Goal: Task Accomplishment & Management: Use online tool/utility

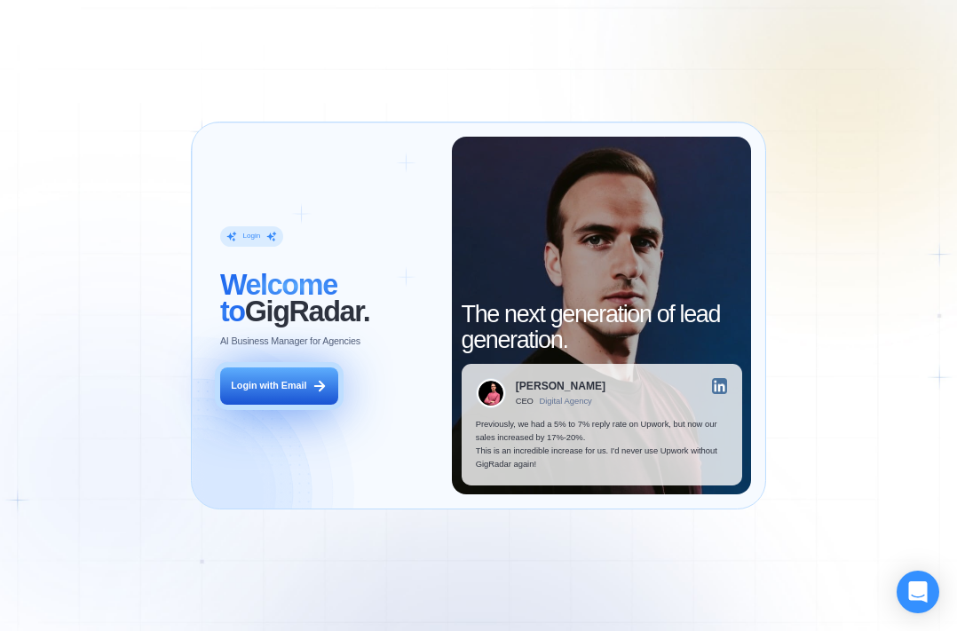
click at [273, 390] on div "Login with Email" at bounding box center [268, 385] width 75 height 13
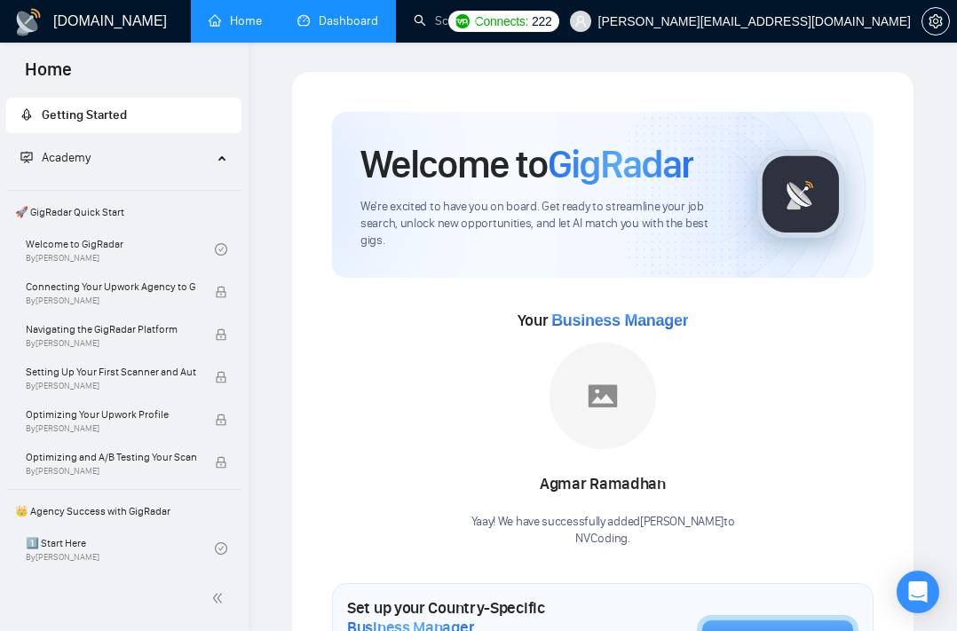
click at [358, 28] on link "Dashboard" at bounding box center [337, 20] width 81 height 15
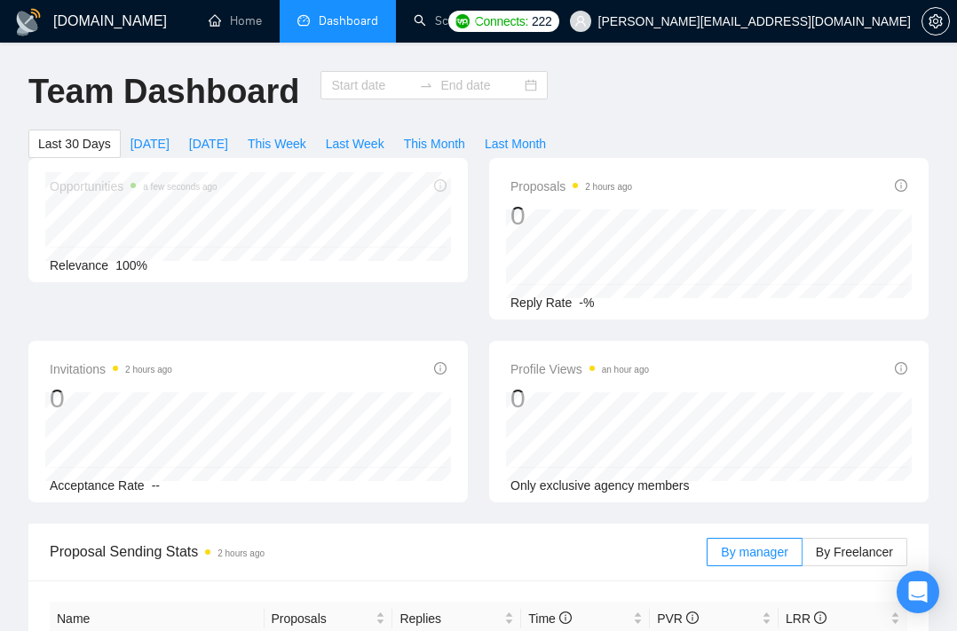
type input "[DATE]"
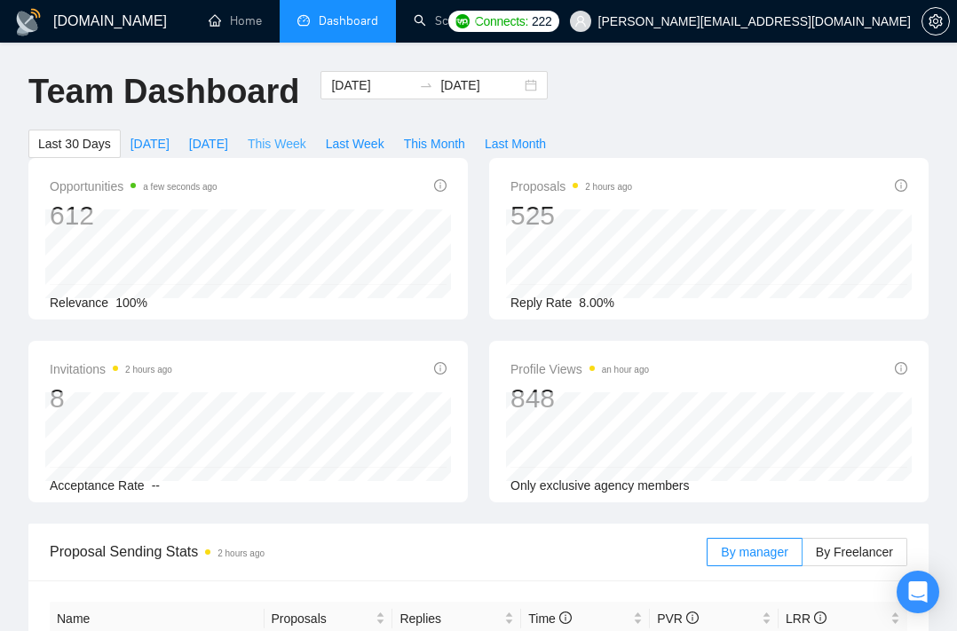
click at [269, 143] on span "This Week" at bounding box center [277, 144] width 59 height 20
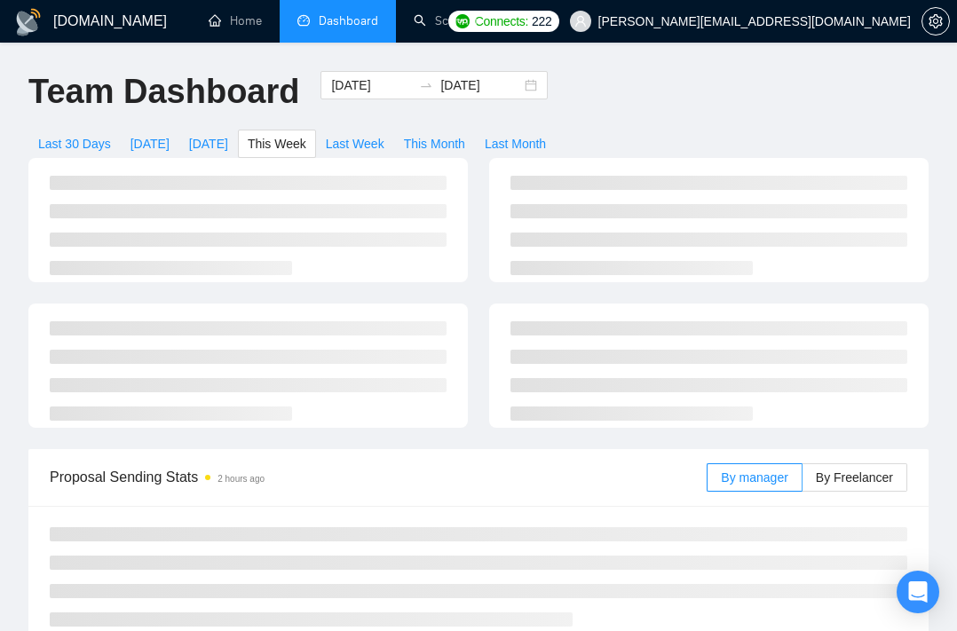
type input "[DATE]"
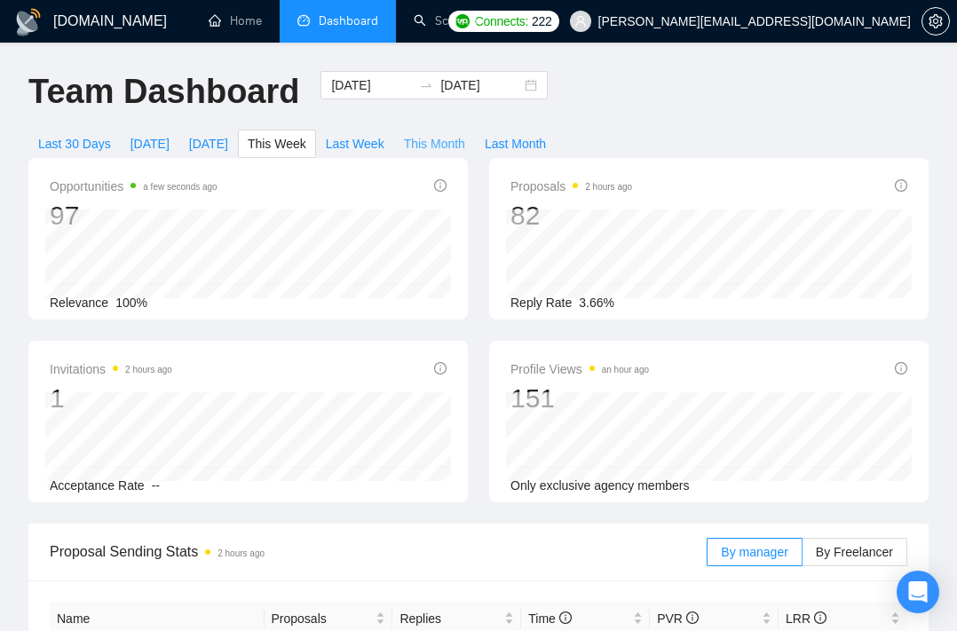
click at [437, 144] on span "This Month" at bounding box center [434, 144] width 61 height 20
type input "[DATE]"
click at [534, 138] on span "Last Month" at bounding box center [514, 144] width 61 height 20
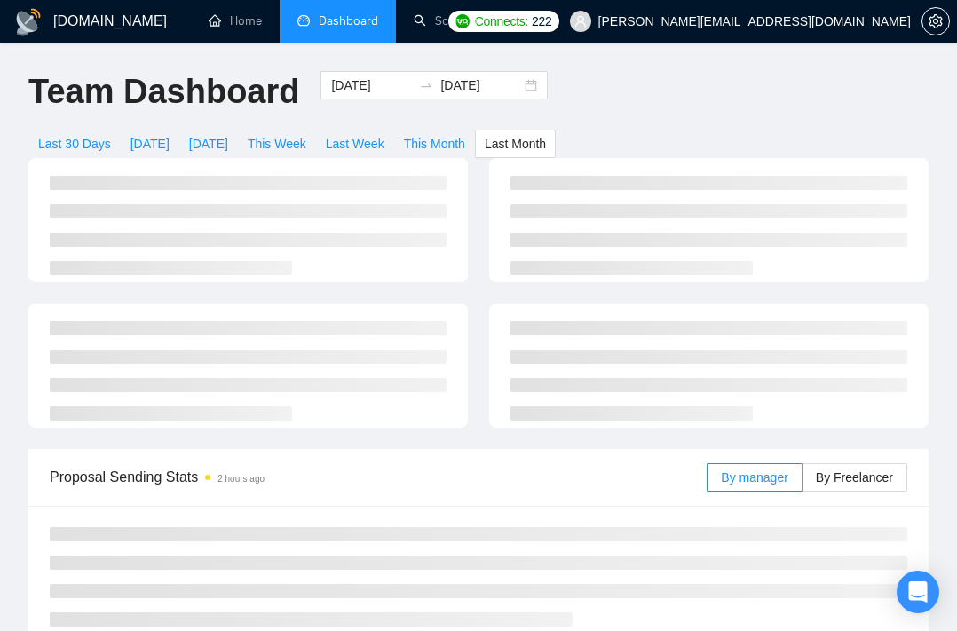
type input "[DATE]"
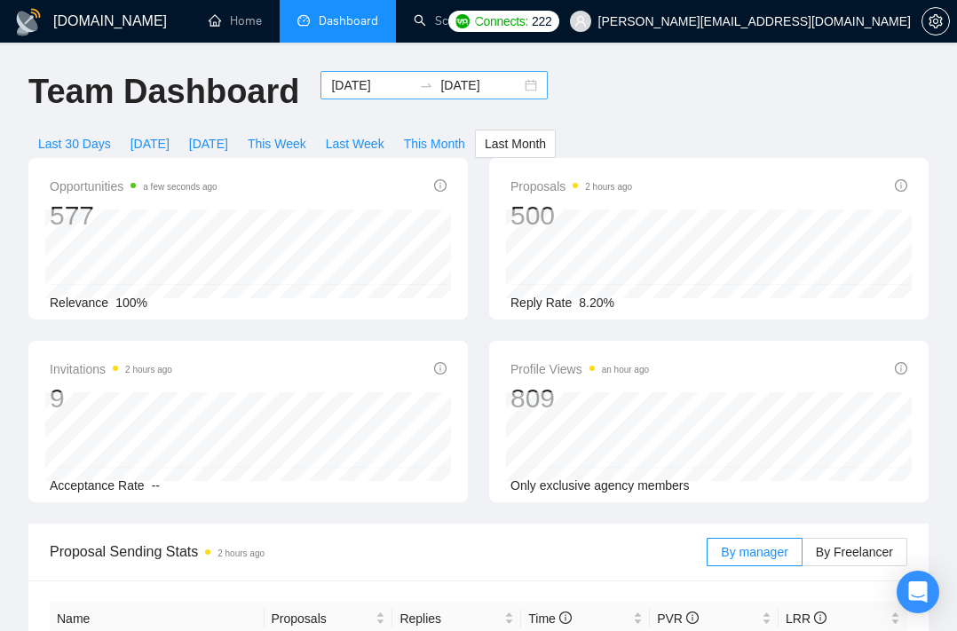
click at [517, 86] on div "[DATE] [DATE]" at bounding box center [433, 85] width 227 height 28
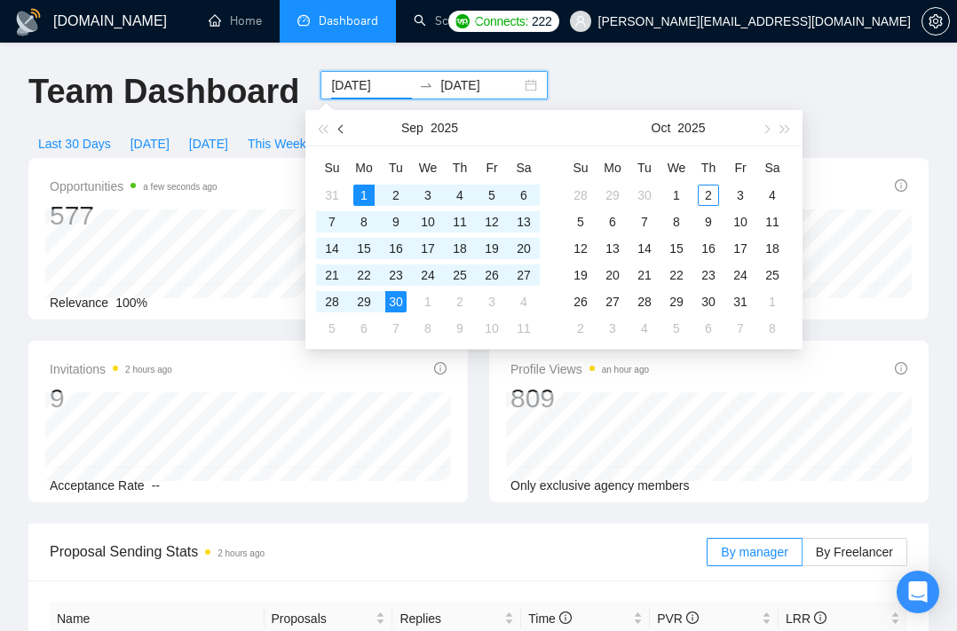
click at [338, 125] on button "button" at bounding box center [342, 127] width 20 height 35
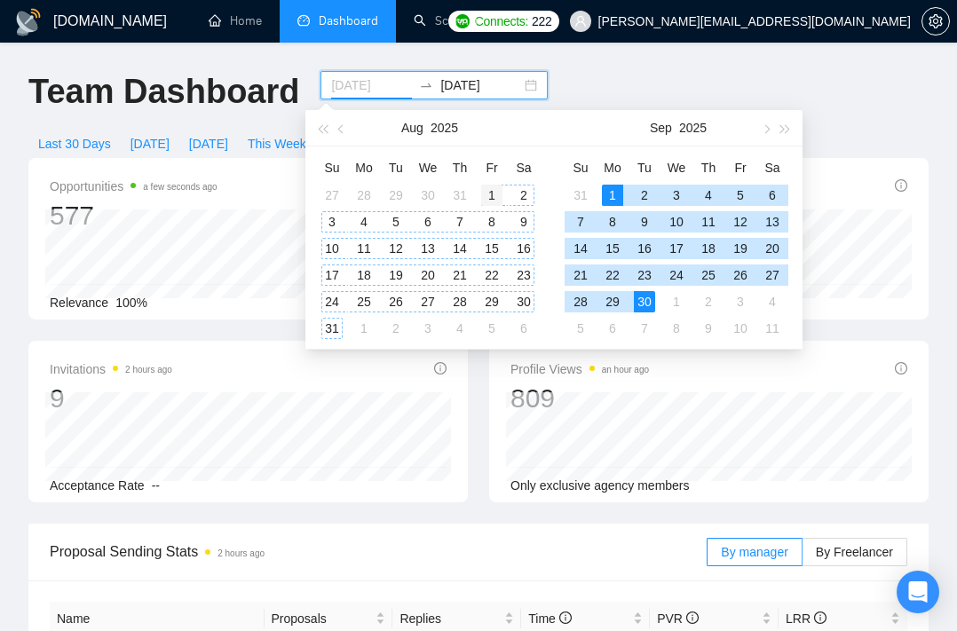
type input "[DATE]"
click at [492, 190] on div "1" at bounding box center [491, 195] width 21 height 21
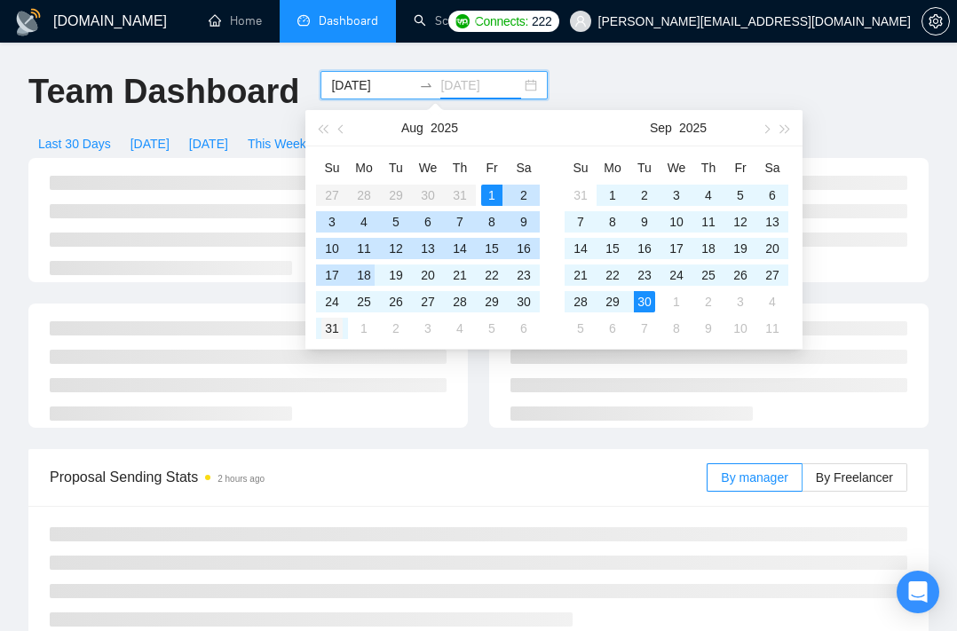
type input "[DATE]"
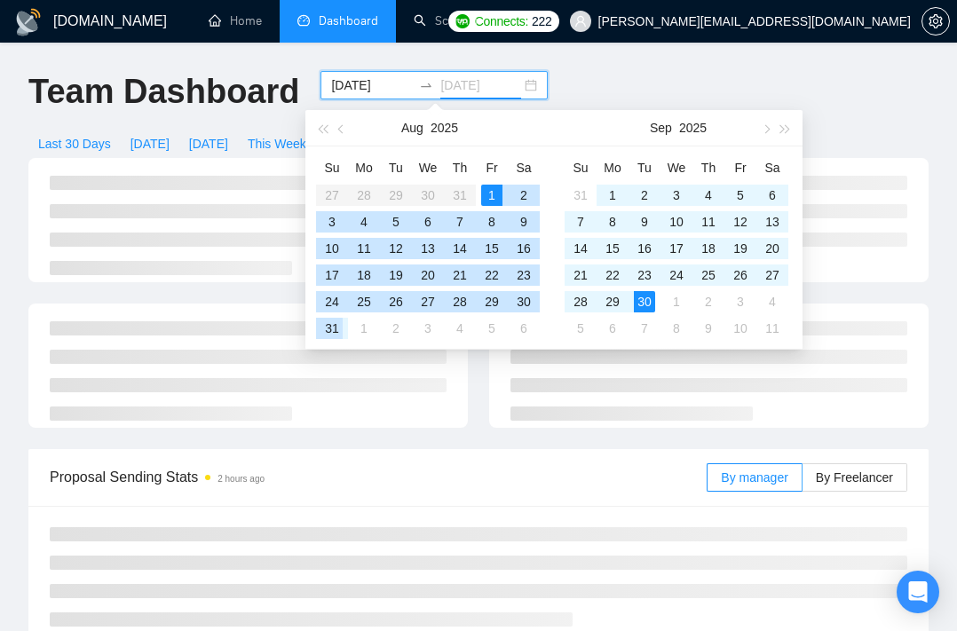
click at [328, 323] on div "31" at bounding box center [331, 328] width 21 height 21
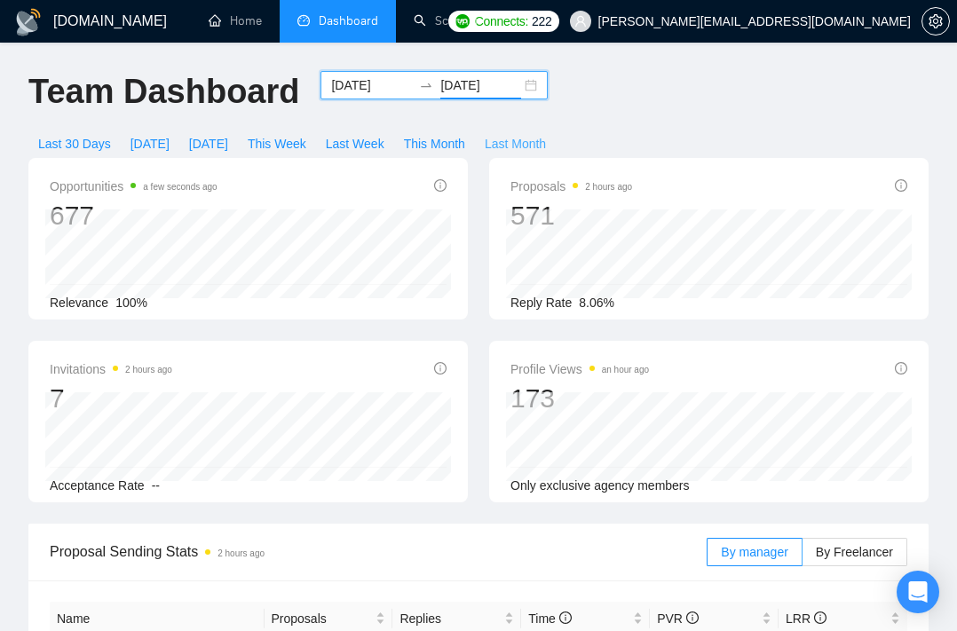
click at [513, 146] on span "Last Month" at bounding box center [514, 144] width 61 height 20
type input "[DATE]"
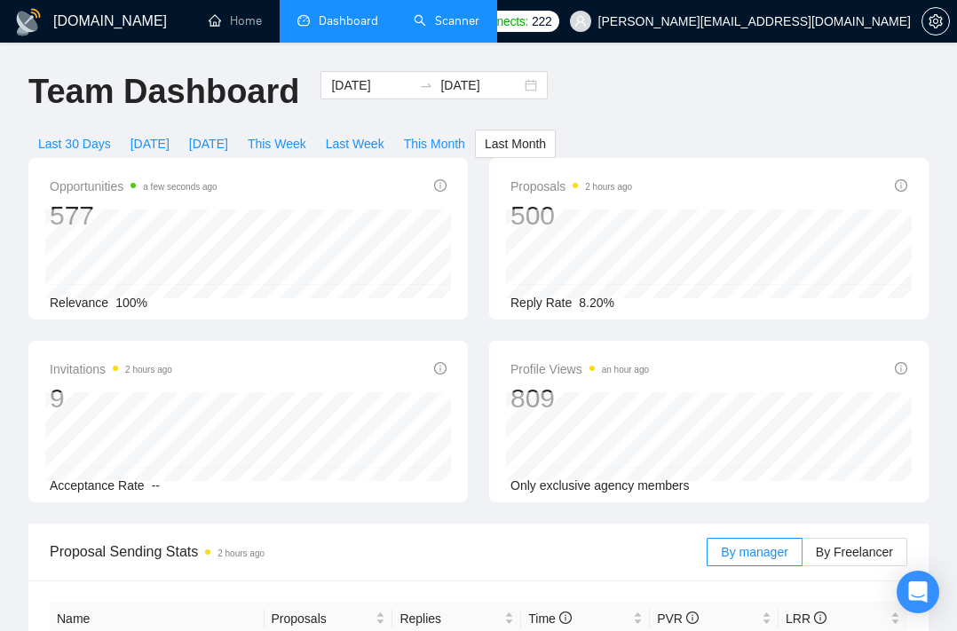
click at [437, 18] on link "Scanner" at bounding box center [447, 20] width 66 height 15
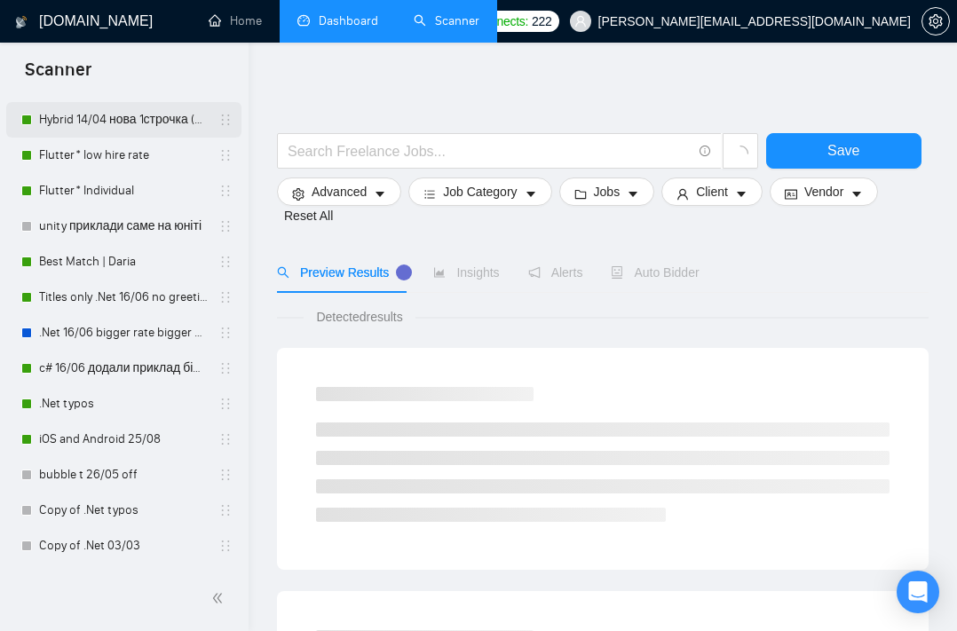
scroll to position [307, 0]
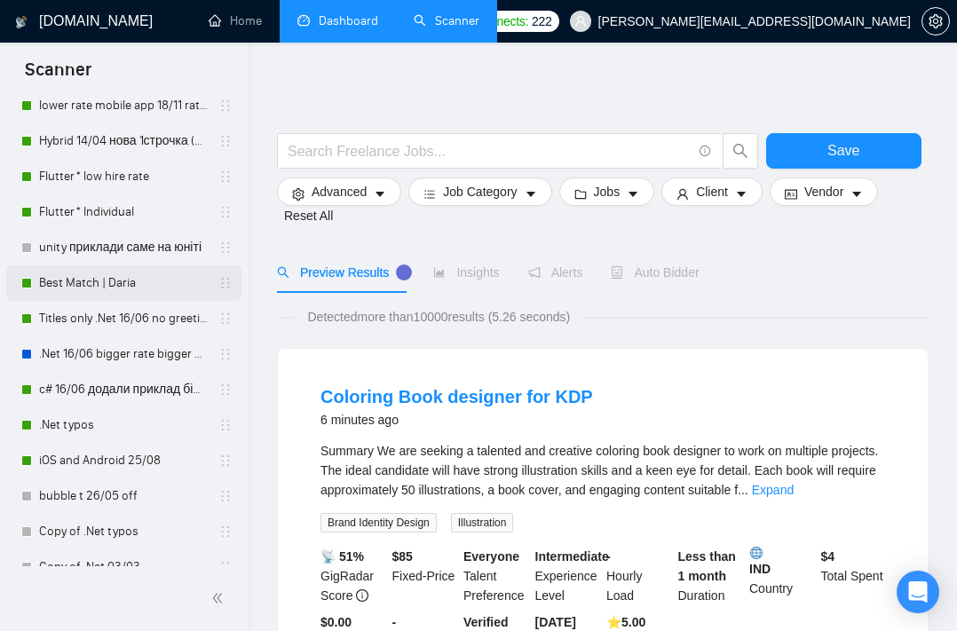
click at [129, 287] on link "Best Match | Daria" at bounding box center [123, 282] width 169 height 35
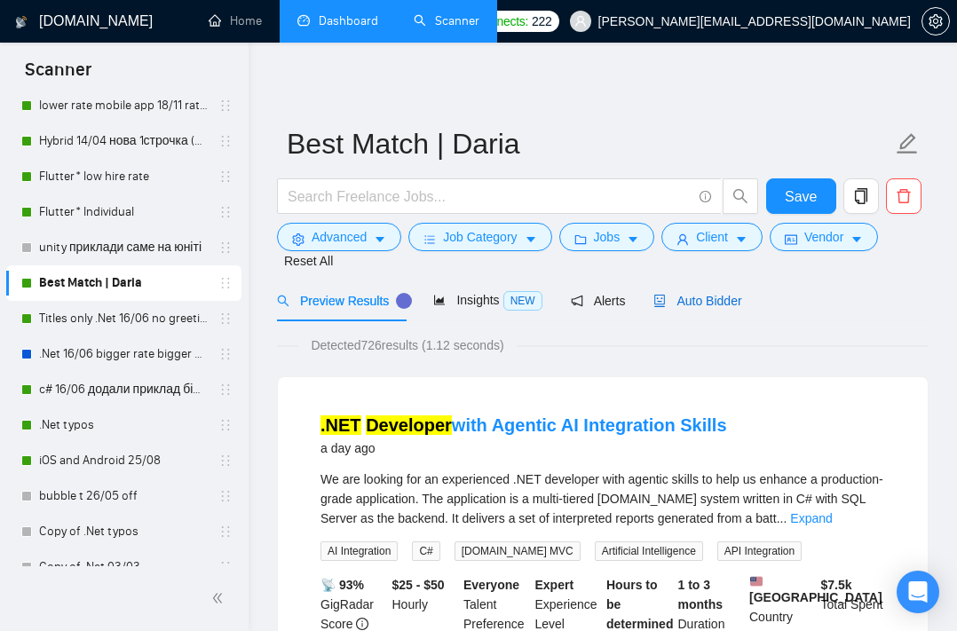
click at [697, 299] on span "Auto Bidder" at bounding box center [697, 301] width 88 height 14
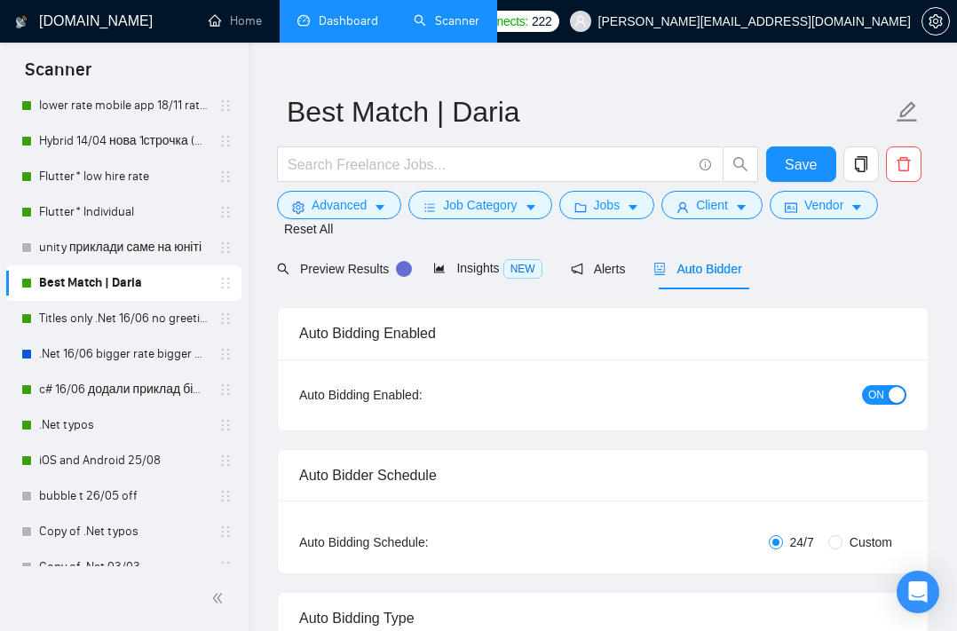
scroll to position [43, 0]
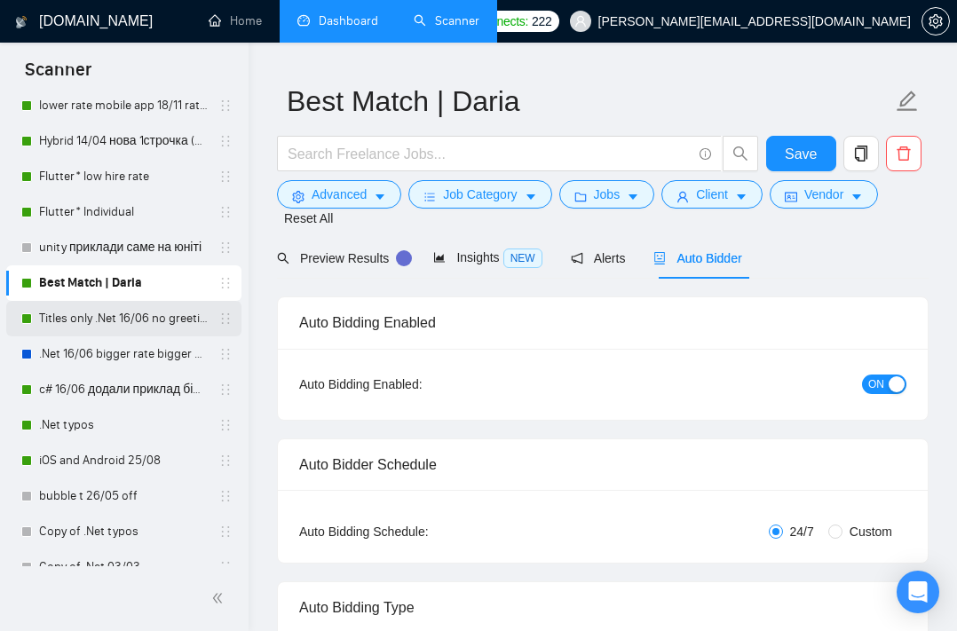
click at [126, 321] on link "Titles only .Net 16/06 no greetings" at bounding box center [123, 318] width 169 height 35
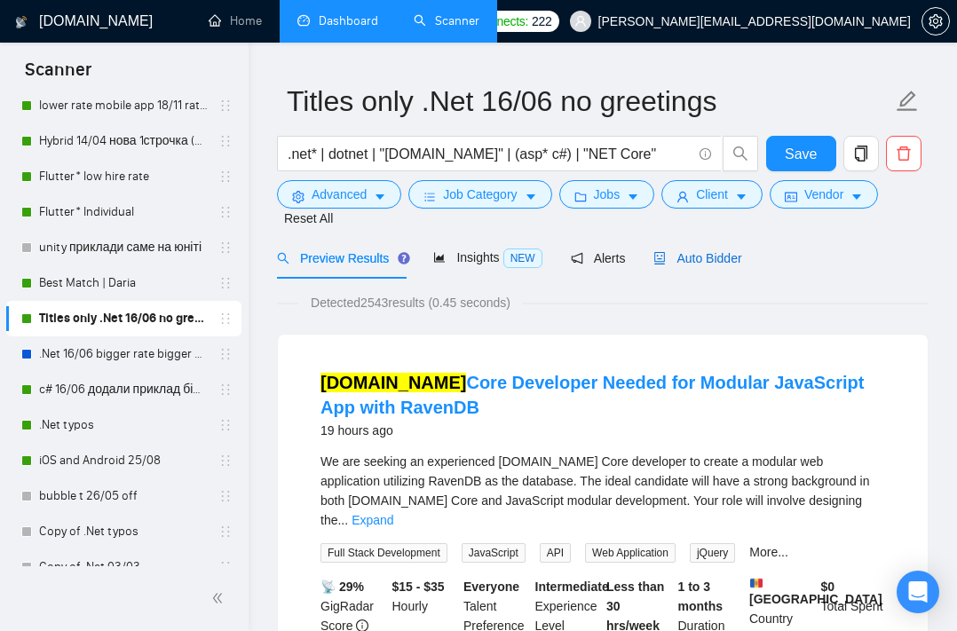
click at [723, 258] on span "Auto Bidder" at bounding box center [697, 258] width 88 height 14
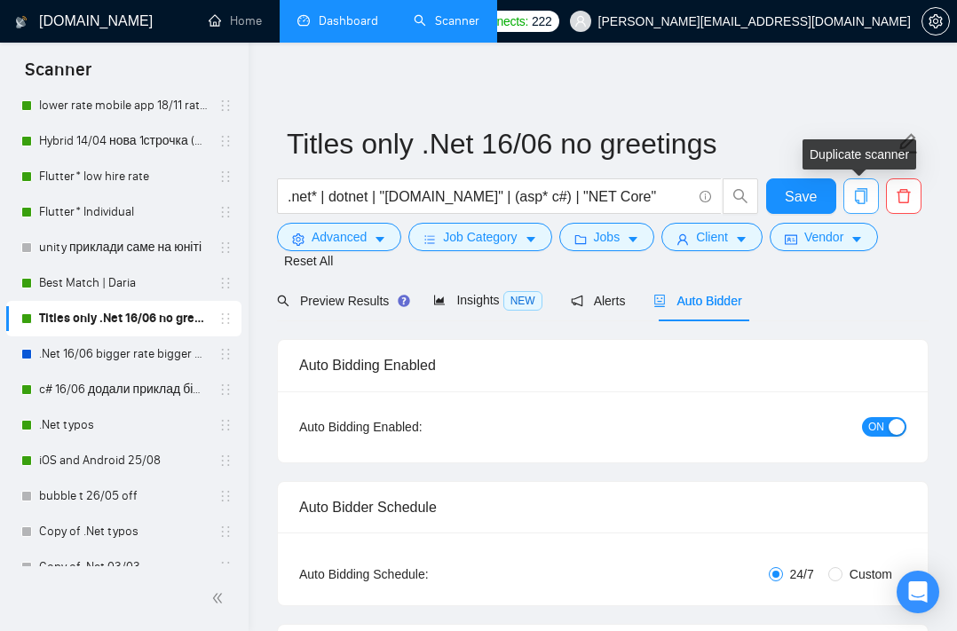
click at [862, 194] on icon "copy" at bounding box center [861, 196] width 16 height 16
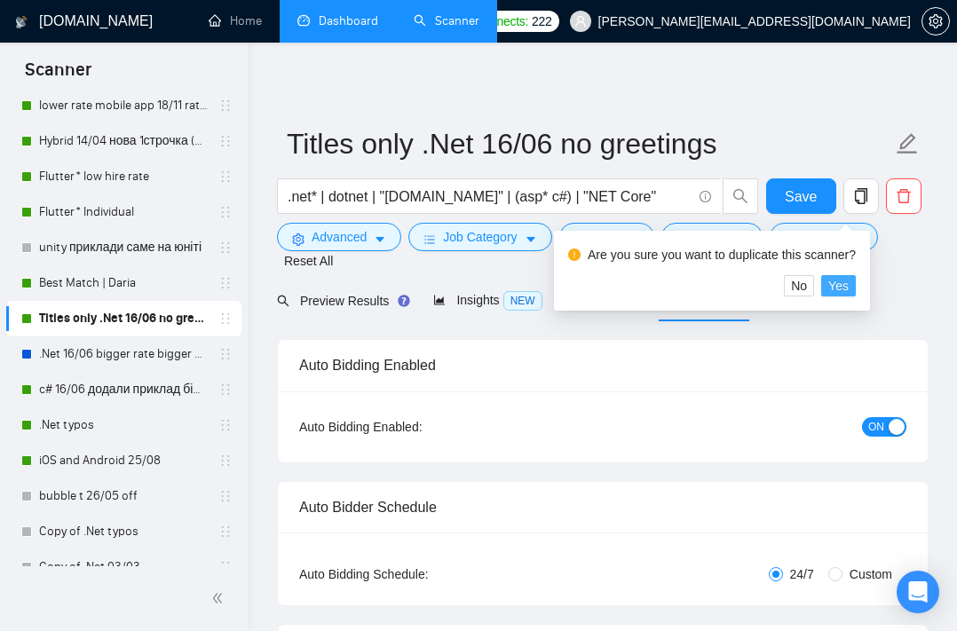
click at [848, 284] on span "Yes" at bounding box center [838, 286] width 20 height 20
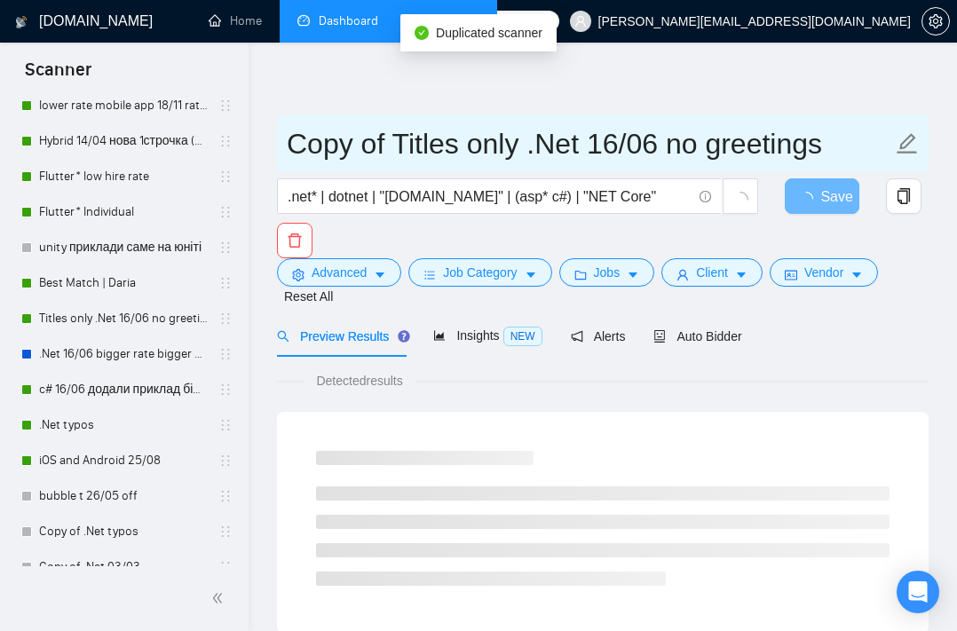
click at [681, 141] on input "Copy of Titles only .Net 16/06 no greetings" at bounding box center [589, 144] width 605 height 44
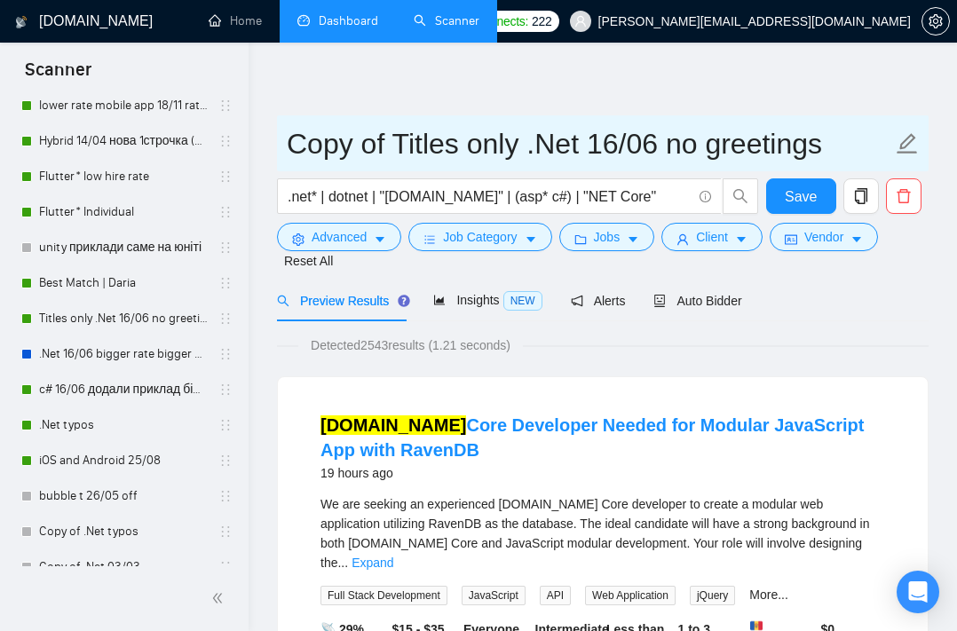
drag, startPoint x: 826, startPoint y: 149, endPoint x: 289, endPoint y: 146, distance: 536.9
click at [289, 146] on input "Copy of Titles only .Net 16/06 no greetings" at bounding box center [589, 144] width 605 height 44
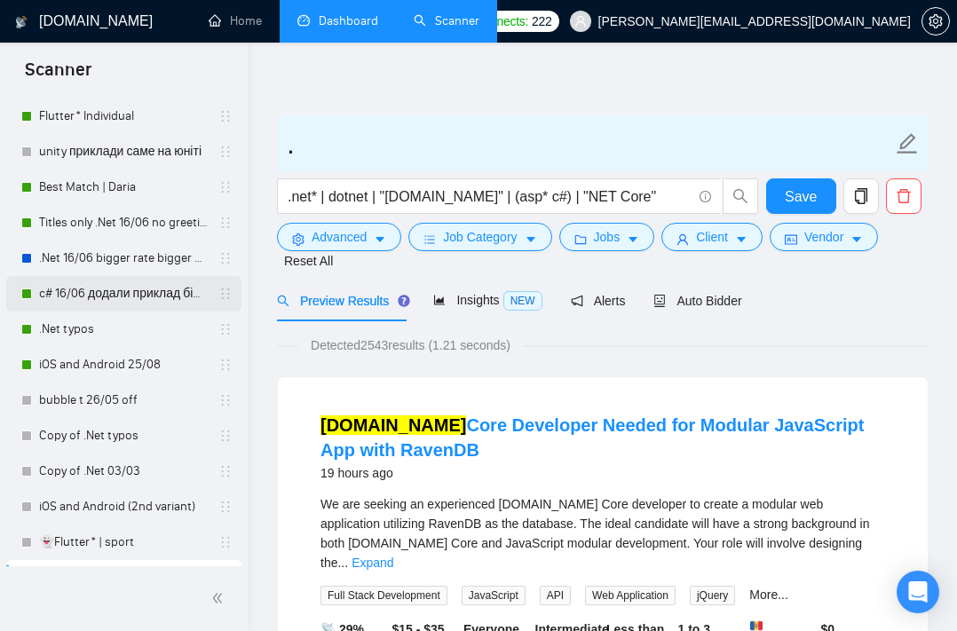
scroll to position [432, 0]
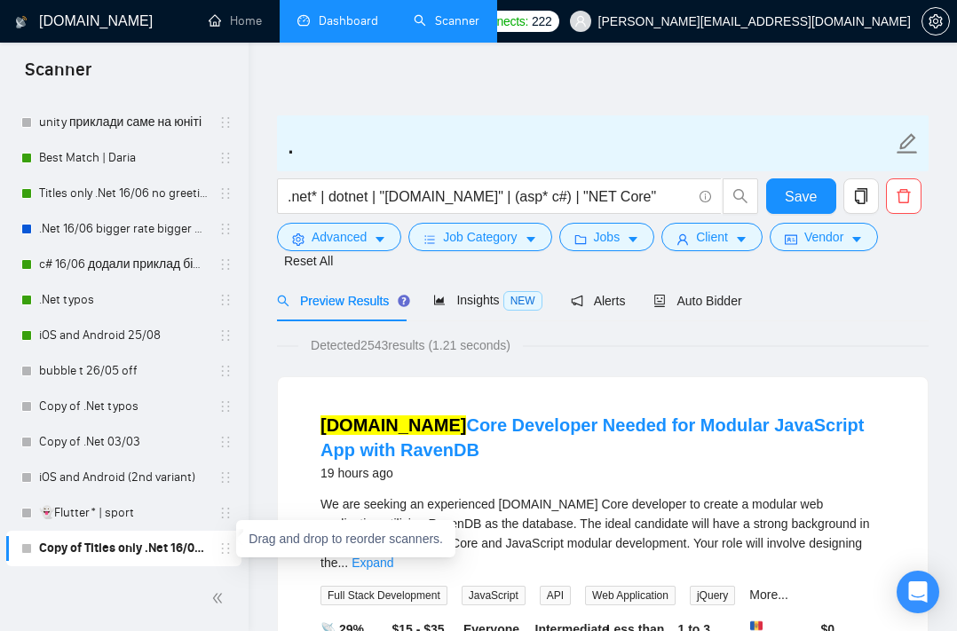
type input "."
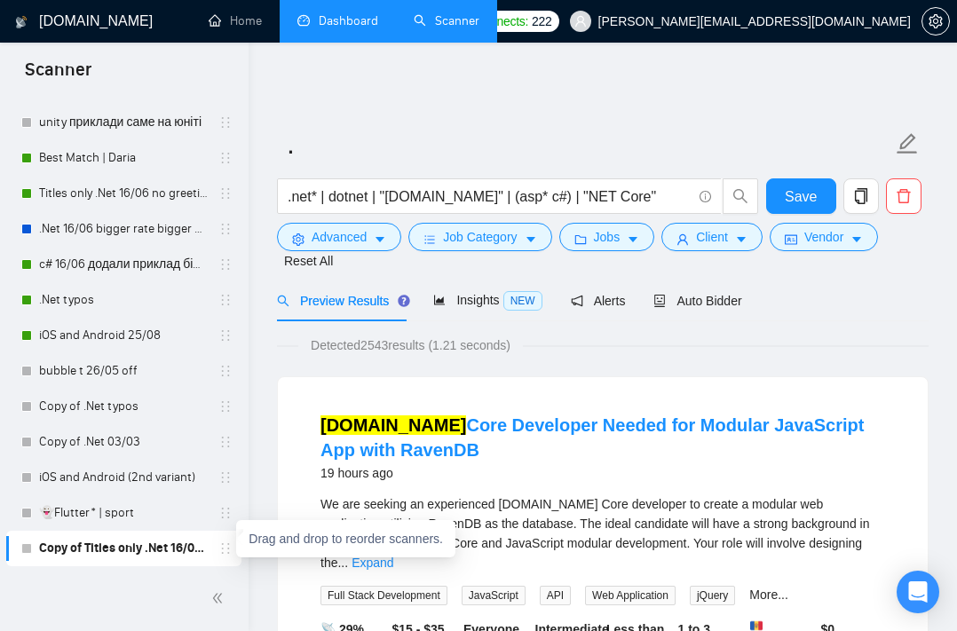
click at [221, 550] on icon "holder" at bounding box center [225, 548] width 14 height 14
click at [906, 210] on button "button" at bounding box center [903, 195] width 35 height 35
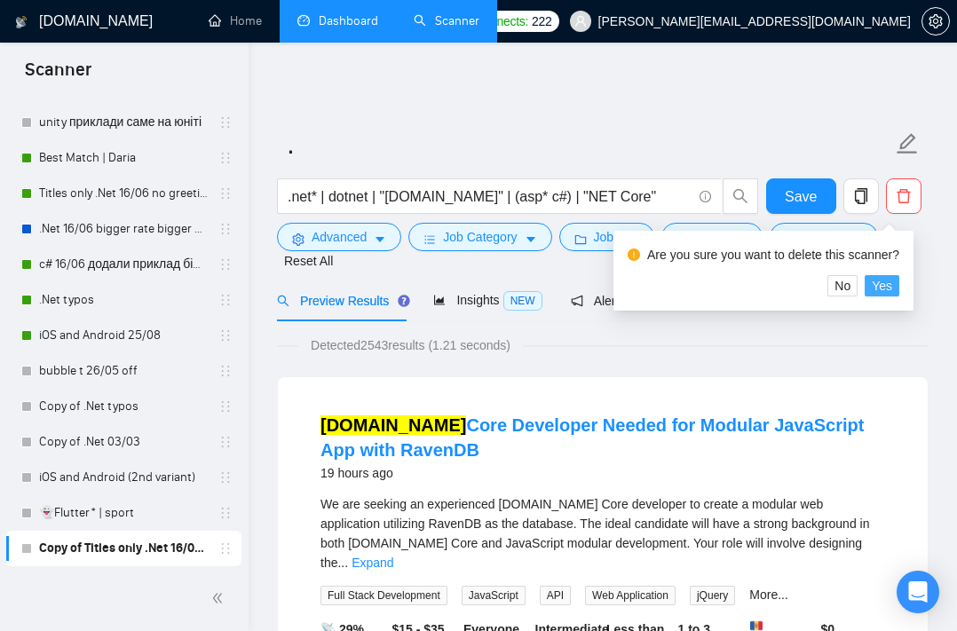
click at [892, 278] on span "Yes" at bounding box center [881, 286] width 20 height 20
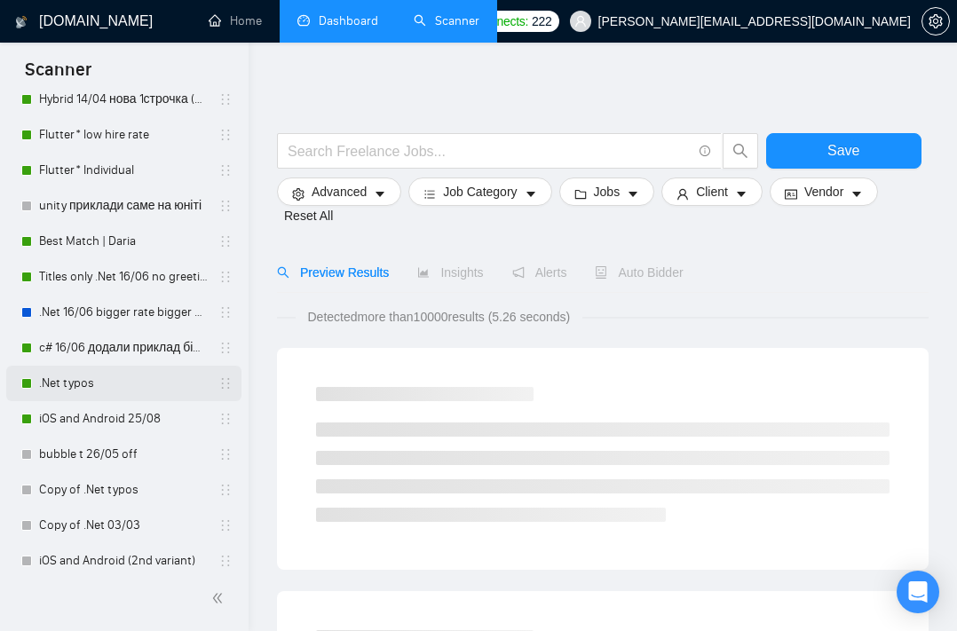
scroll to position [343, 0]
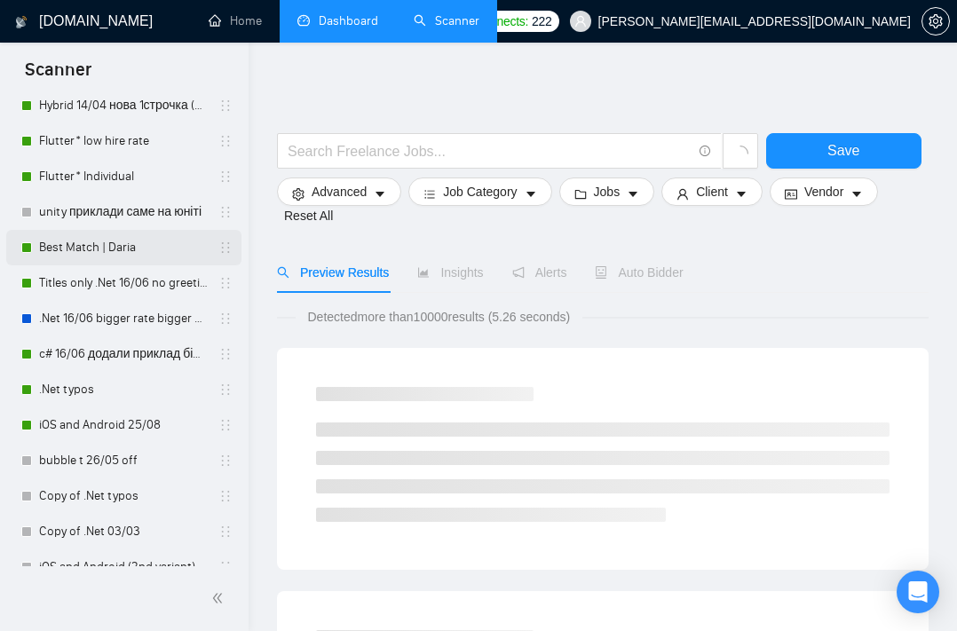
click at [107, 244] on link "Best Match | Daria" at bounding box center [123, 247] width 169 height 35
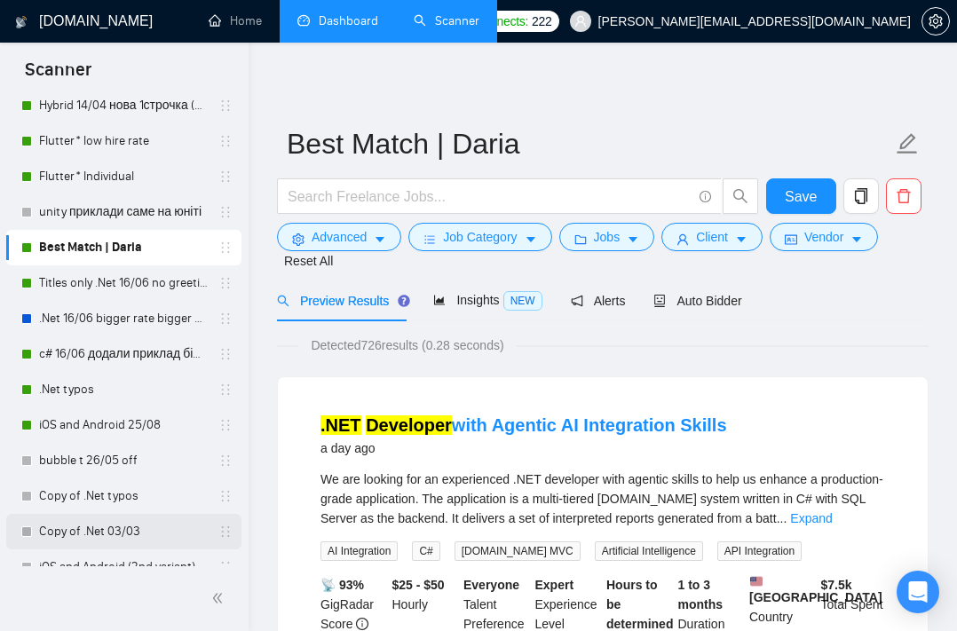
click at [121, 517] on link "Copy of .Net 03/03" at bounding box center [123, 531] width 169 height 35
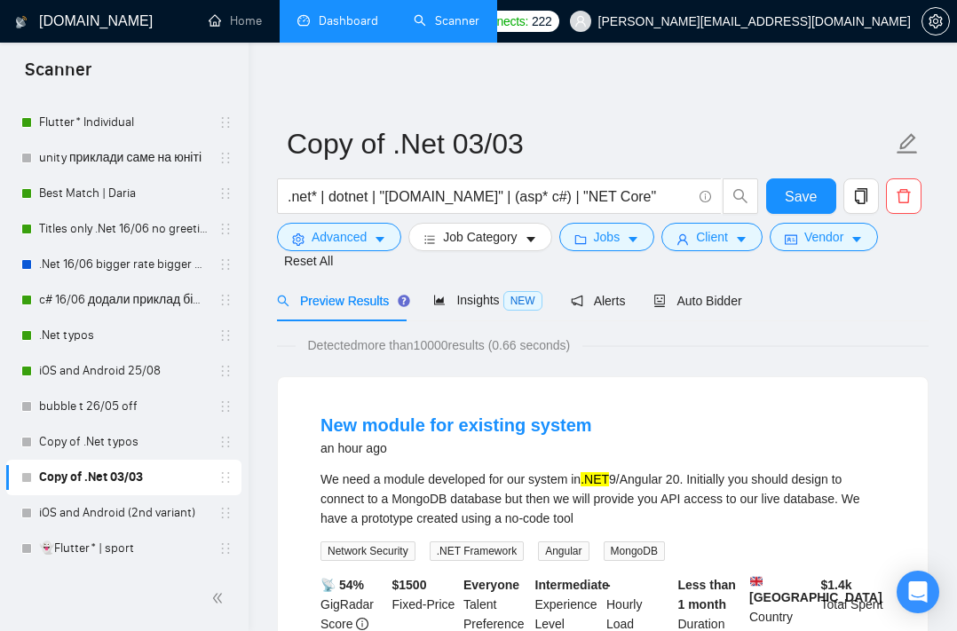
scroll to position [25, 0]
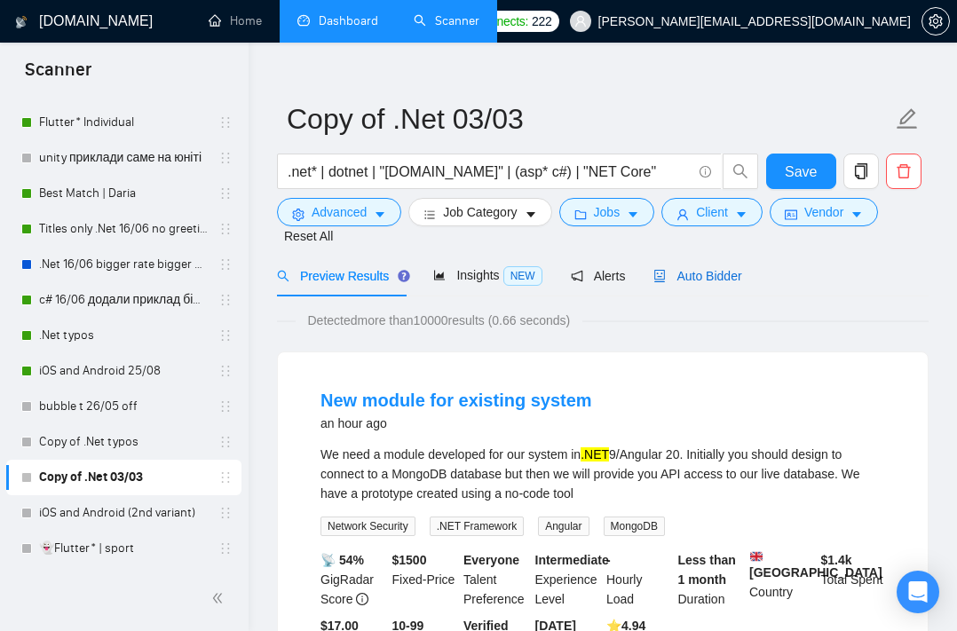
click at [688, 272] on span "Auto Bidder" at bounding box center [697, 276] width 88 height 14
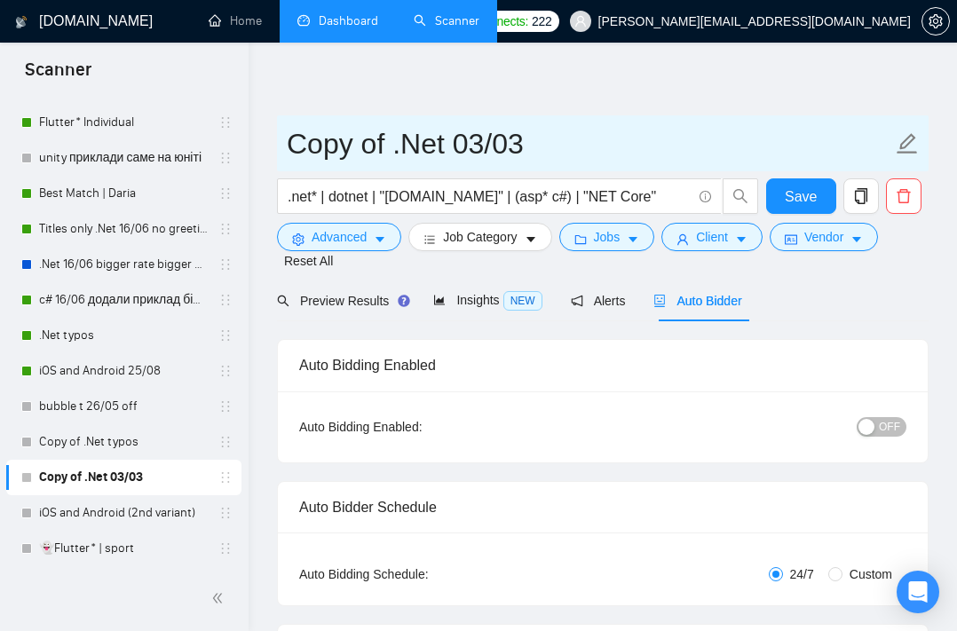
click at [543, 144] on input "Copy of .Net 03/03" at bounding box center [589, 144] width 605 height 44
drag, startPoint x: 543, startPoint y: 144, endPoint x: 313, endPoint y: 142, distance: 229.8
click at [313, 142] on input "Copy of .Net 03/03" at bounding box center [589, 144] width 605 height 44
type input "Test Outstaff | 02.10"
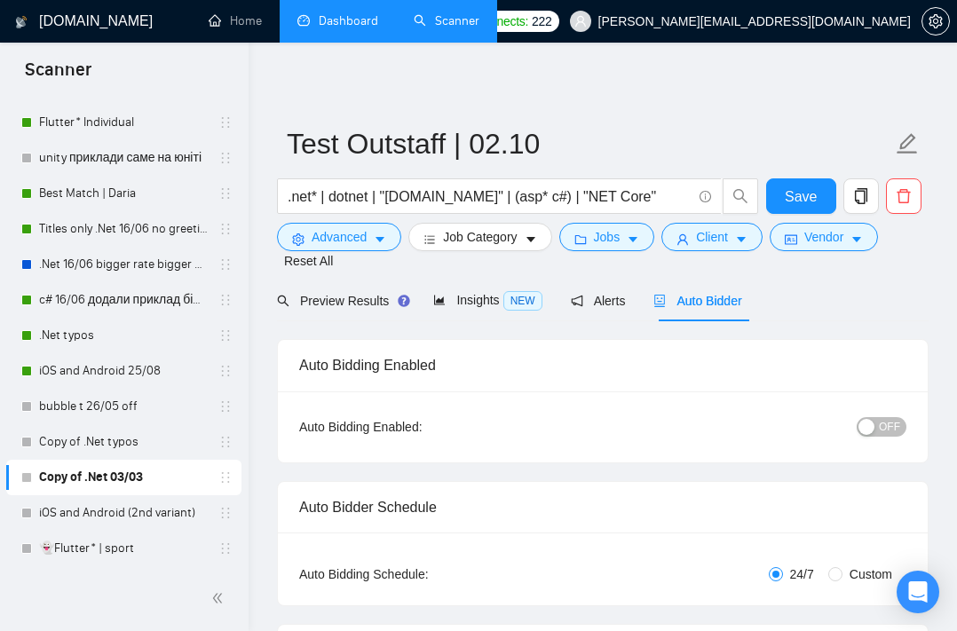
click at [844, 284] on div "Preview Results Insights NEW Alerts Auto Bidder" at bounding box center [602, 301] width 651 height 42
click at [338, 240] on span "Advanced" at bounding box center [338, 237] width 55 height 20
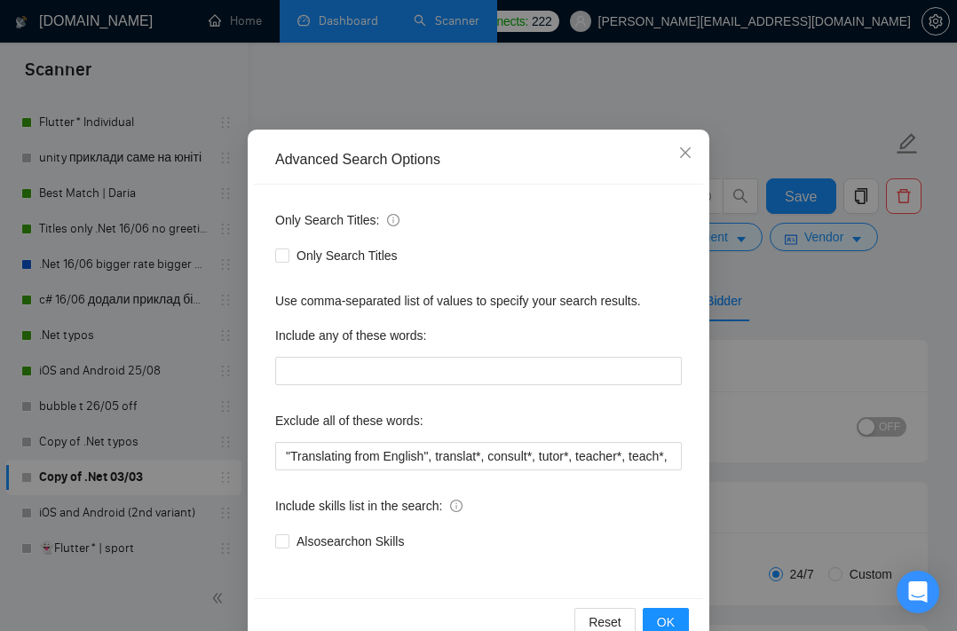
scroll to position [107, 0]
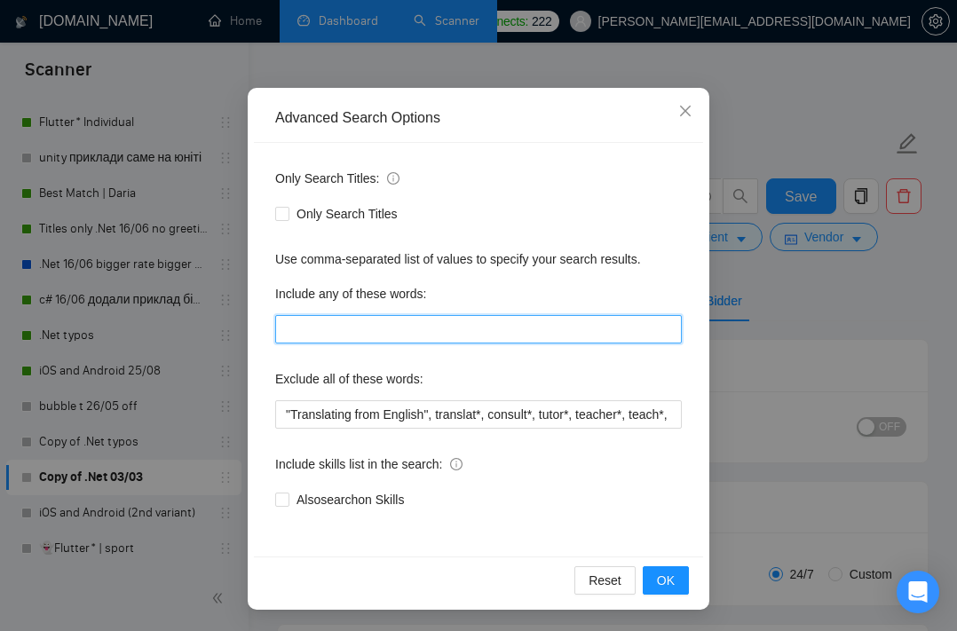
click at [396, 335] on input "text" at bounding box center [478, 329] width 406 height 28
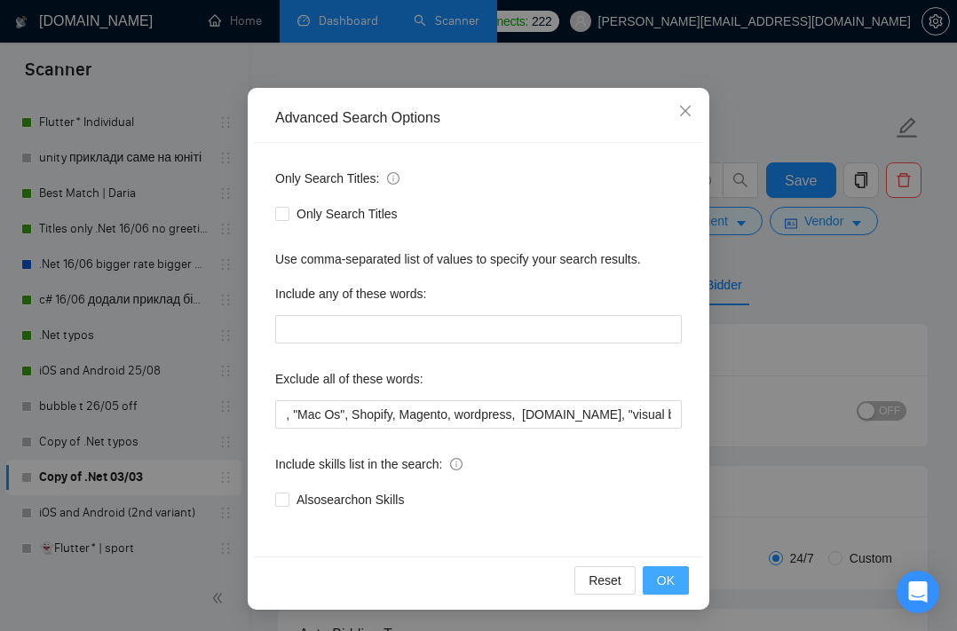
click at [660, 578] on span "OK" at bounding box center [666, 581] width 18 height 20
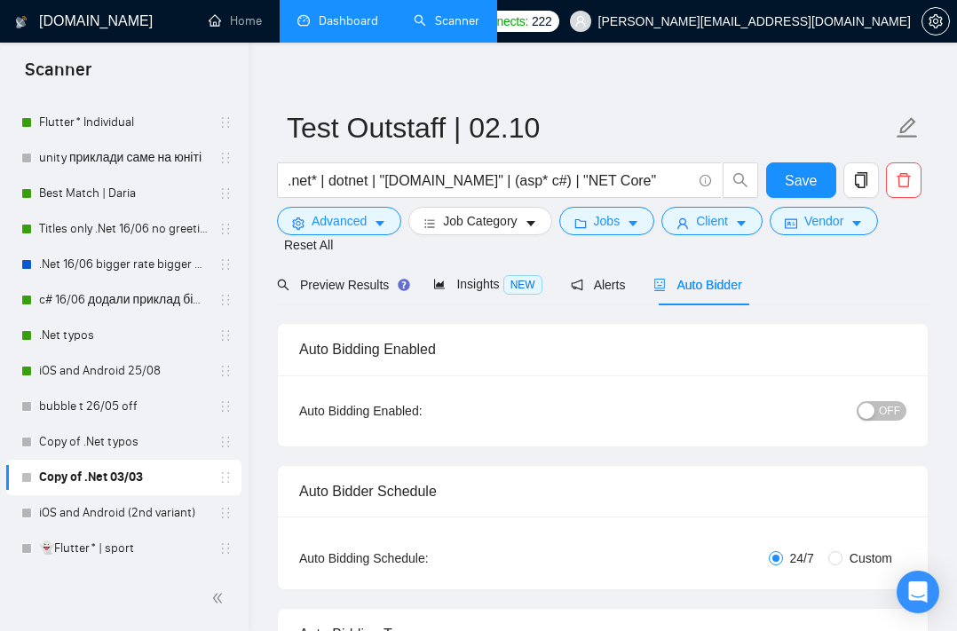
scroll to position [19, 0]
click at [114, 336] on link ".Net typos" at bounding box center [123, 335] width 169 height 35
click at [497, 232] on button "Job Category" at bounding box center [479, 221] width 143 height 28
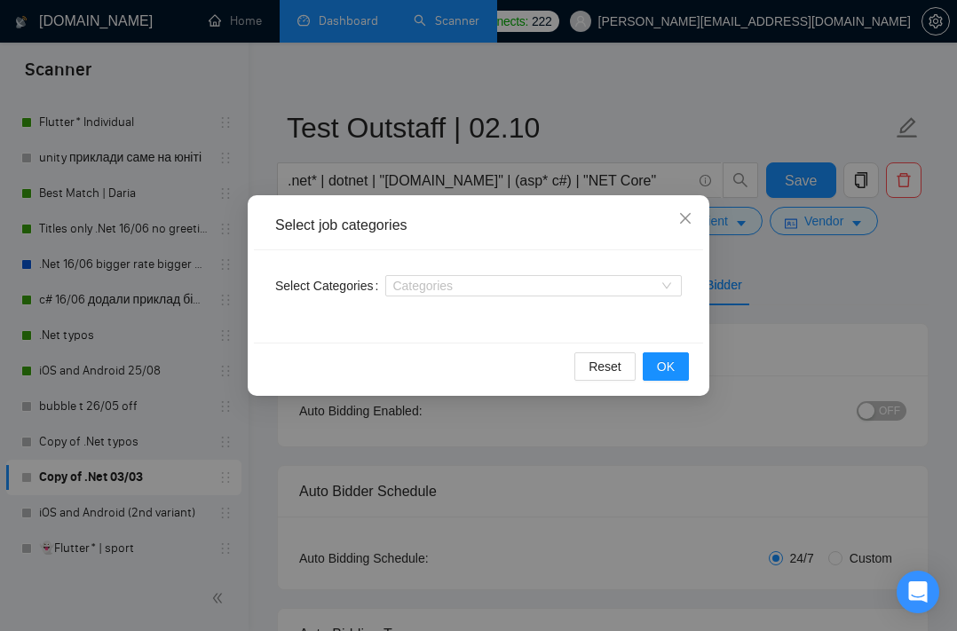
click at [497, 232] on div "Select job categories" at bounding box center [478, 226] width 406 height 20
click at [691, 214] on icon "close" at bounding box center [685, 218] width 14 height 14
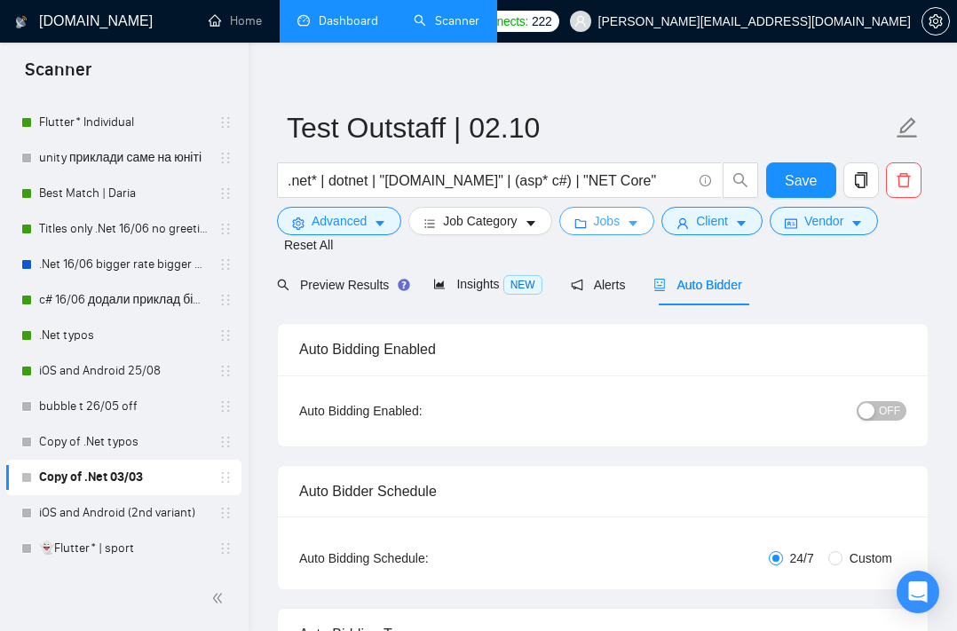
click at [618, 220] on span "Jobs" at bounding box center [607, 221] width 27 height 20
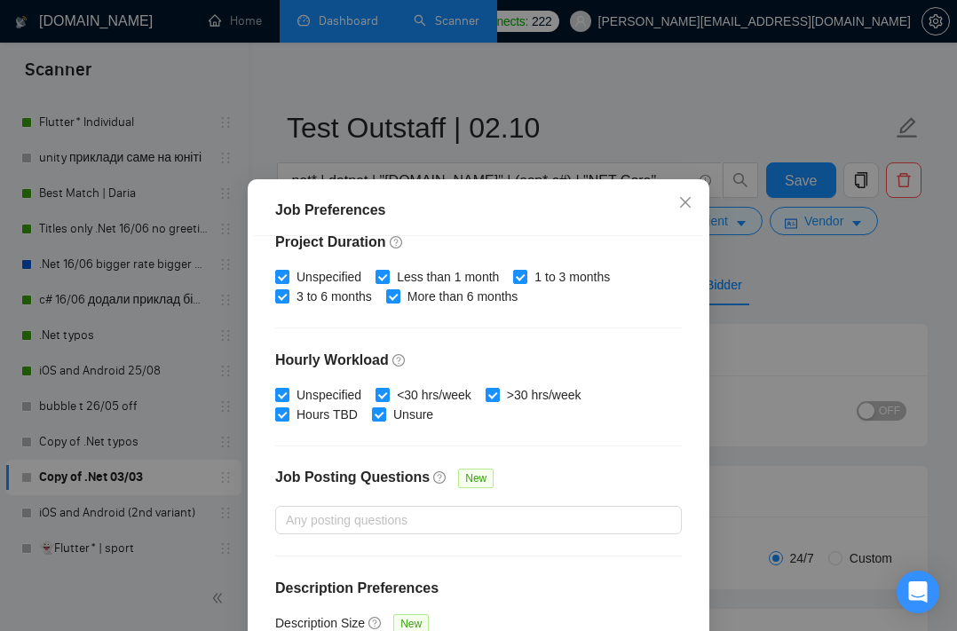
scroll to position [558, 0]
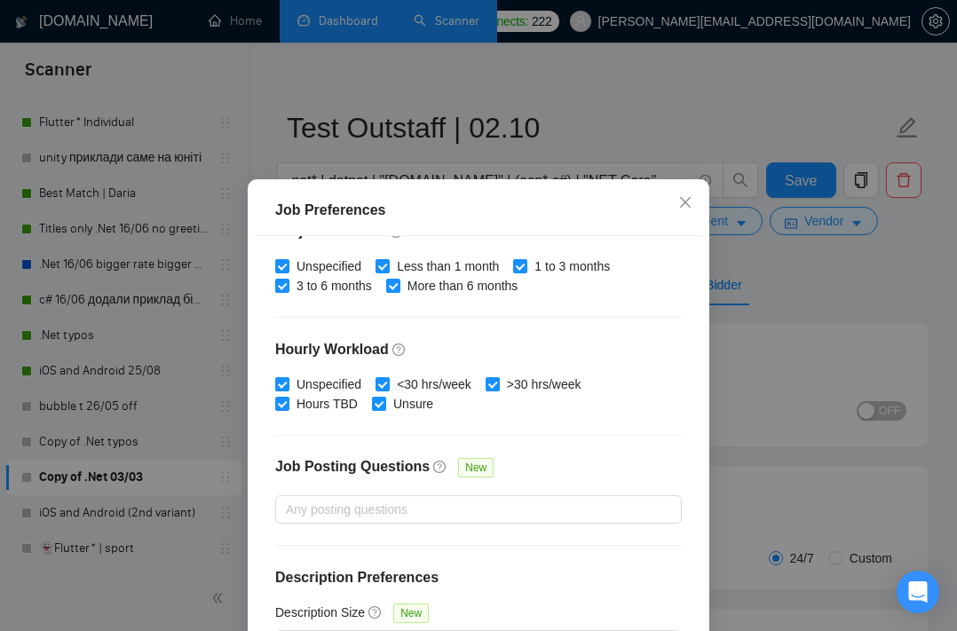
click at [781, 306] on div "Job Preferences Budget Project Type All Fixed Price Hourly Rate Fixed Price Bud…" at bounding box center [478, 315] width 957 height 631
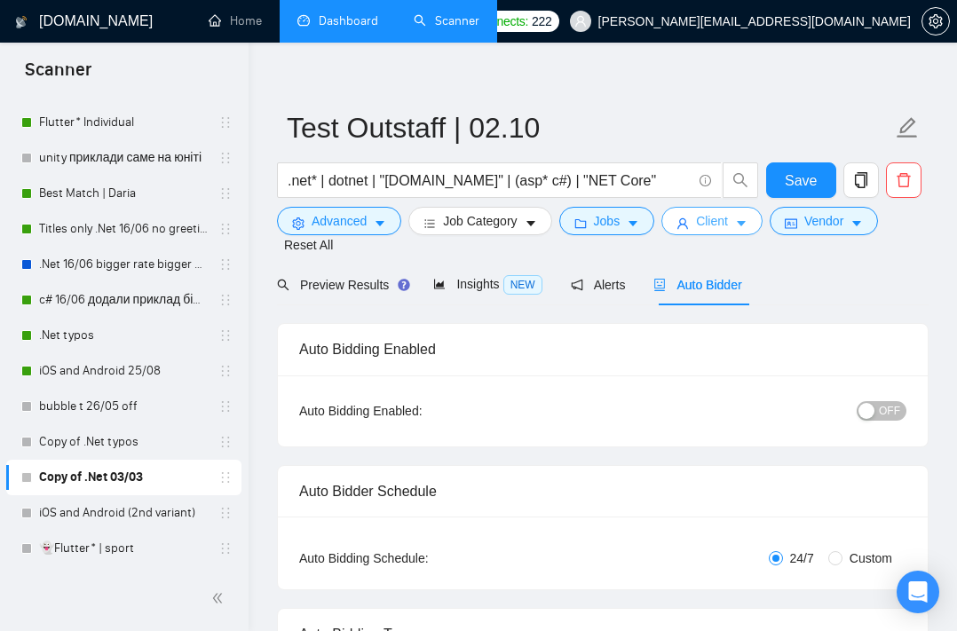
click at [716, 223] on span "Client" at bounding box center [712, 221] width 32 height 20
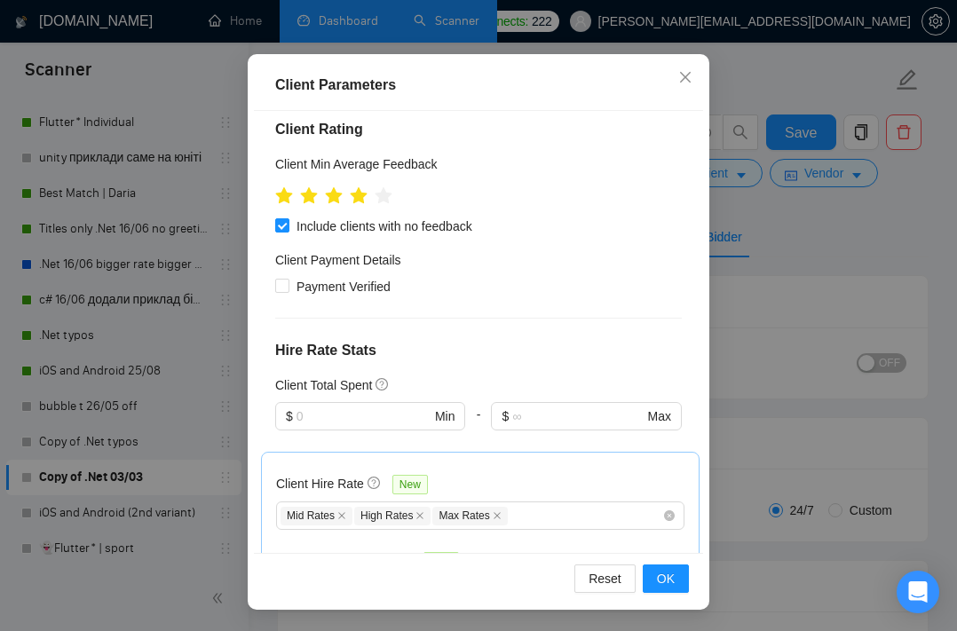
scroll to position [79, 0]
click at [782, 251] on div "Client Parameters Client Location Include Client Countries Select Exclude Clien…" at bounding box center [478, 315] width 957 height 631
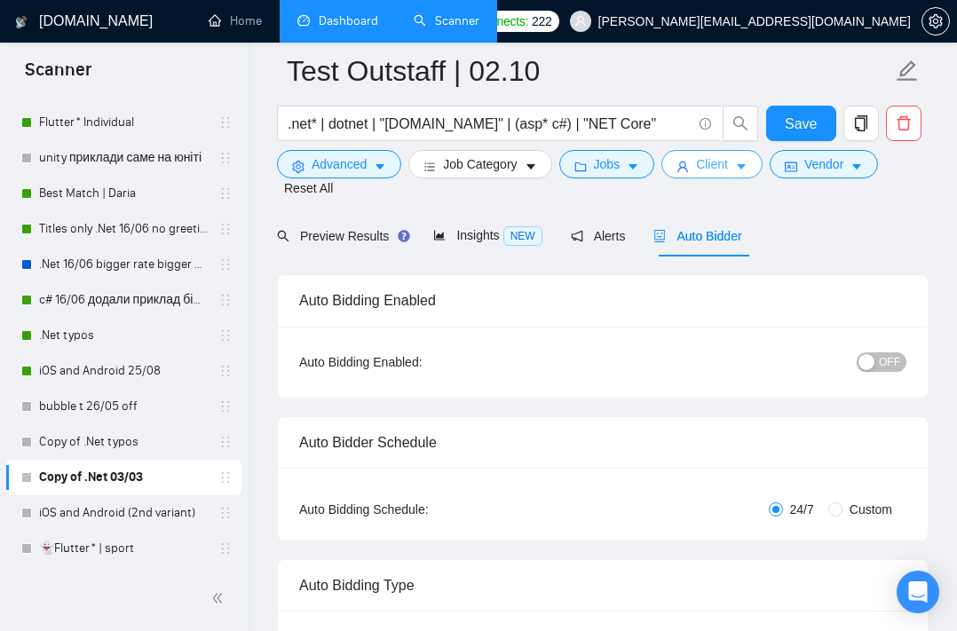
scroll to position [0, 0]
click at [830, 160] on span "Vendor" at bounding box center [823, 164] width 39 height 20
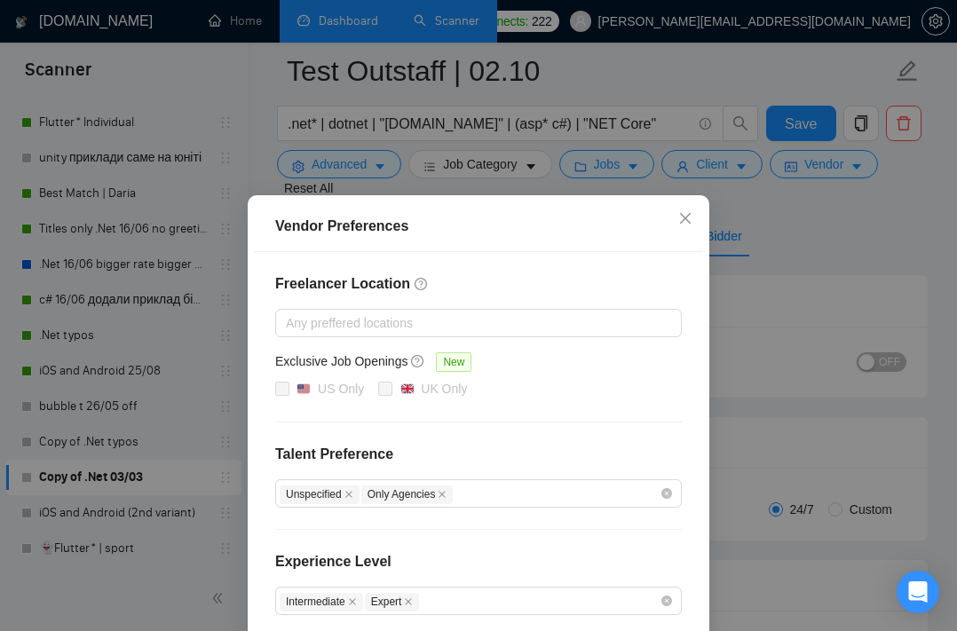
click at [843, 214] on div "Vendor Preferences Freelancer Location Any preffered locations Exclusive Job Op…" at bounding box center [478, 315] width 957 height 631
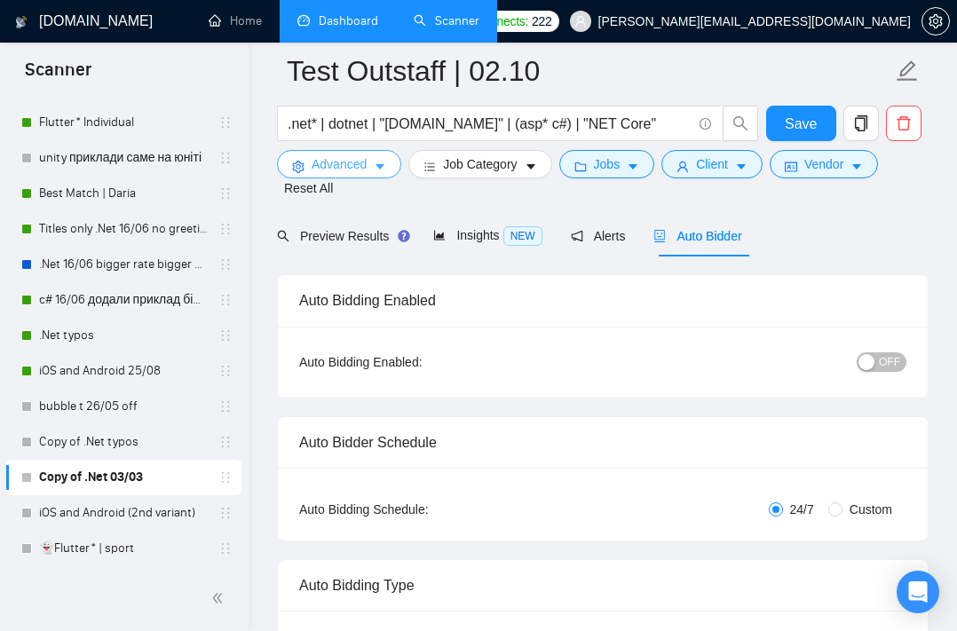
click at [362, 169] on span "Advanced" at bounding box center [338, 164] width 55 height 20
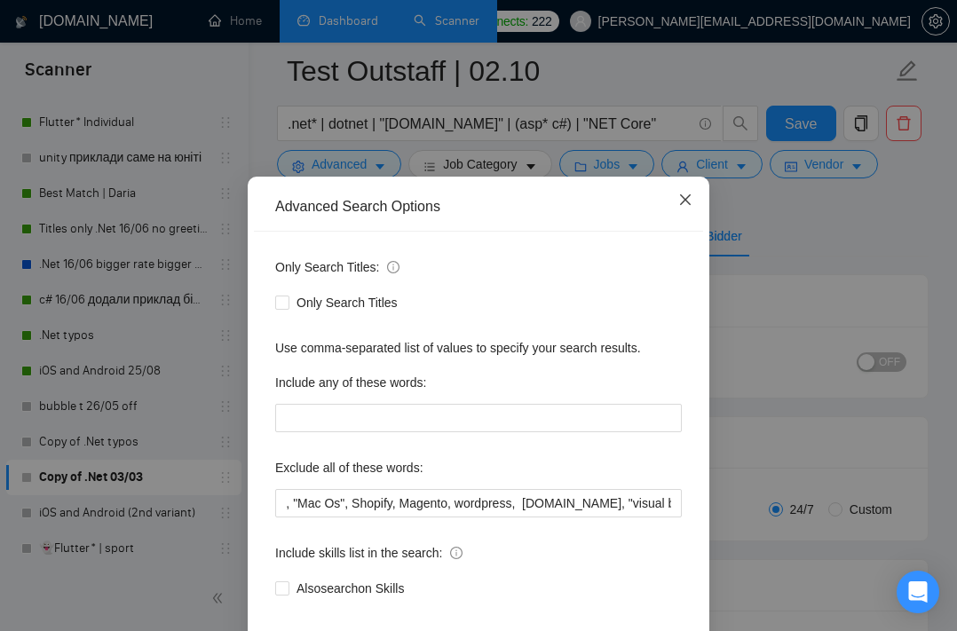
click at [681, 207] on icon "close" at bounding box center [685, 200] width 14 height 14
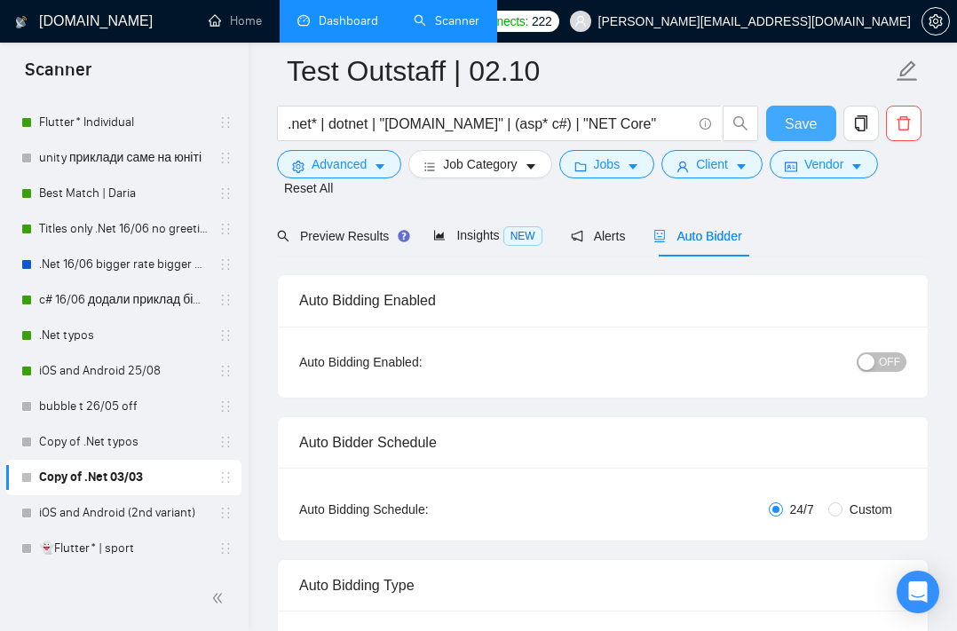
click at [798, 123] on span "Save" at bounding box center [800, 124] width 32 height 22
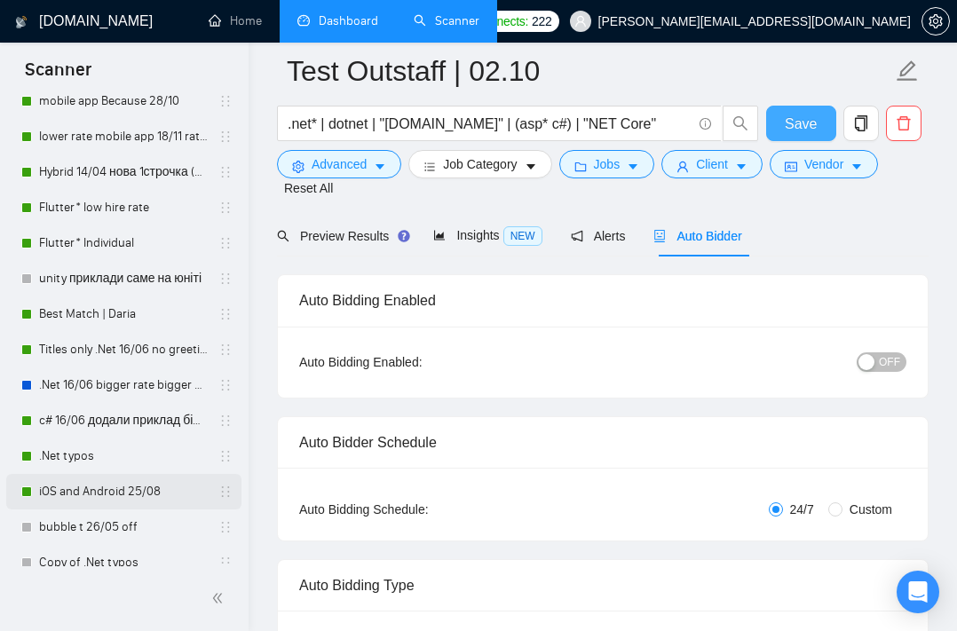
scroll to position [273, 0]
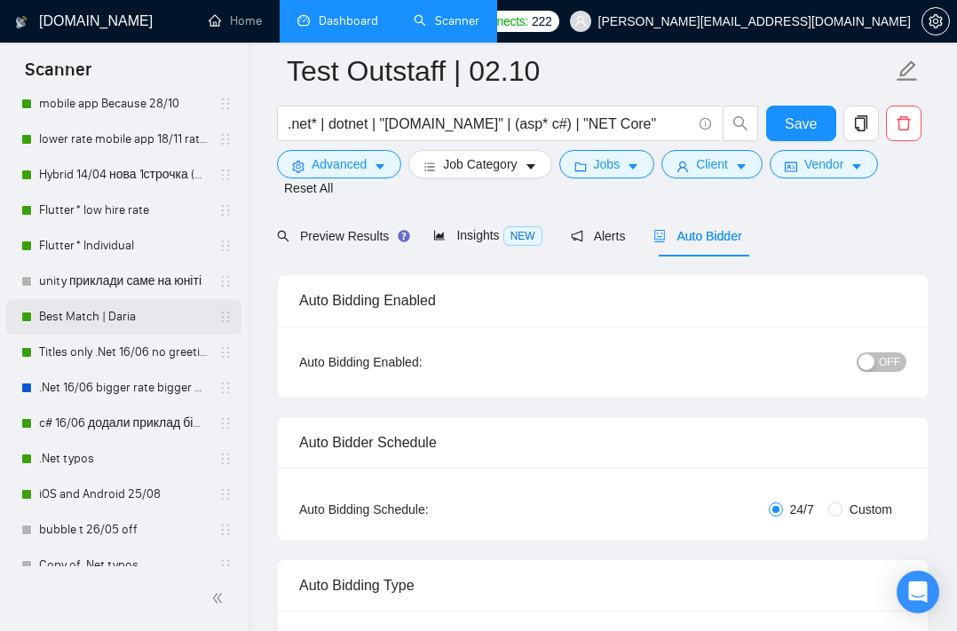
click at [114, 318] on link "Best Match | Daria" at bounding box center [123, 316] width 169 height 35
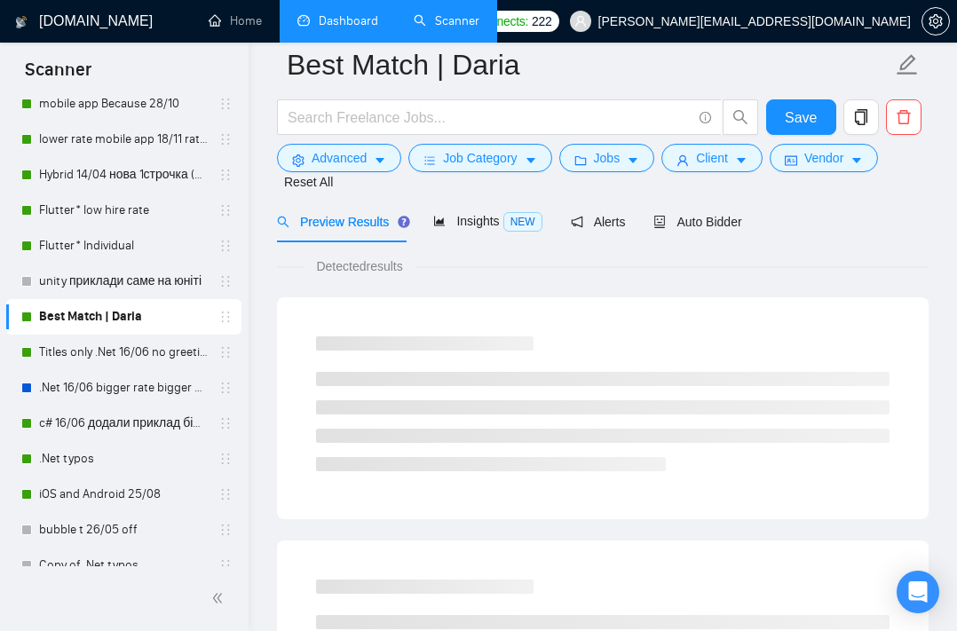
scroll to position [36, 0]
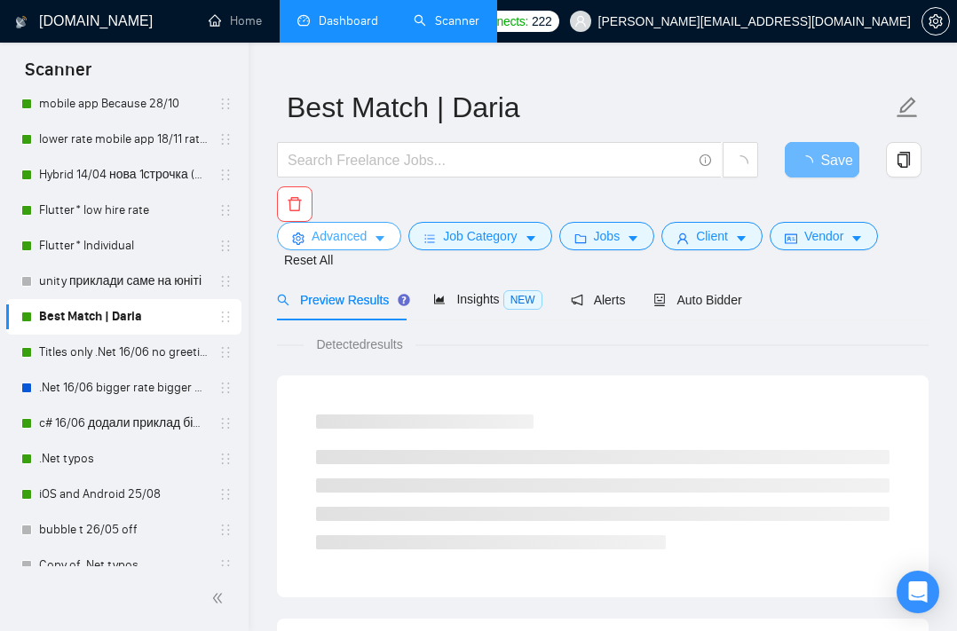
click at [344, 238] on span "Advanced" at bounding box center [338, 236] width 55 height 20
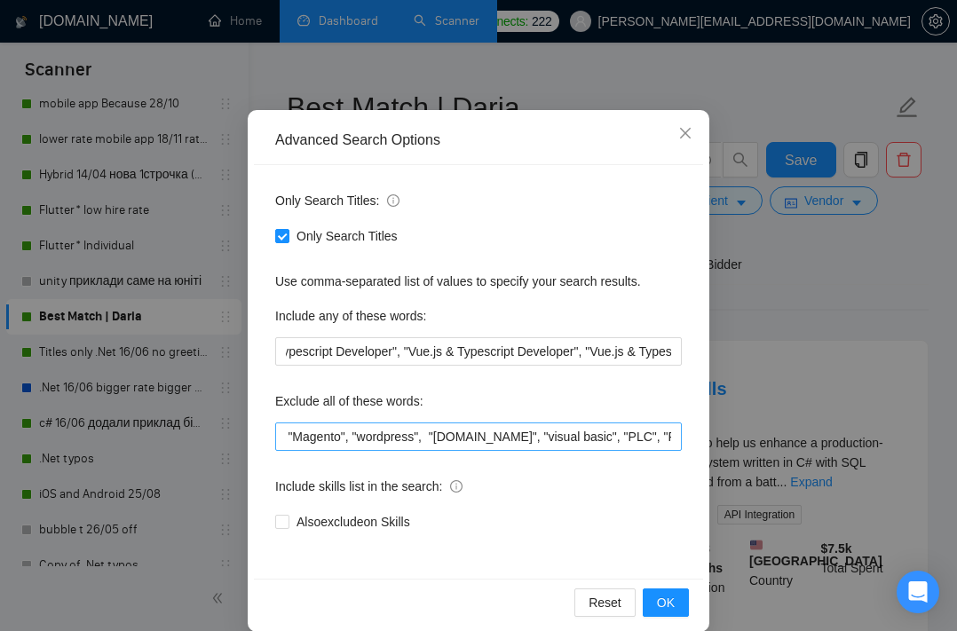
scroll to position [0, 1249]
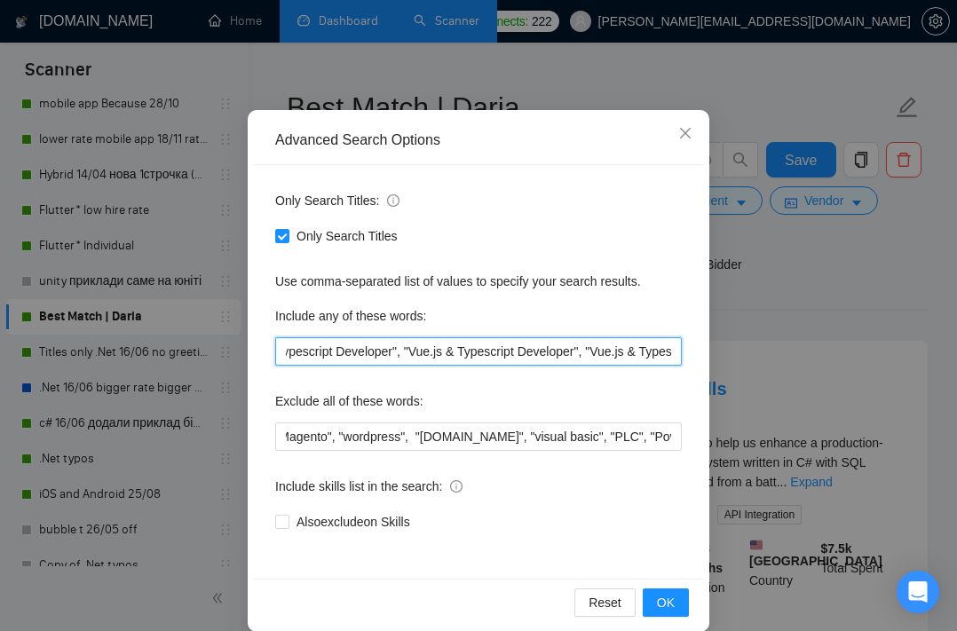
click at [406, 355] on input "".NET Developer needed", ".NET", ".NET Developer", "Blazor application", ".Net …" at bounding box center [478, 351] width 406 height 28
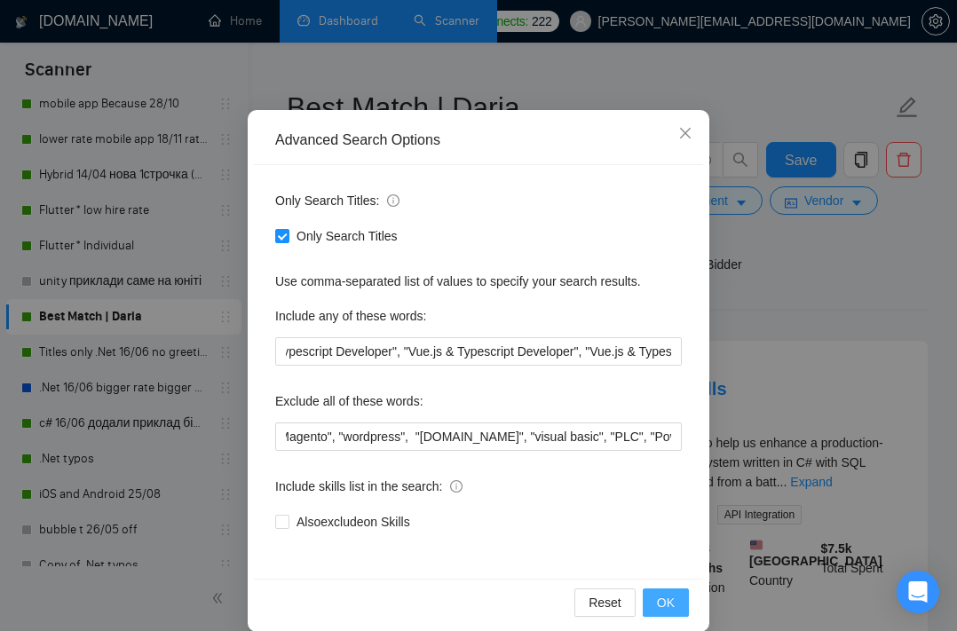
click at [666, 602] on span "OK" at bounding box center [666, 603] width 18 height 20
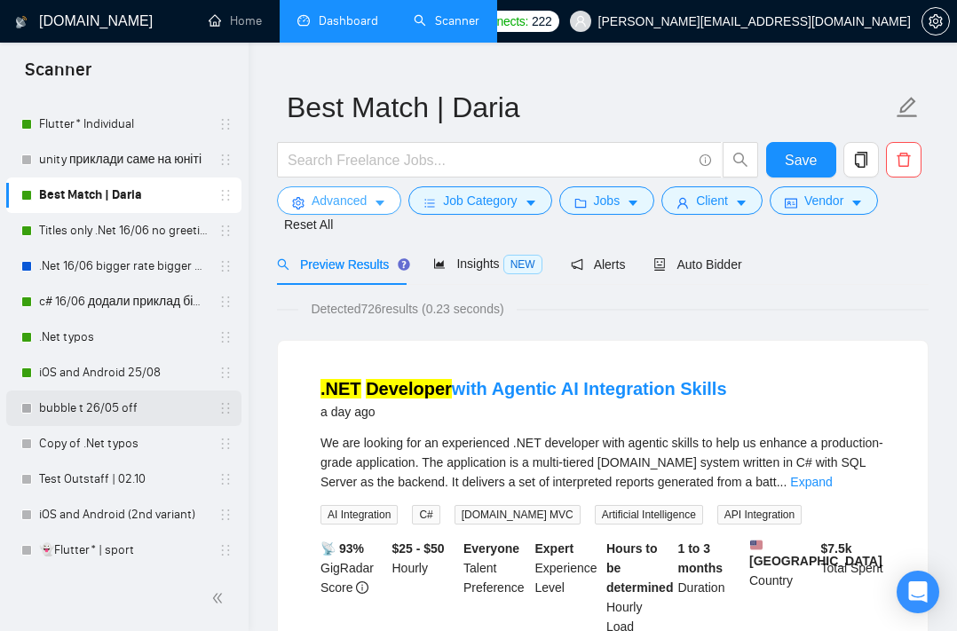
scroll to position [397, 0]
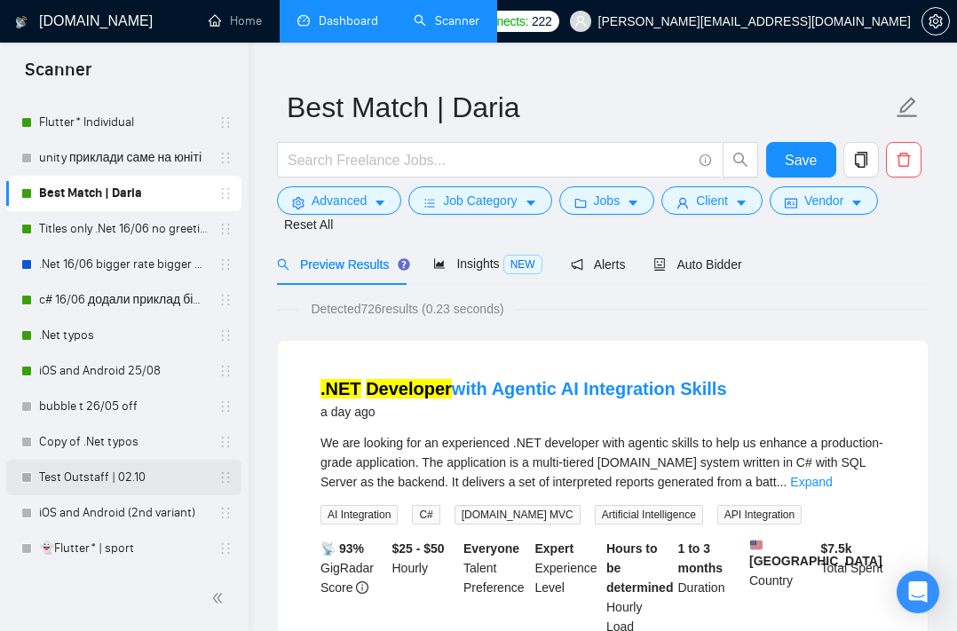
click at [126, 469] on link "Test Outstaff | 02.10" at bounding box center [123, 477] width 169 height 35
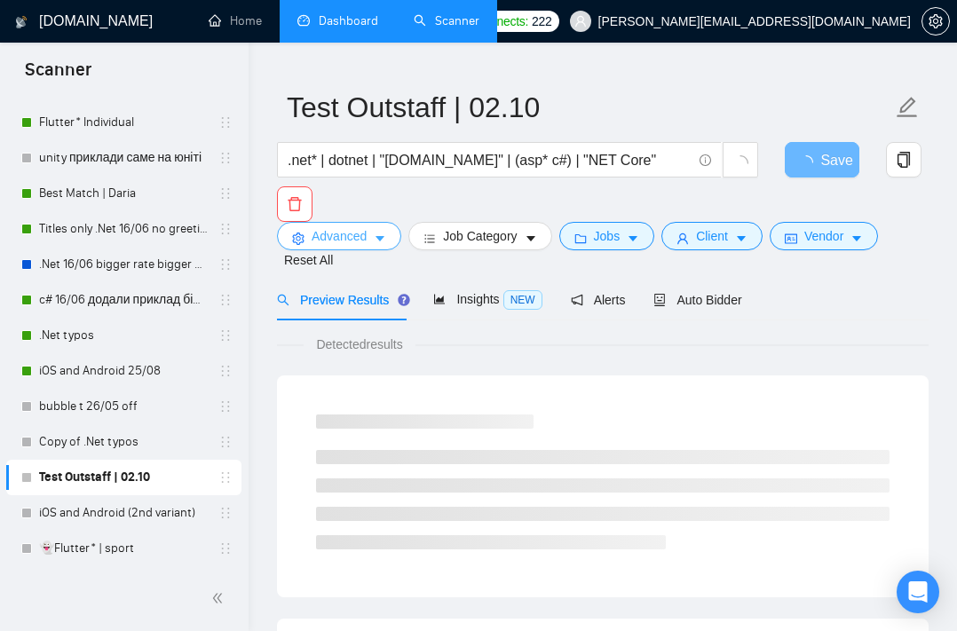
click at [383, 244] on icon "caret-down" at bounding box center [380, 238] width 12 height 12
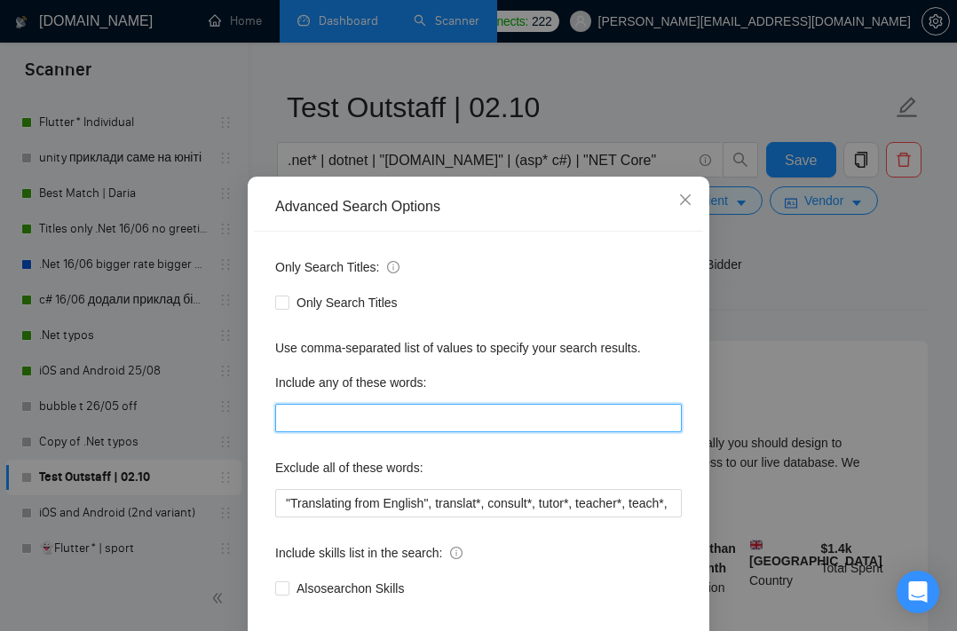
click at [362, 432] on input "text" at bounding box center [478, 418] width 406 height 28
paste input "".NET Developer needed", ".NET", ".NET Developer", "Blazor application", ".Net …"
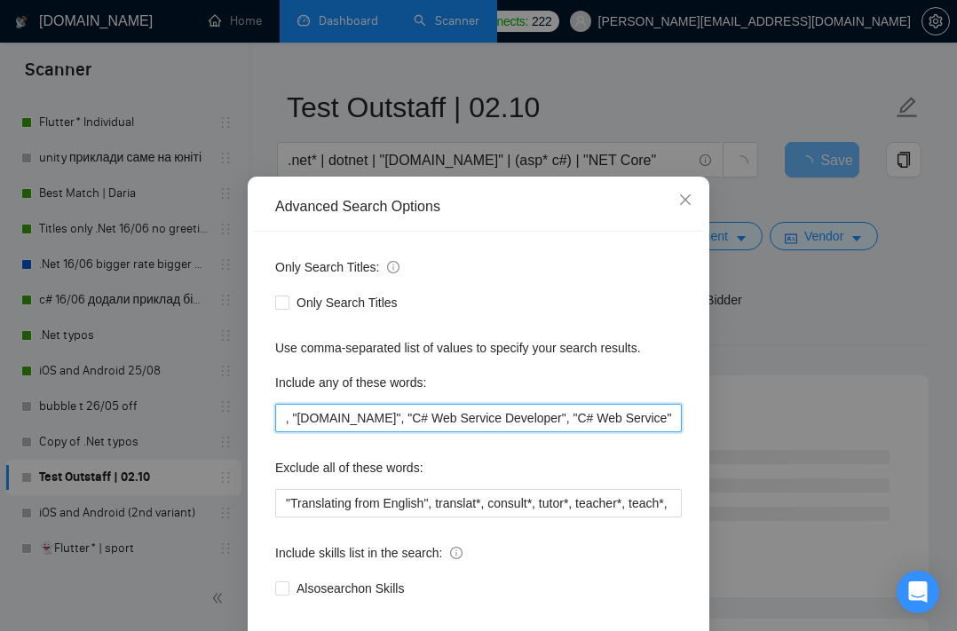
type input "".NET Developer needed", ".NET", ".NET Developer", "Blazor application", ".Net …"
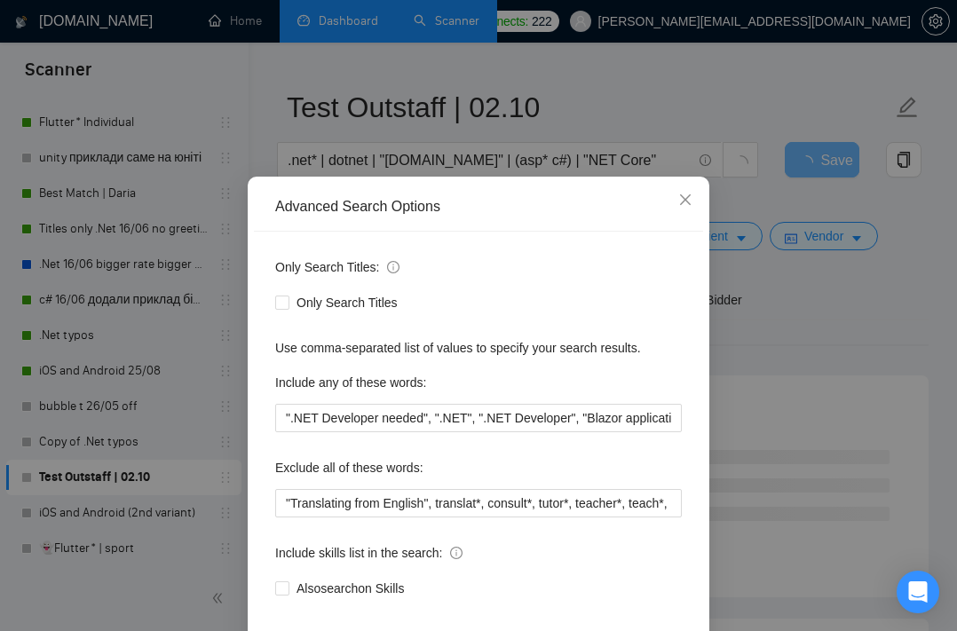
click at [786, 310] on div "Advanced Search Options Only Search Titles: Only Search Titles Use comma-separa…" at bounding box center [478, 315] width 957 height 631
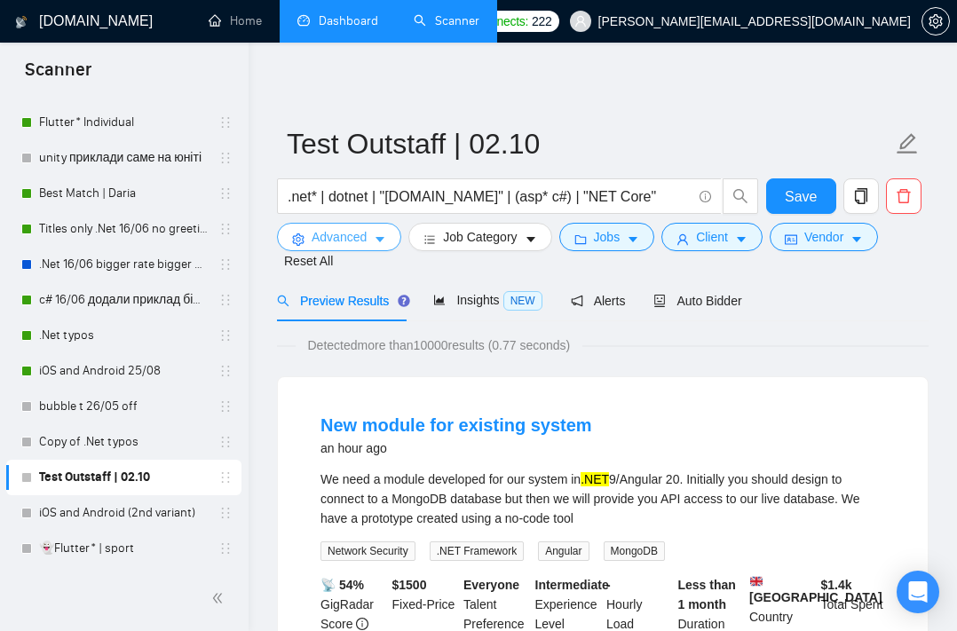
click at [369, 242] on button "Advanced" at bounding box center [339, 237] width 124 height 28
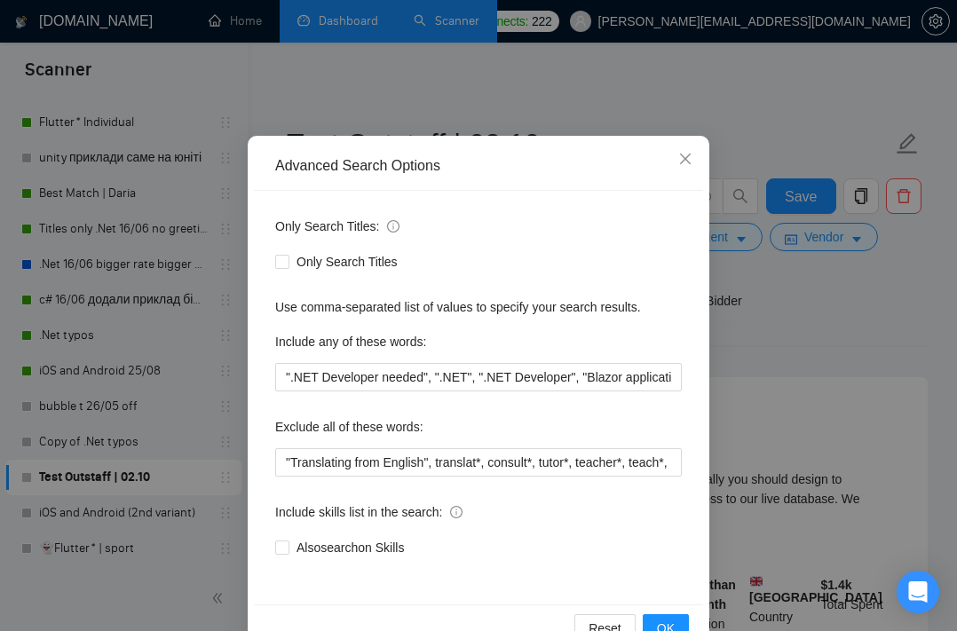
scroll to position [107, 0]
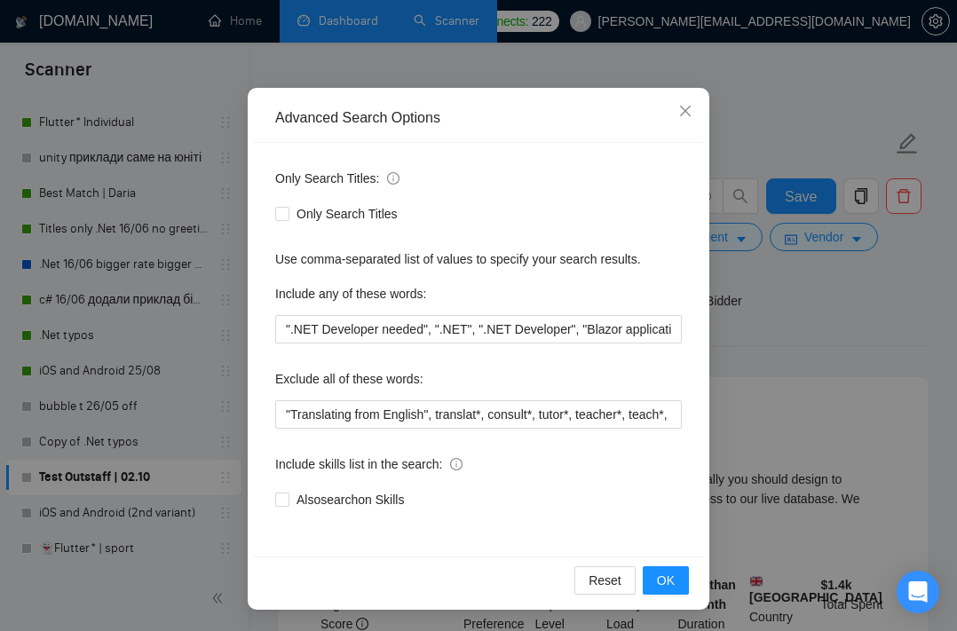
click at [731, 377] on div "Advanced Search Options Only Search Titles: Only Search Titles Use comma-separa…" at bounding box center [478, 315] width 957 height 631
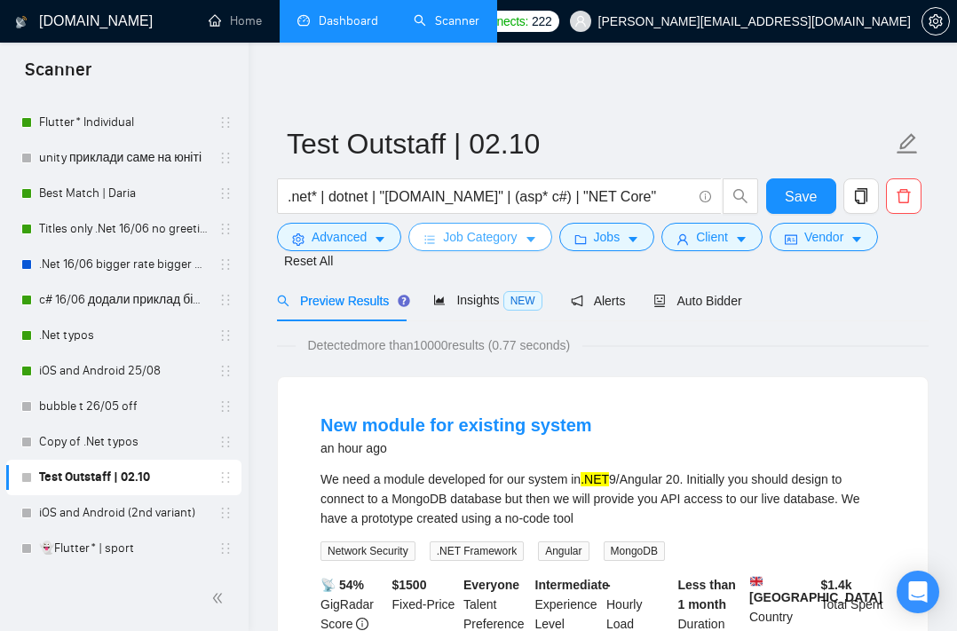
click at [474, 251] on button "Job Category" at bounding box center [479, 237] width 143 height 28
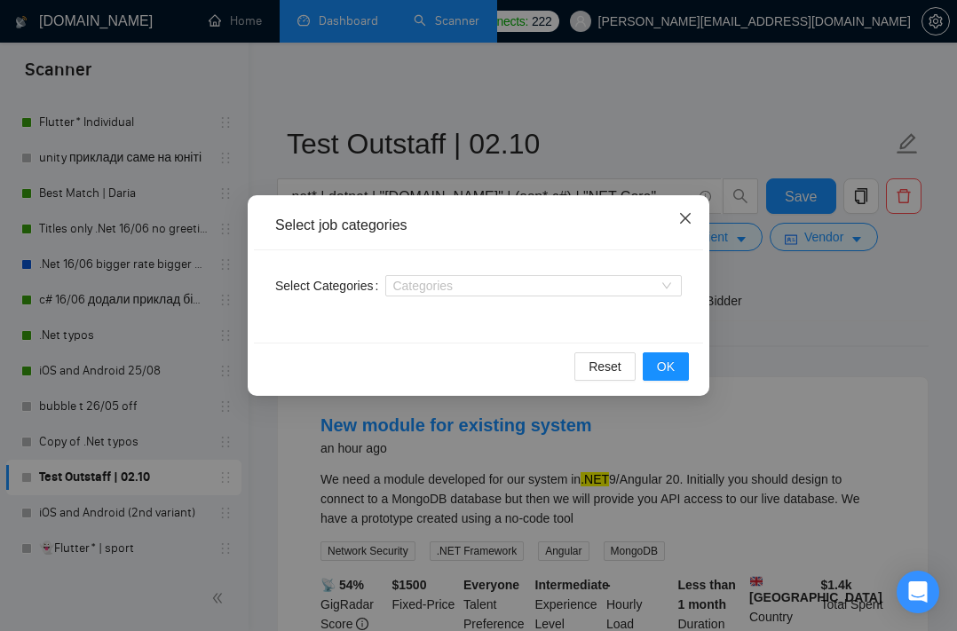
click at [686, 222] on icon "close" at bounding box center [685, 218] width 14 height 14
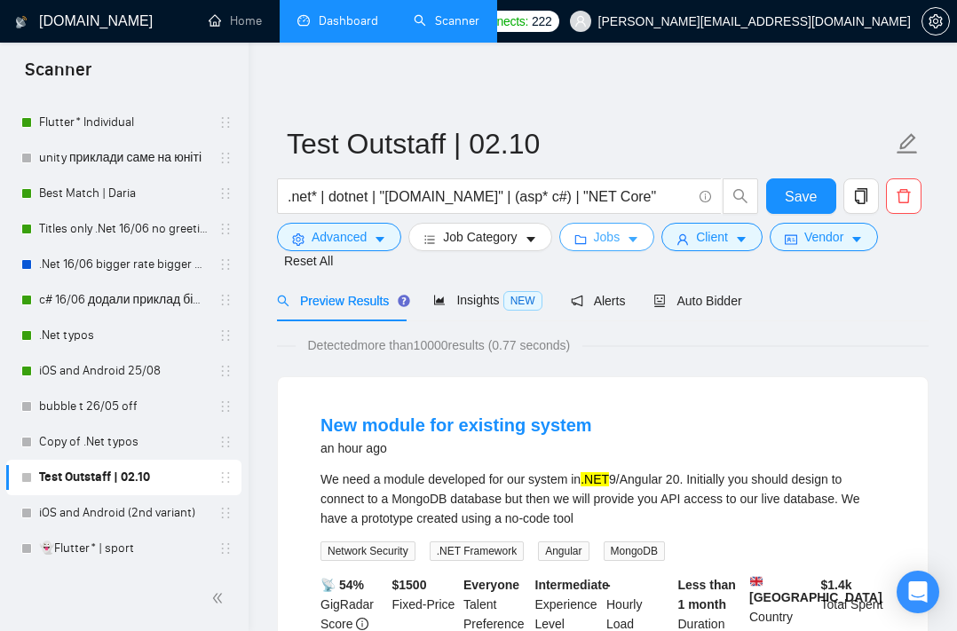
click at [600, 232] on span "Jobs" at bounding box center [607, 237] width 27 height 20
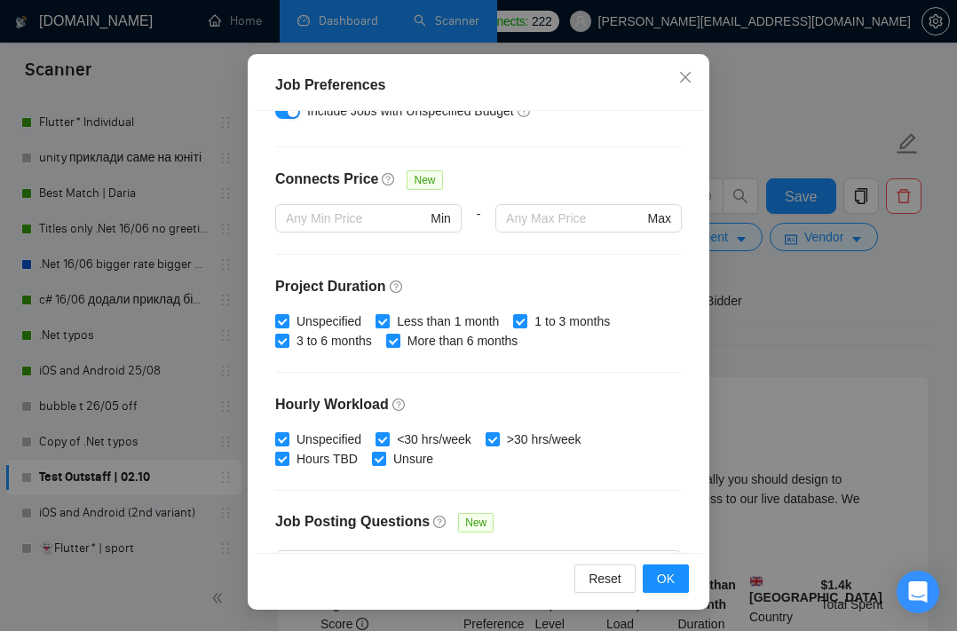
scroll to position [377, 0]
click at [382, 321] on input "Less than 1 month" at bounding box center [381, 321] width 12 height 12
checkbox input "false"
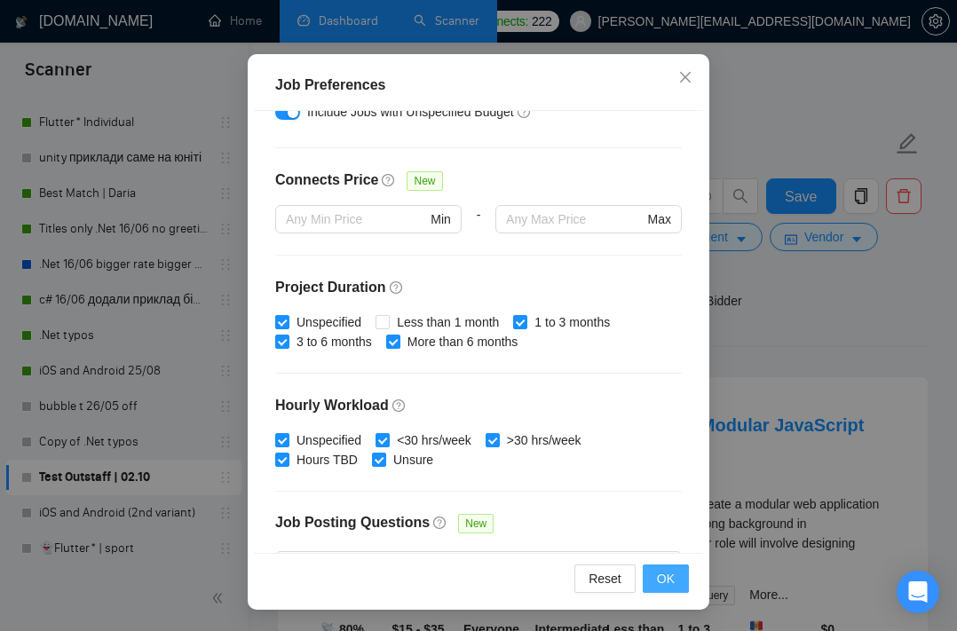
click at [660, 580] on span "OK" at bounding box center [666, 579] width 18 height 20
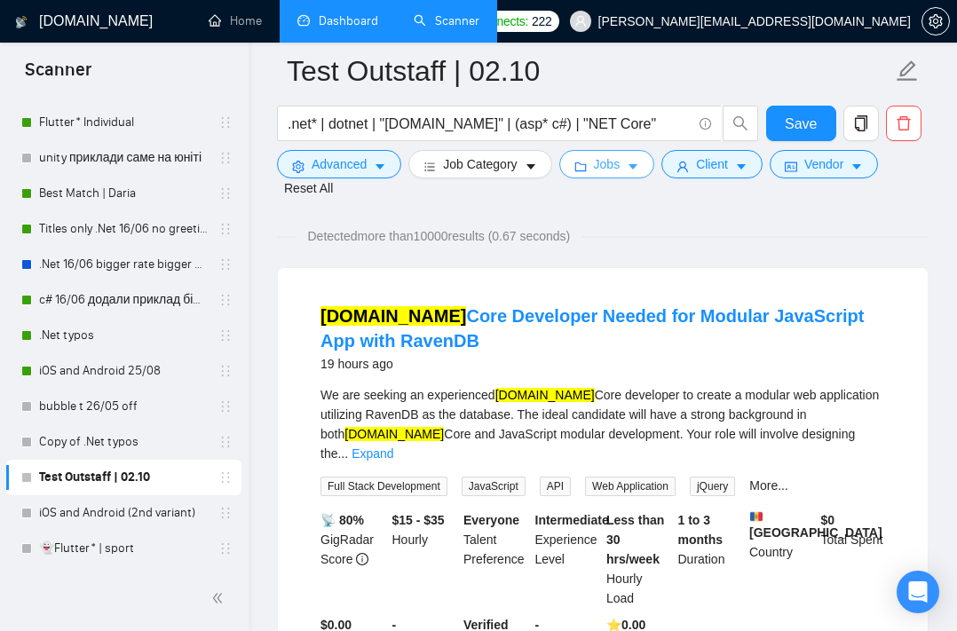
scroll to position [0, 0]
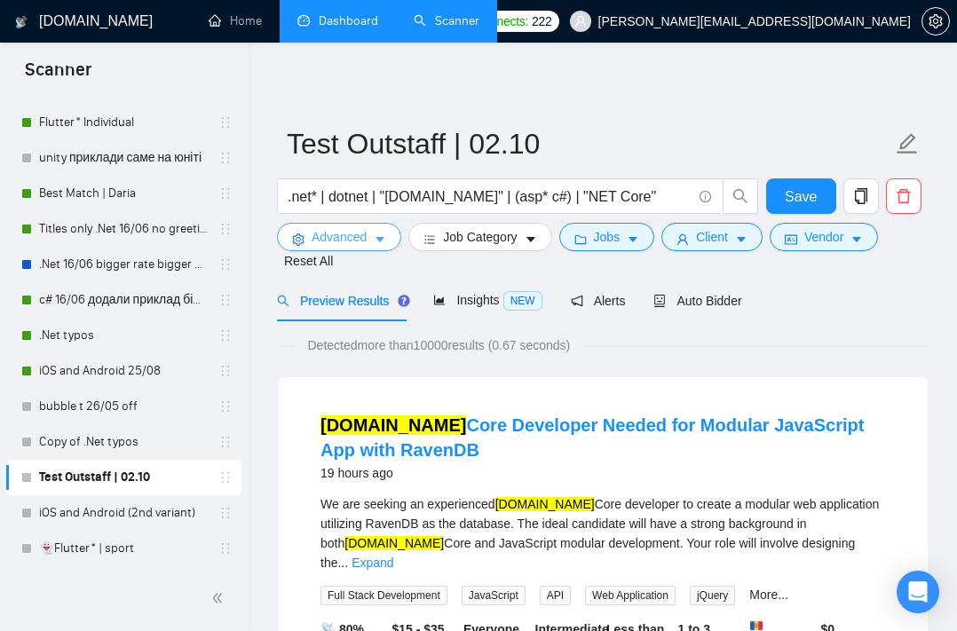
click at [360, 240] on span "Advanced" at bounding box center [338, 237] width 55 height 20
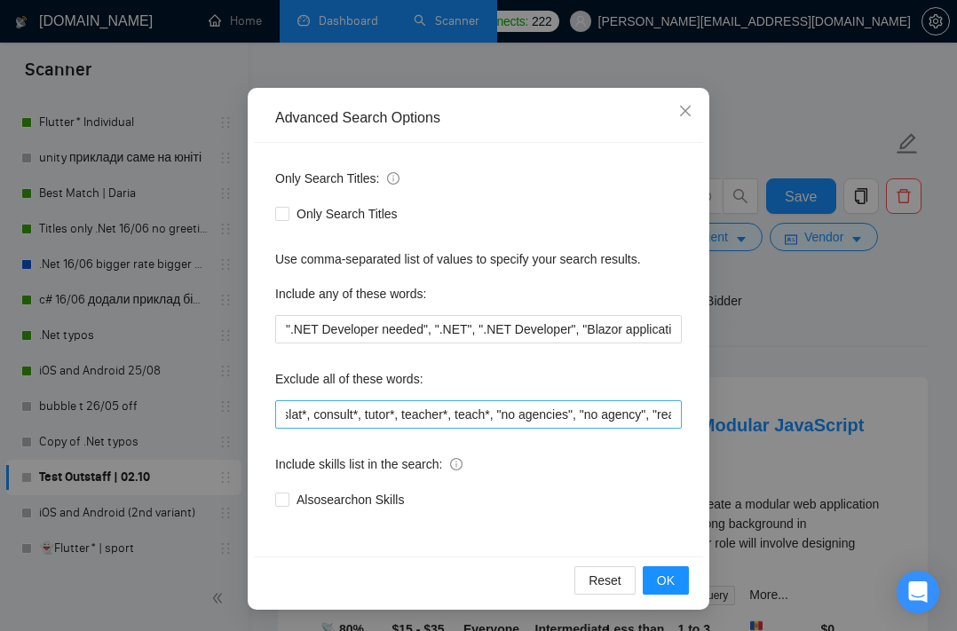
scroll to position [0, 223]
click at [771, 312] on div "Advanced Search Options Only Search Titles: Only Search Titles Use comma-separa…" at bounding box center [478, 315] width 957 height 631
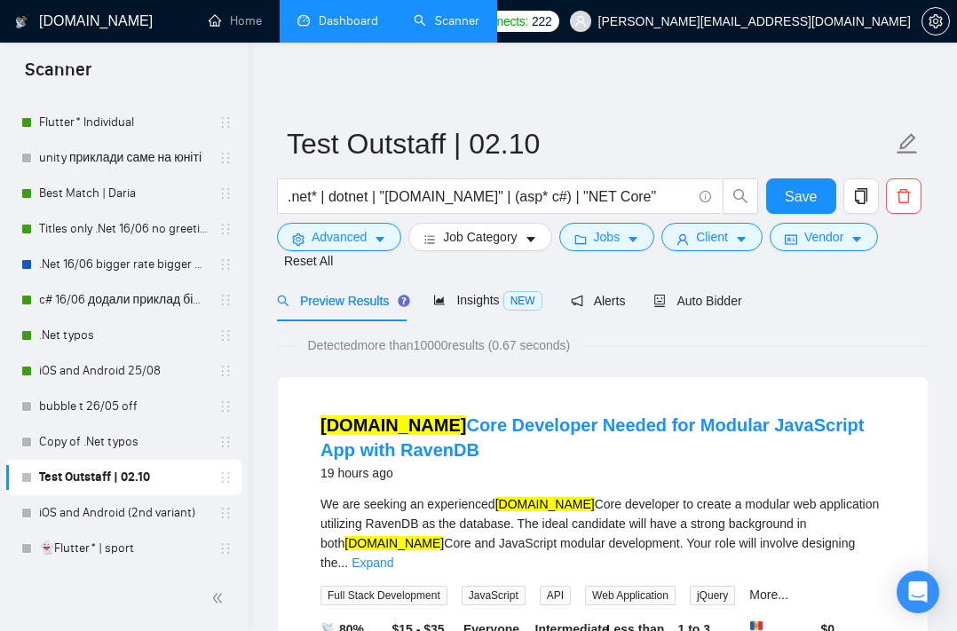
scroll to position [19, 0]
click at [159, 204] on link "Best Match | Daria" at bounding box center [123, 193] width 169 height 35
click at [817, 201] on button "Save" at bounding box center [801, 195] width 71 height 35
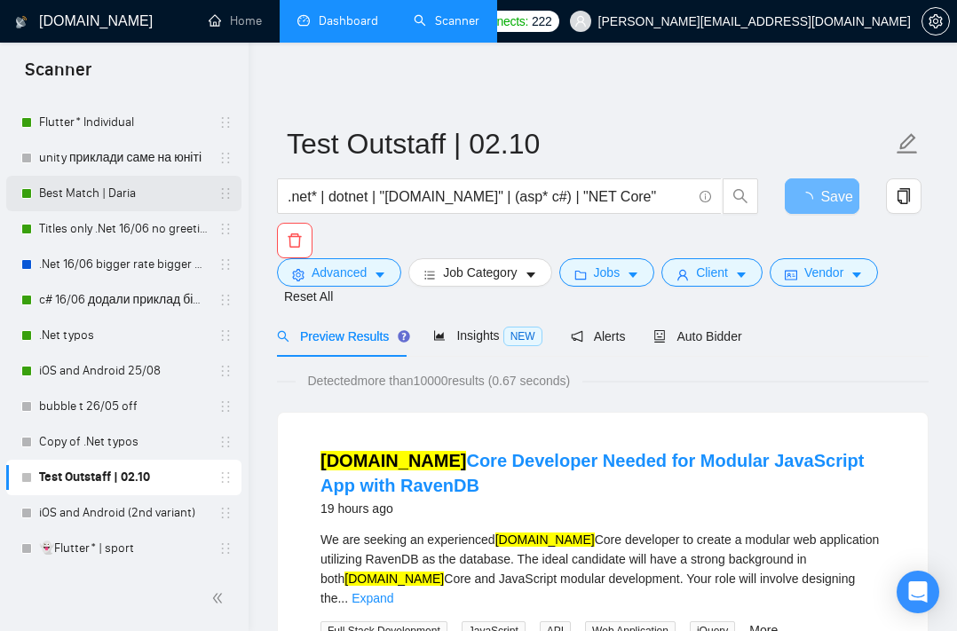
click at [116, 193] on link "Best Match | Daria" at bounding box center [123, 193] width 169 height 35
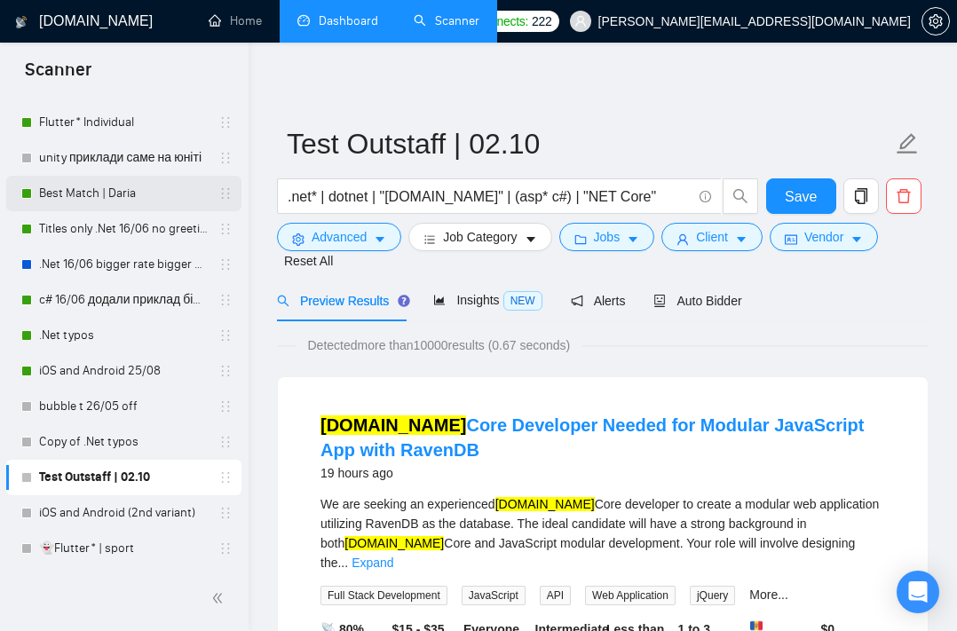
click at [122, 196] on link "Best Match | Daria" at bounding box center [123, 193] width 169 height 35
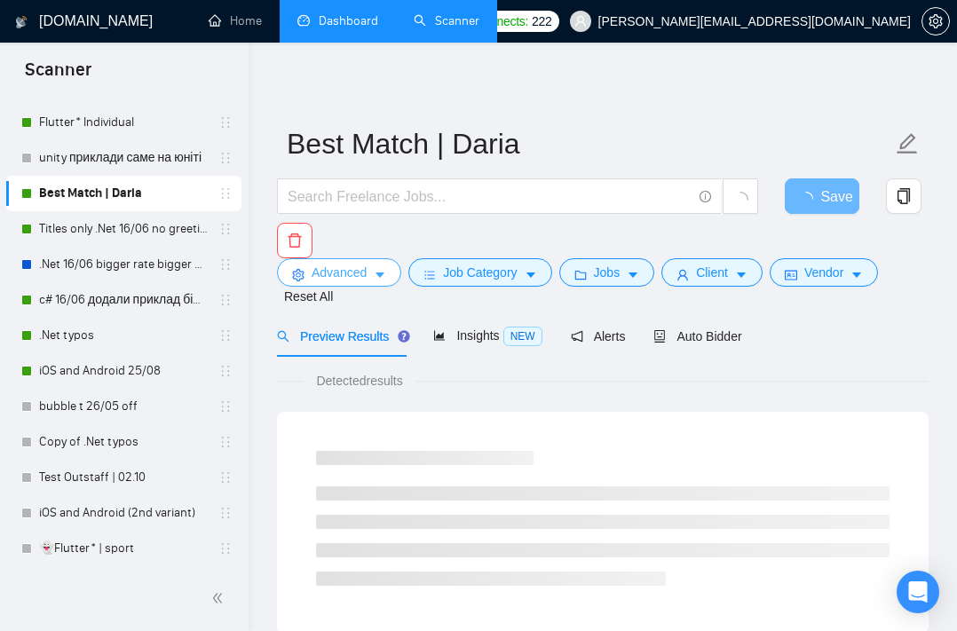
click at [379, 280] on icon "caret-down" at bounding box center [380, 275] width 12 height 12
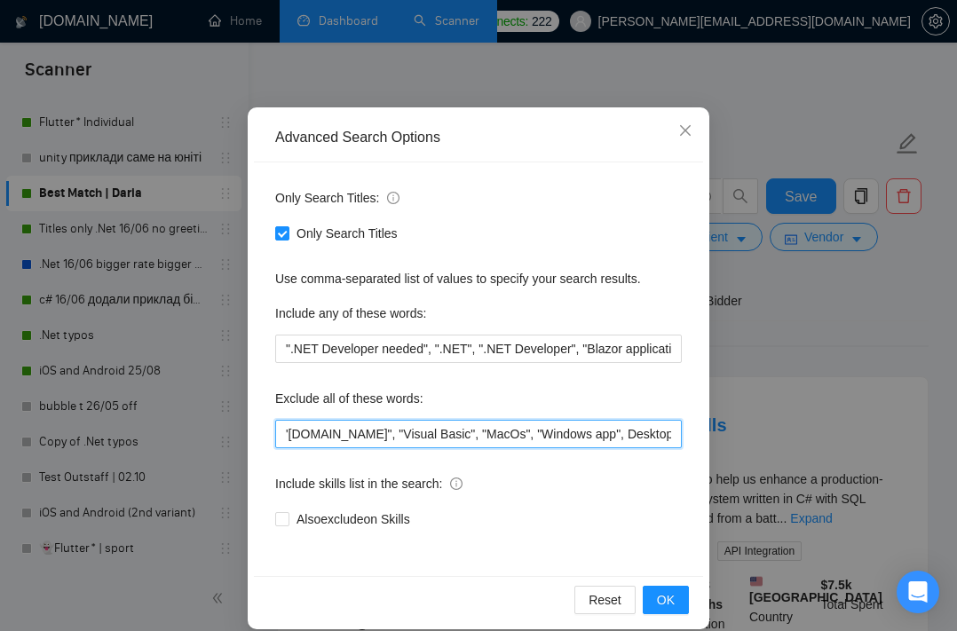
scroll to position [0, 1249]
drag, startPoint x: 286, startPoint y: 430, endPoint x: 726, endPoint y: 442, distance: 440.3
click at [726, 443] on div "Advanced Search Options Only Search Titles: Only Search Titles Use comma-separa…" at bounding box center [478, 315] width 957 height 631
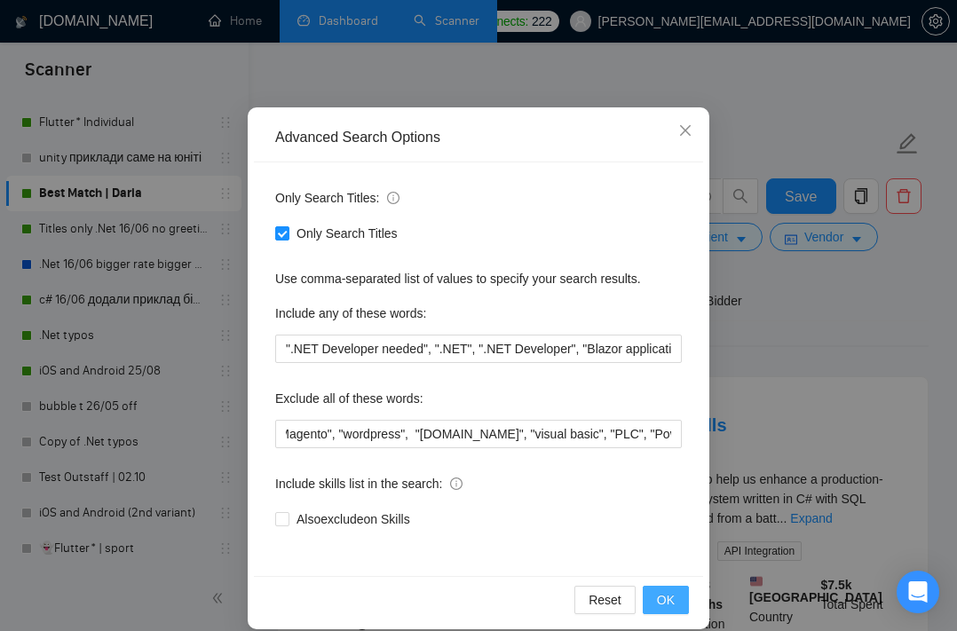
click at [665, 600] on span "OK" at bounding box center [666, 600] width 18 height 20
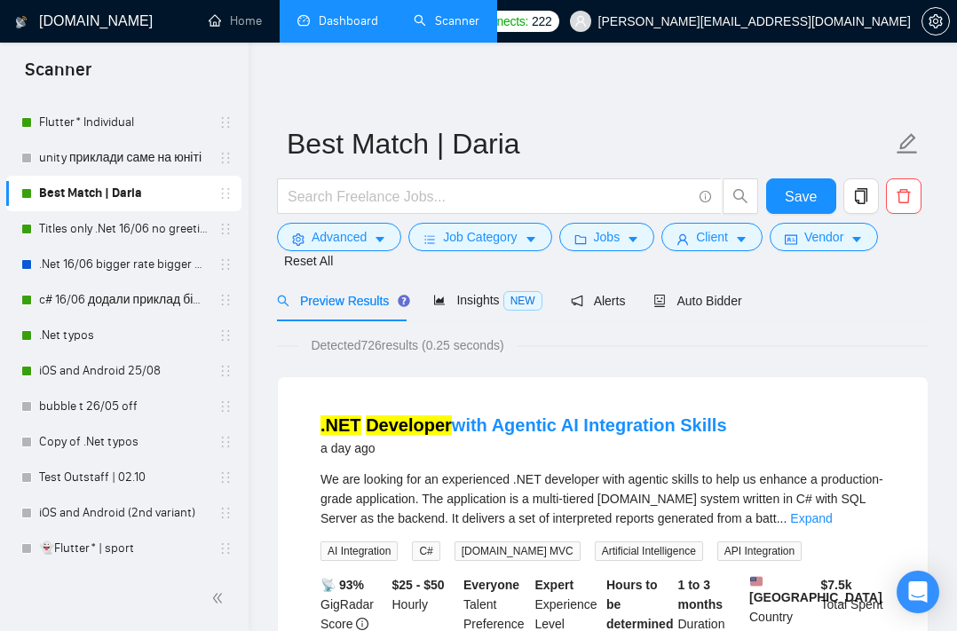
scroll to position [19, 0]
click at [115, 463] on link "Test Outstaff | 02.10" at bounding box center [123, 477] width 169 height 35
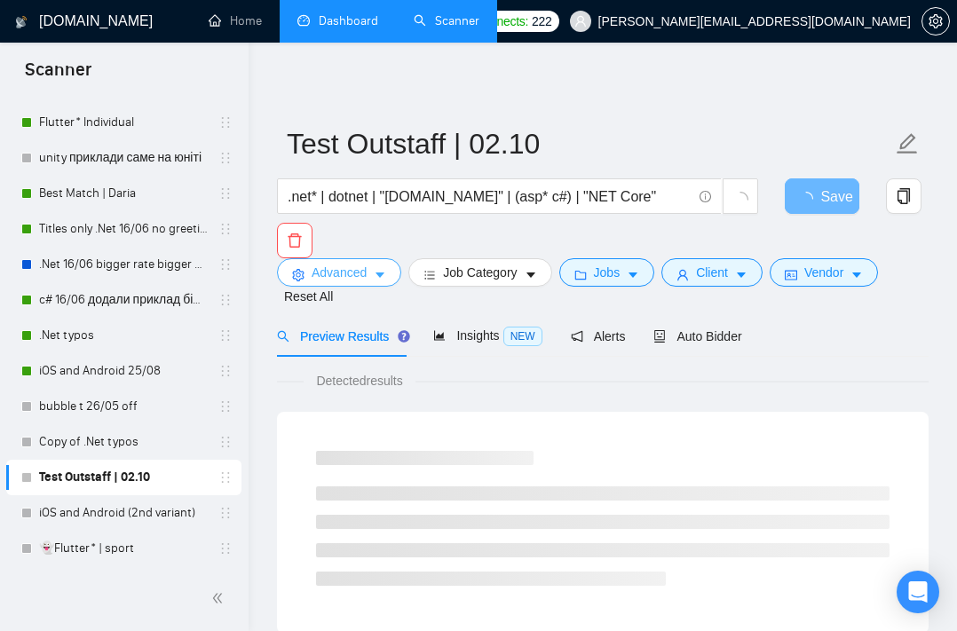
click at [366, 268] on span "Advanced" at bounding box center [338, 273] width 55 height 20
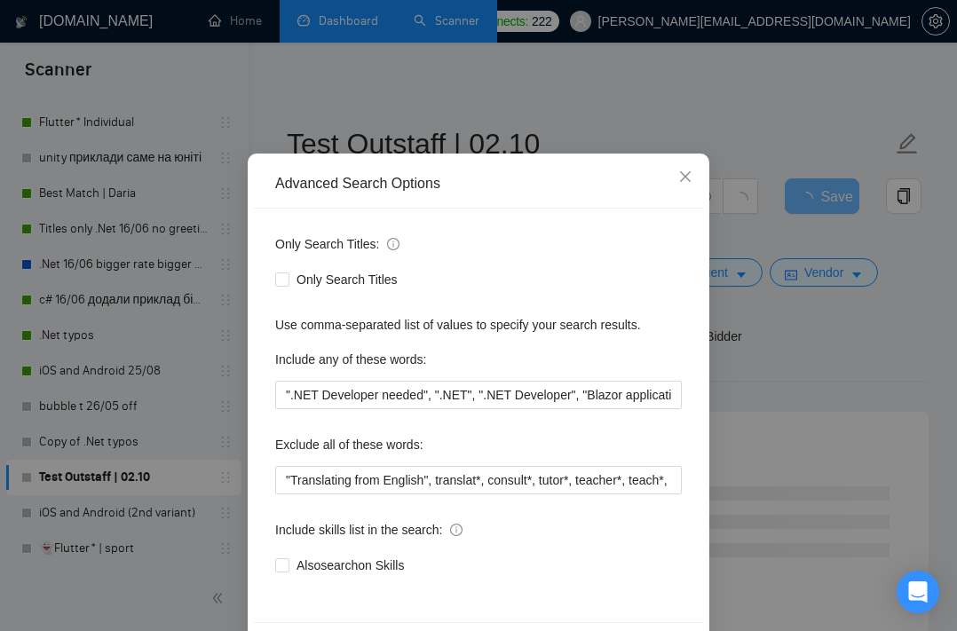
scroll to position [71, 0]
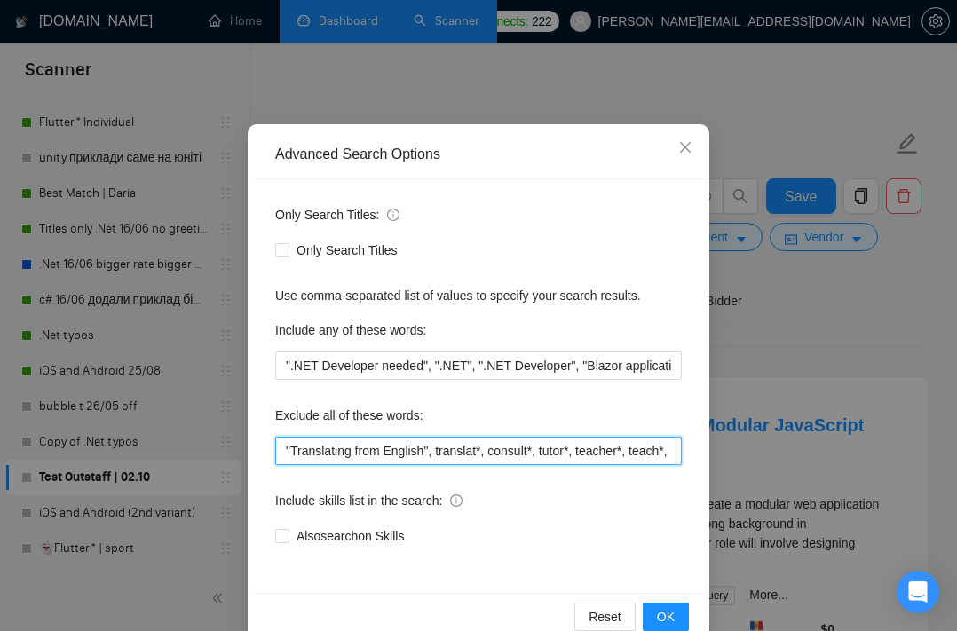
click at [307, 446] on input ""Translating from English", translat*, consult*, tutor*, teacher*, teach*, "no …" at bounding box center [478, 451] width 406 height 28
paste input ""[DOMAIN_NAME]", "Visual Basic", "MacOs", "Windows app", Desktop, "Mac Os", "Sh…"
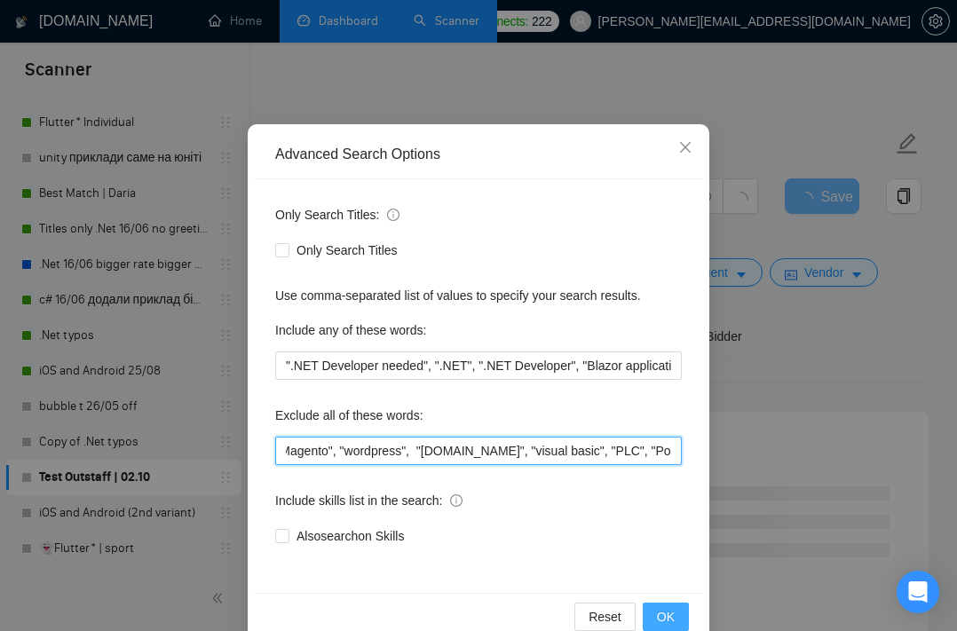
type input ""Translating from English", translat*, consult*, tutor*, teacher*, teach*, "no …"
click at [666, 617] on span "OK" at bounding box center [666, 617] width 18 height 20
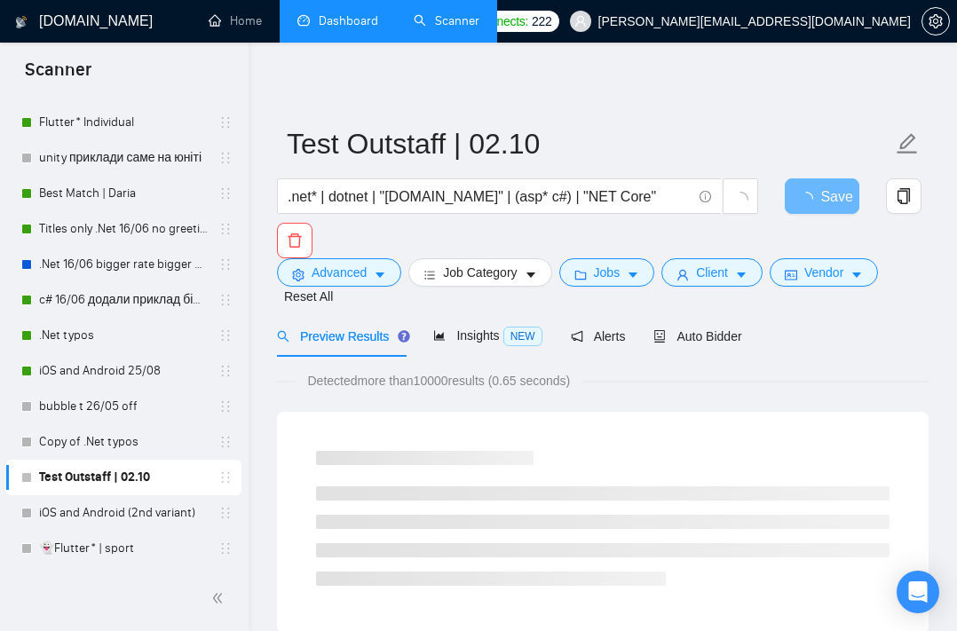
scroll to position [19, 0]
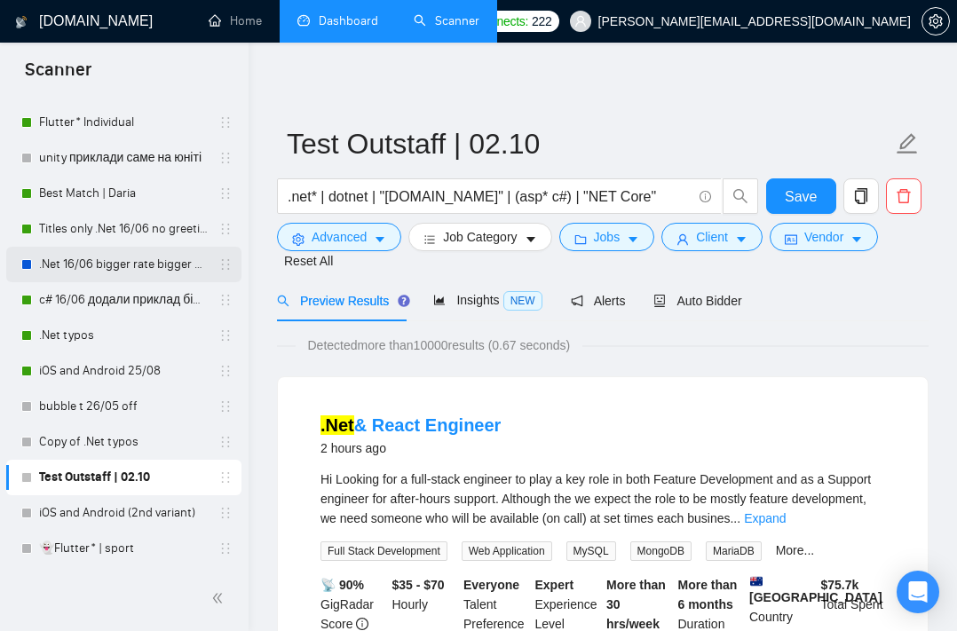
click at [127, 259] on link ".Net 16/06 bigger rate bigger cover" at bounding box center [123, 264] width 169 height 35
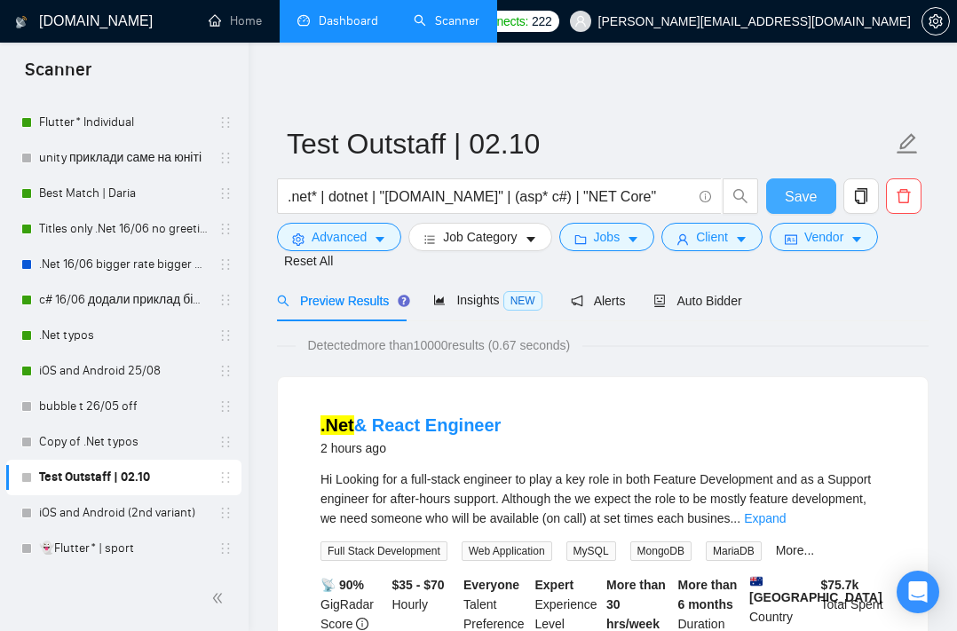
click at [779, 203] on button "Save" at bounding box center [801, 195] width 71 height 35
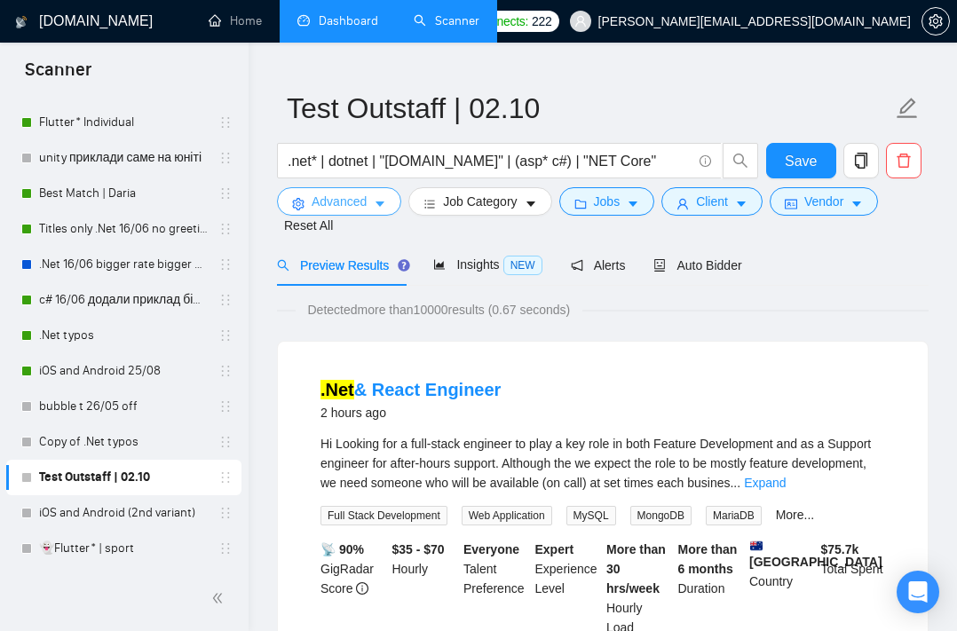
click at [383, 214] on button "Advanced" at bounding box center [339, 201] width 124 height 28
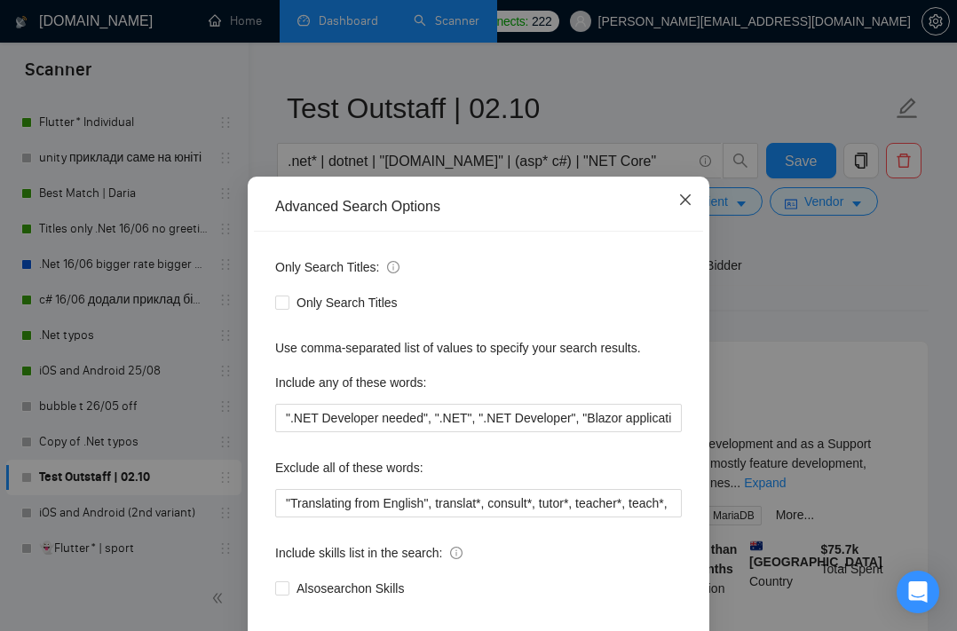
click at [685, 207] on icon "close" at bounding box center [685, 200] width 14 height 14
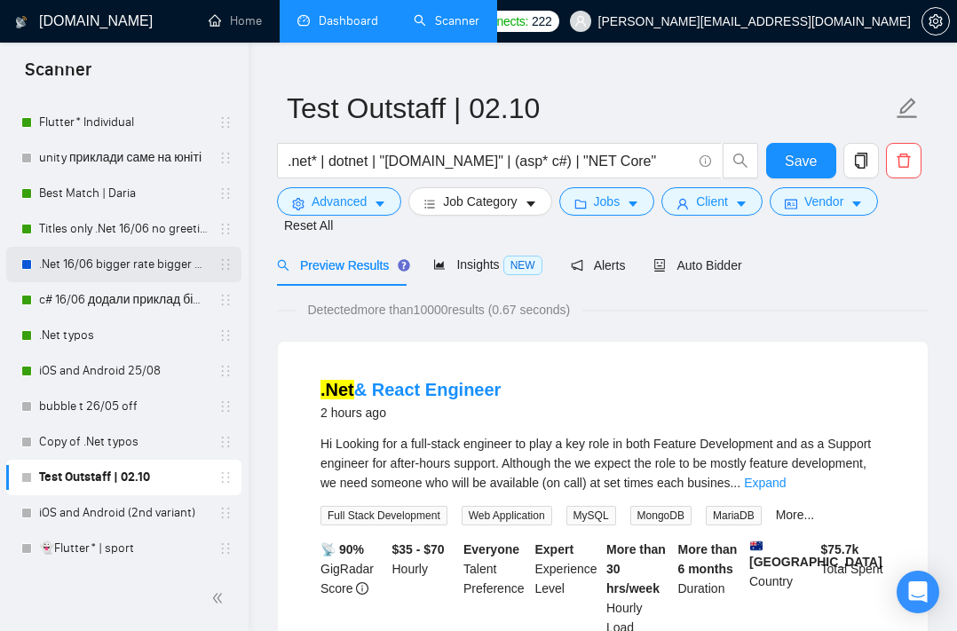
click at [111, 279] on link ".Net 16/06 bigger rate bigger cover" at bounding box center [123, 264] width 169 height 35
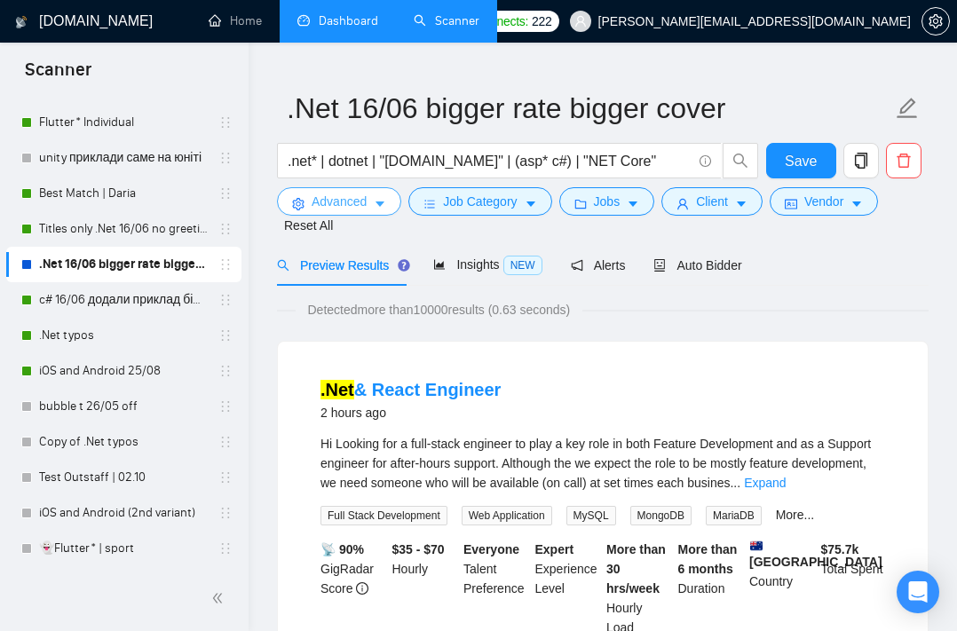
click at [382, 206] on icon "caret-down" at bounding box center [380, 204] width 12 height 12
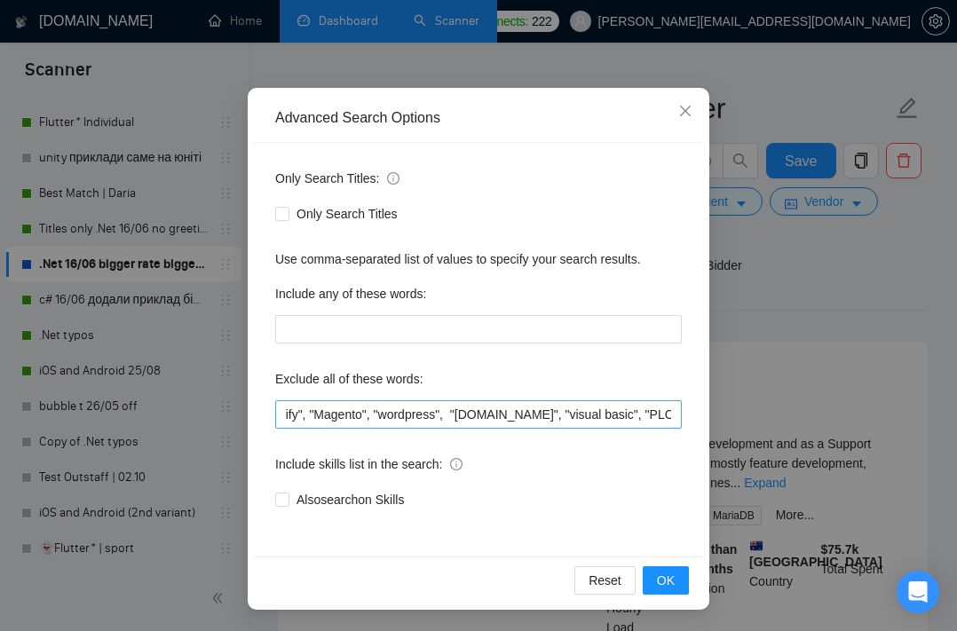
scroll to position [0, 1249]
click at [689, 101] on span "Close" at bounding box center [685, 112] width 48 height 48
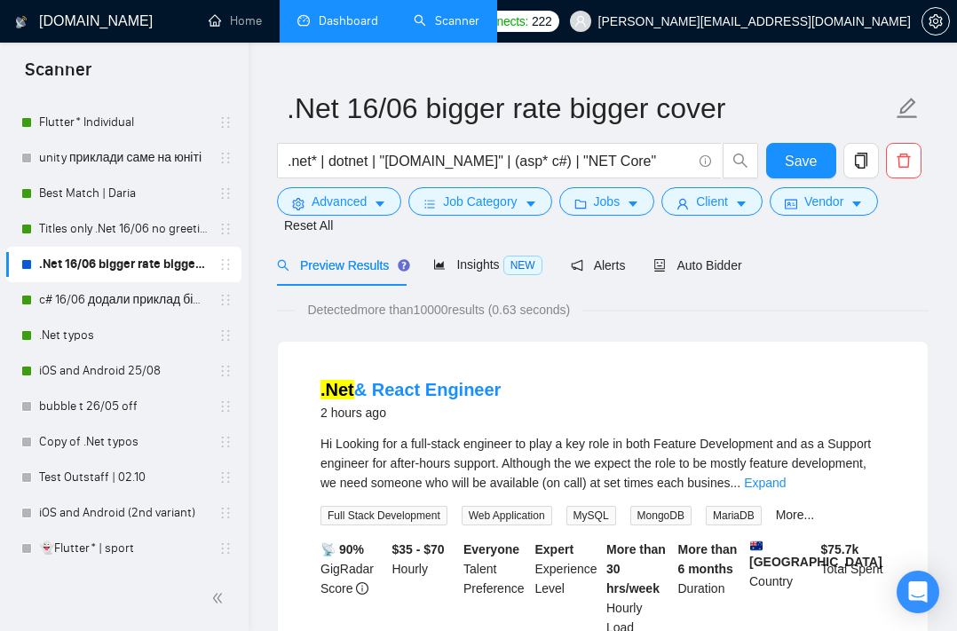
scroll to position [19, 0]
click at [105, 298] on link "c# 16/06 додали приклад більший кавер" at bounding box center [123, 299] width 169 height 35
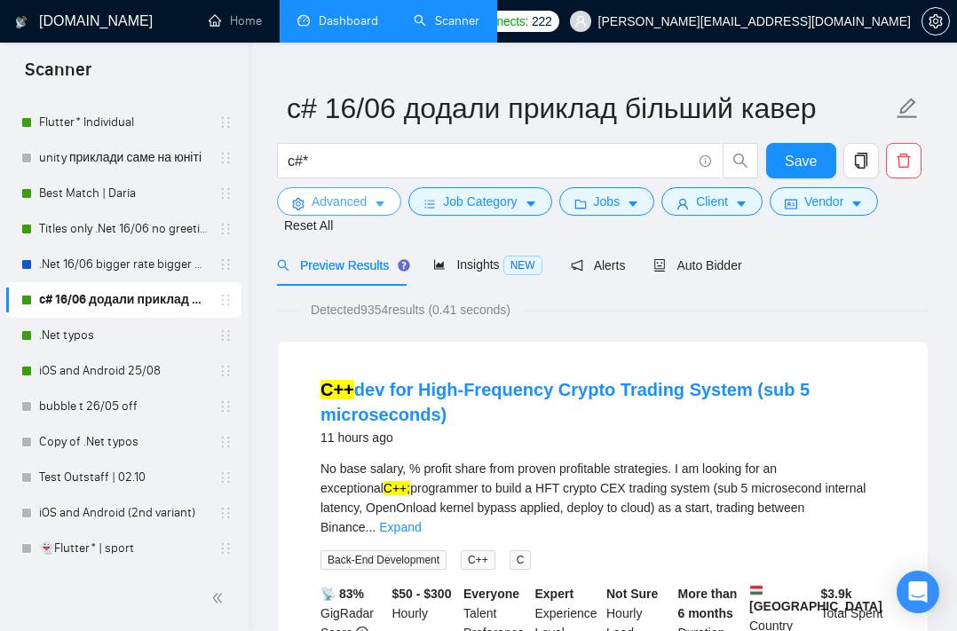
click at [371, 201] on button "Advanced" at bounding box center [339, 201] width 124 height 28
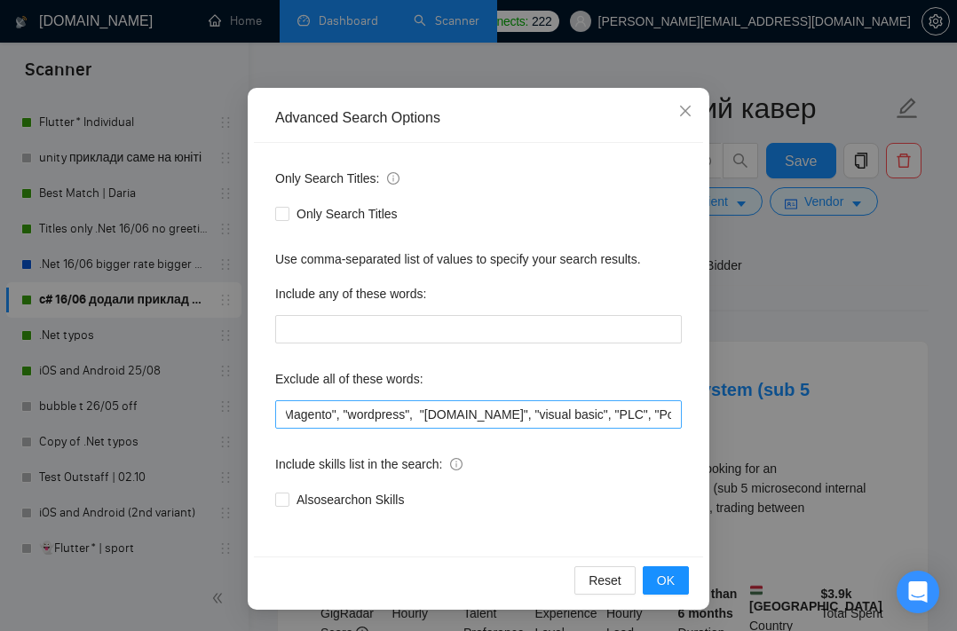
scroll to position [0, 1249]
click at [683, 110] on icon "close" at bounding box center [685, 111] width 11 height 11
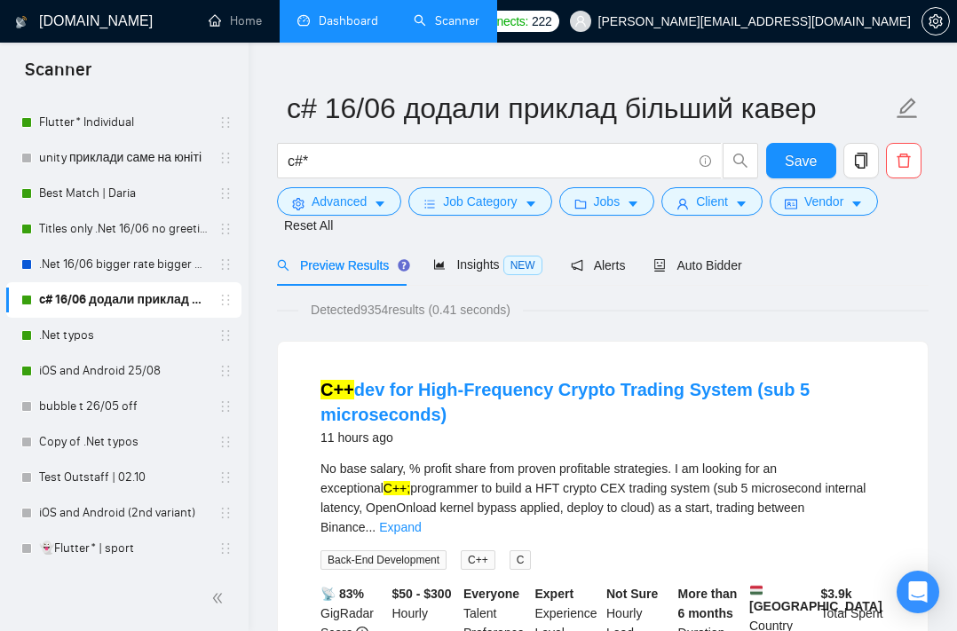
scroll to position [19, 0]
click at [146, 335] on link ".Net typos" at bounding box center [123, 335] width 169 height 35
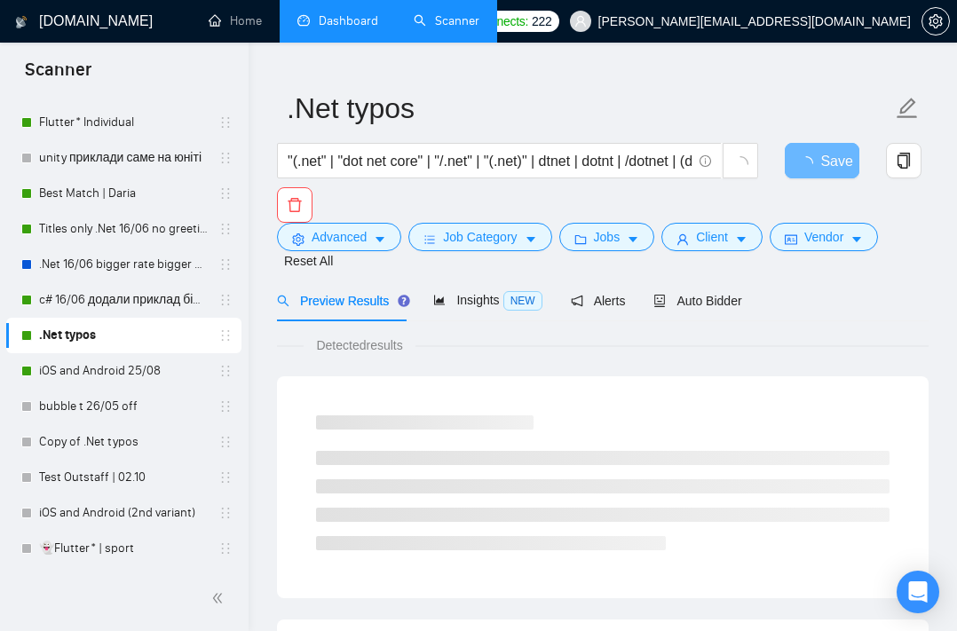
scroll to position [111, 0]
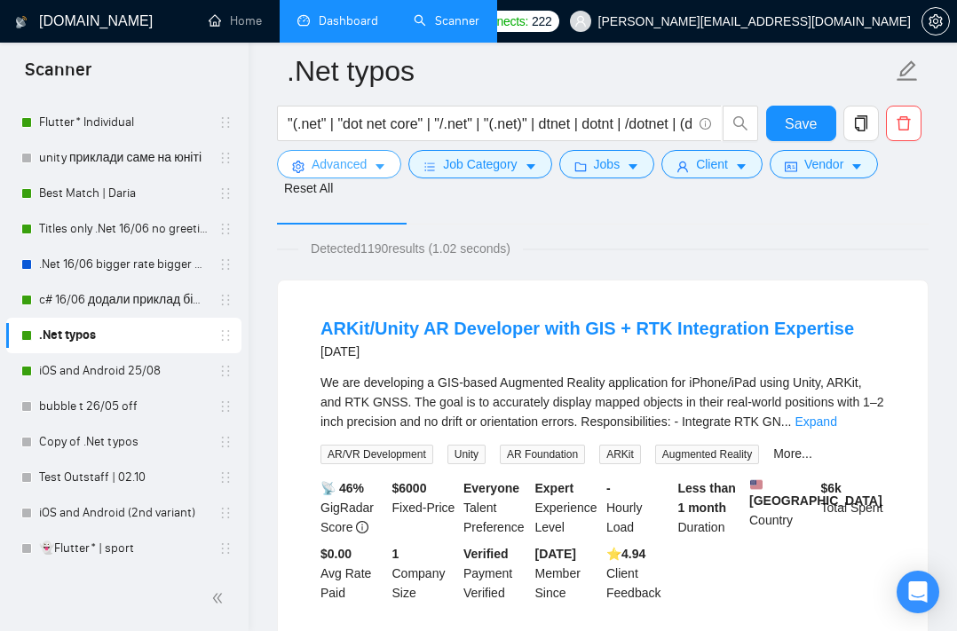
click at [362, 167] on span "Advanced" at bounding box center [338, 164] width 55 height 20
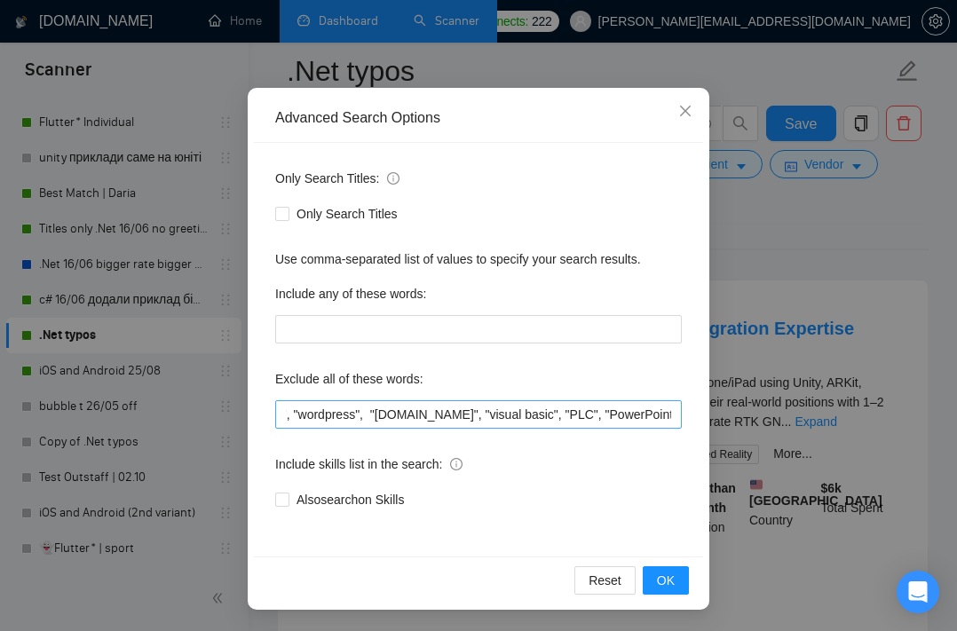
scroll to position [0, 1299]
click at [831, 232] on div "Advanced Search Options Only Search Titles: Only Search Titles Use comma-separa…" at bounding box center [478, 315] width 957 height 631
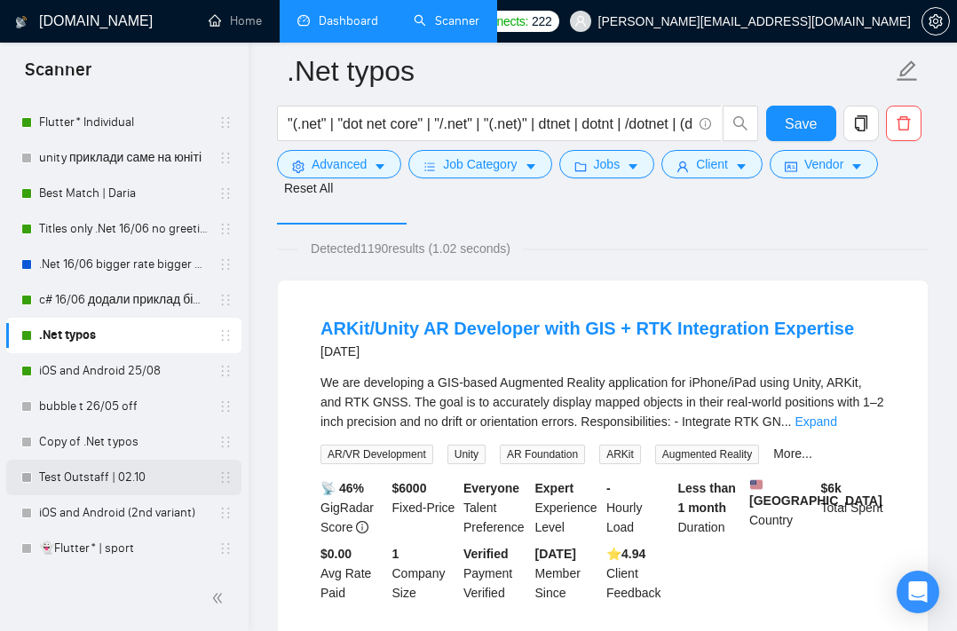
click at [116, 481] on link "Test Outstaff | 02.10" at bounding box center [123, 477] width 169 height 35
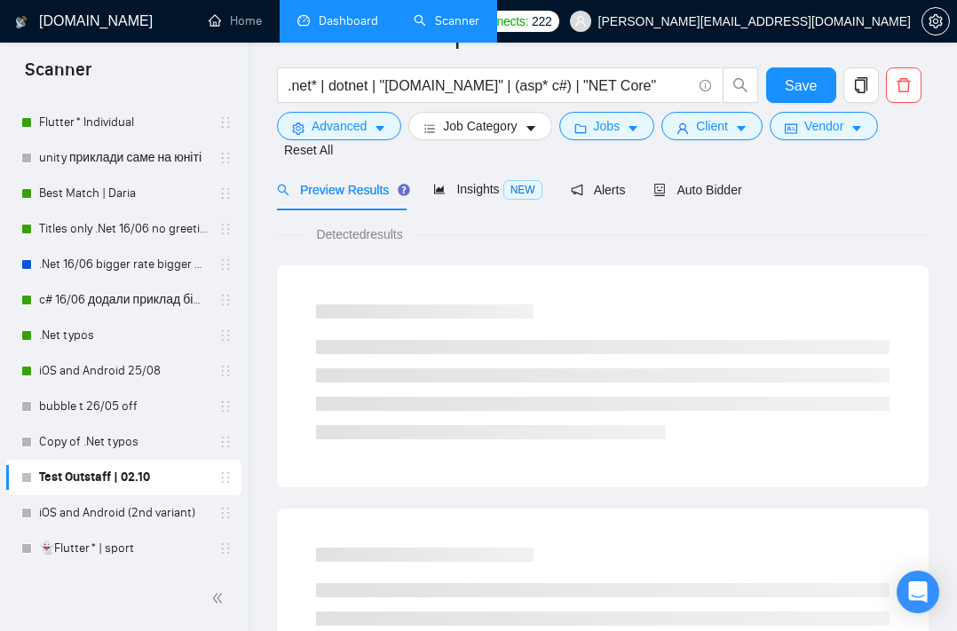
scroll to position [36, 0]
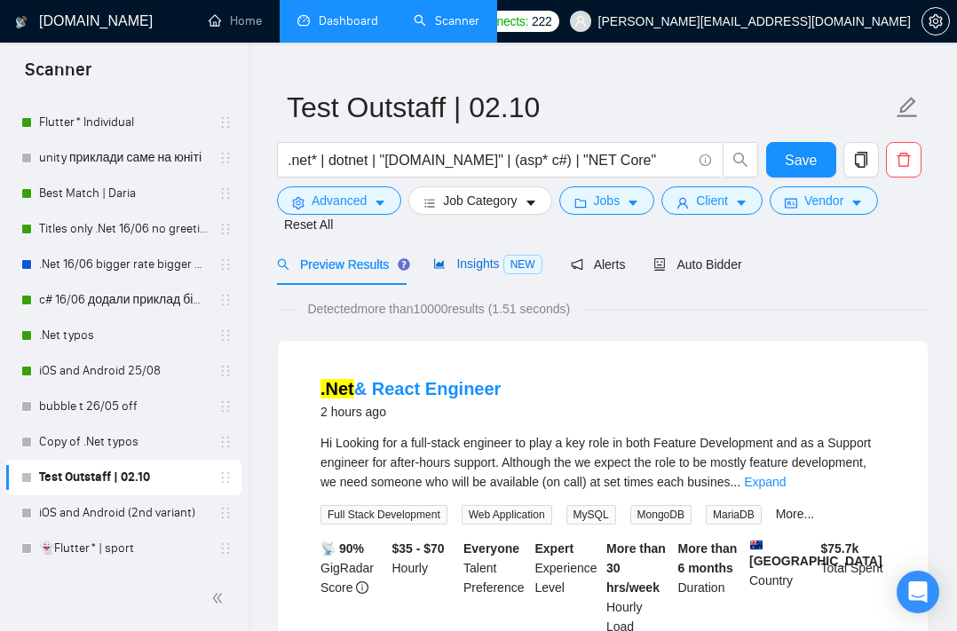
click at [472, 269] on span "Insights NEW" at bounding box center [487, 263] width 108 height 14
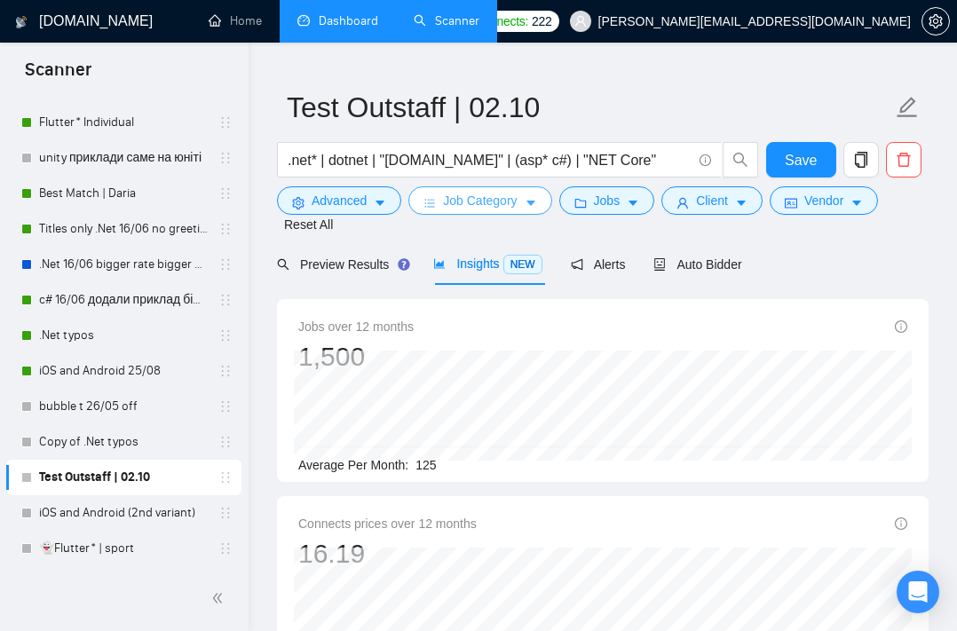
click at [479, 208] on span "Job Category" at bounding box center [480, 201] width 74 height 20
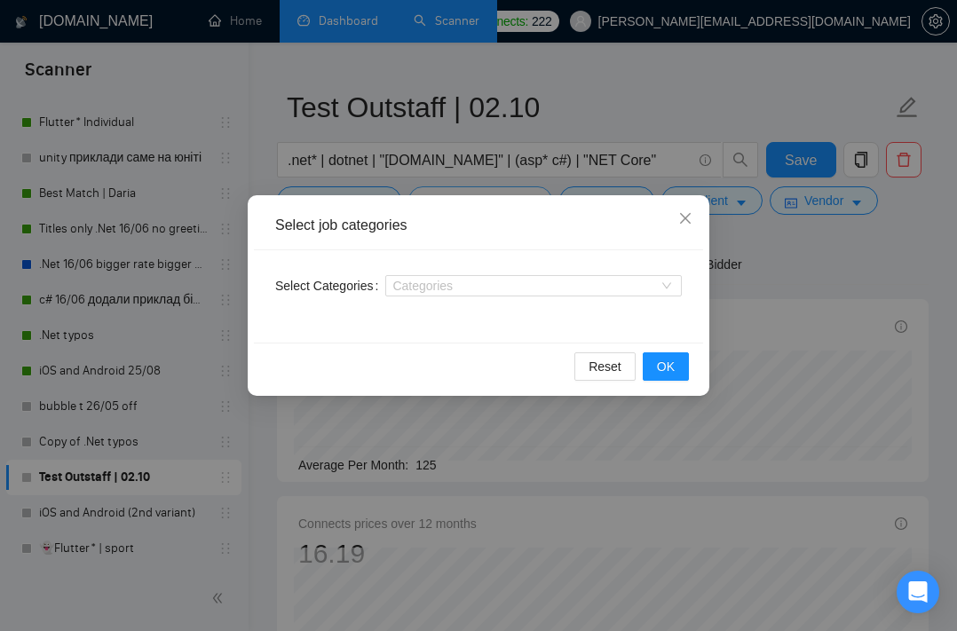
click at [479, 208] on div "Select job categories" at bounding box center [478, 225] width 449 height 49
click at [680, 217] on icon "close" at bounding box center [685, 218] width 14 height 14
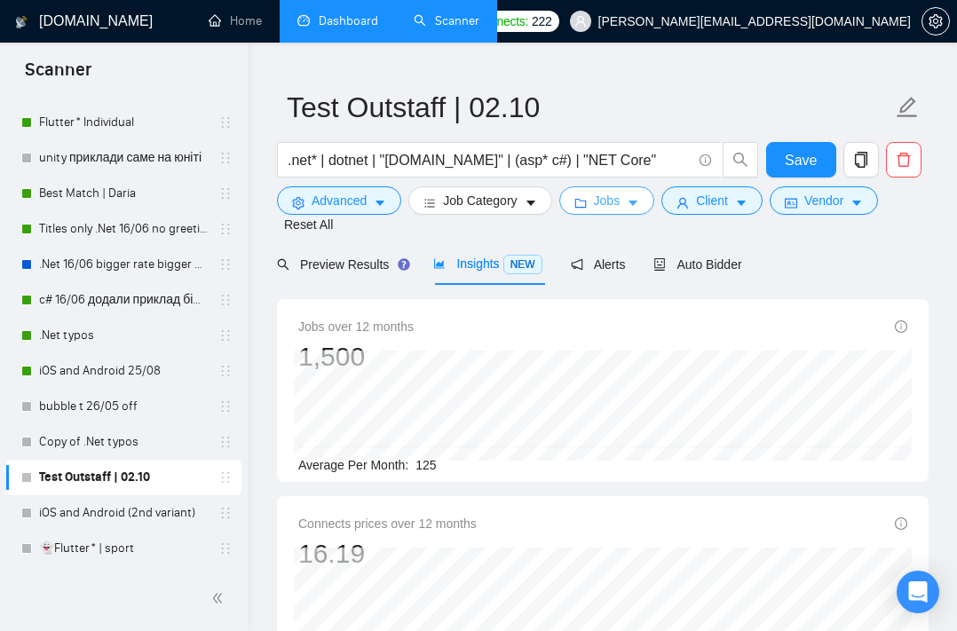
click at [620, 209] on span "Jobs" at bounding box center [607, 201] width 27 height 20
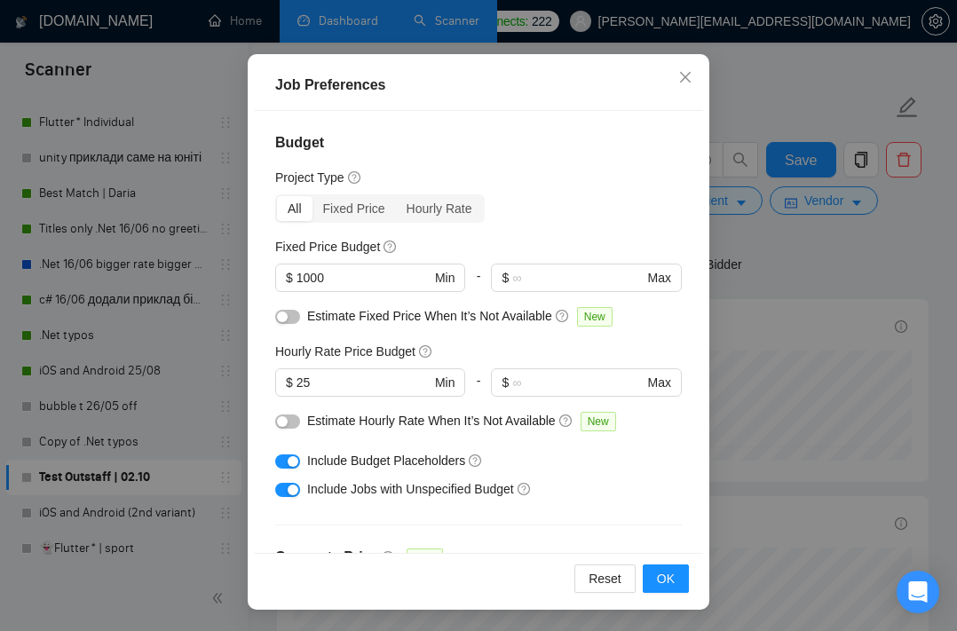
scroll to position [38, 0]
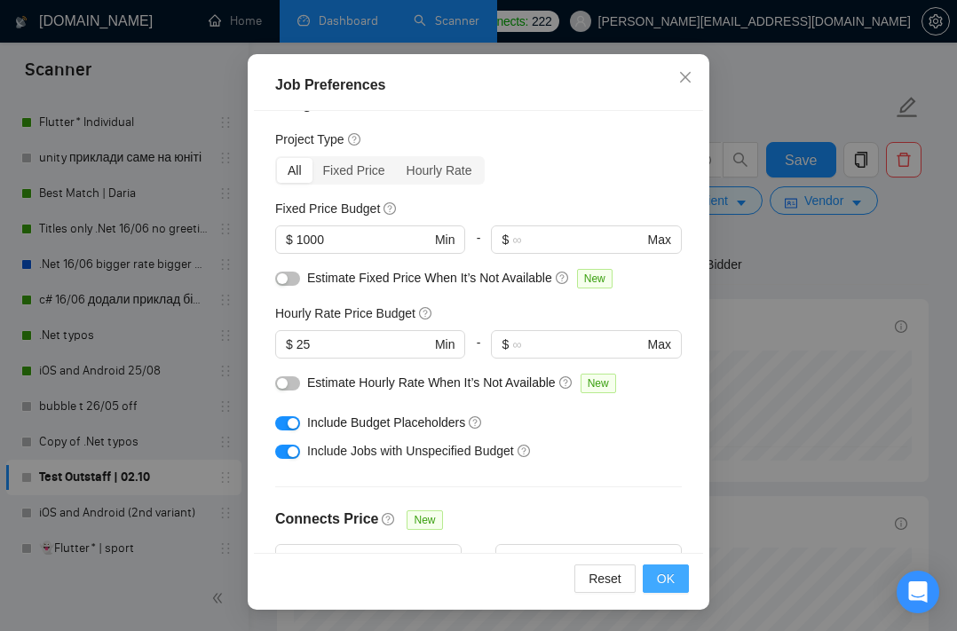
click at [667, 574] on span "OK" at bounding box center [666, 579] width 18 height 20
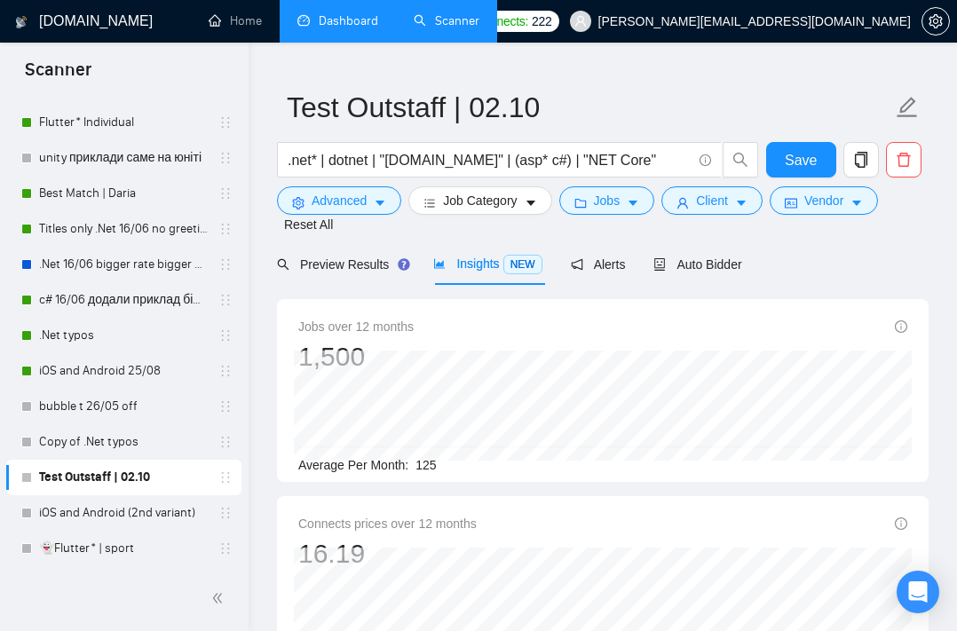
scroll to position [51, 0]
click at [744, 206] on icon "caret-down" at bounding box center [741, 203] width 12 height 12
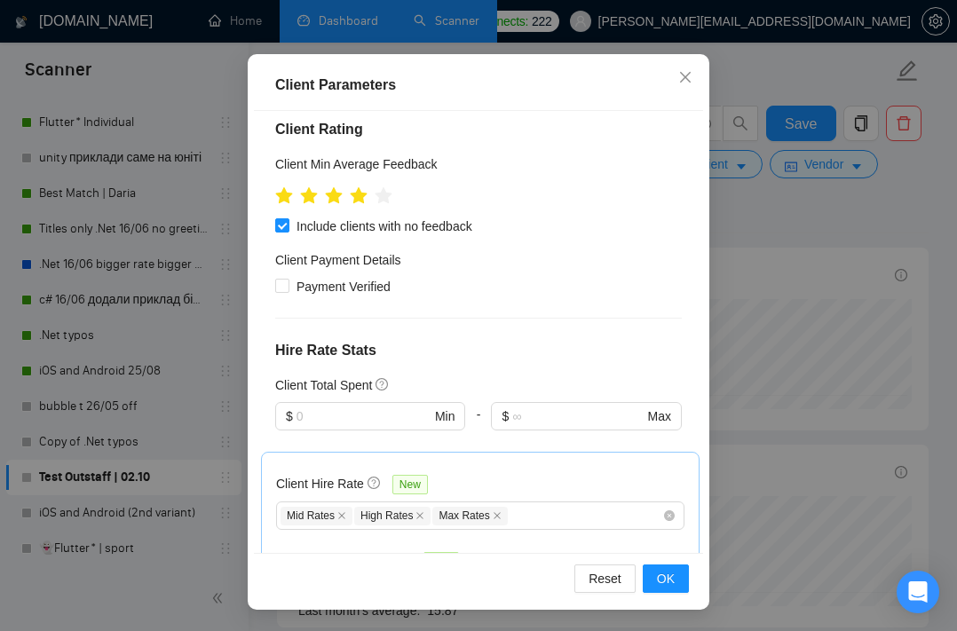
scroll to position [103, 0]
click at [665, 574] on span "OK" at bounding box center [666, 579] width 18 height 20
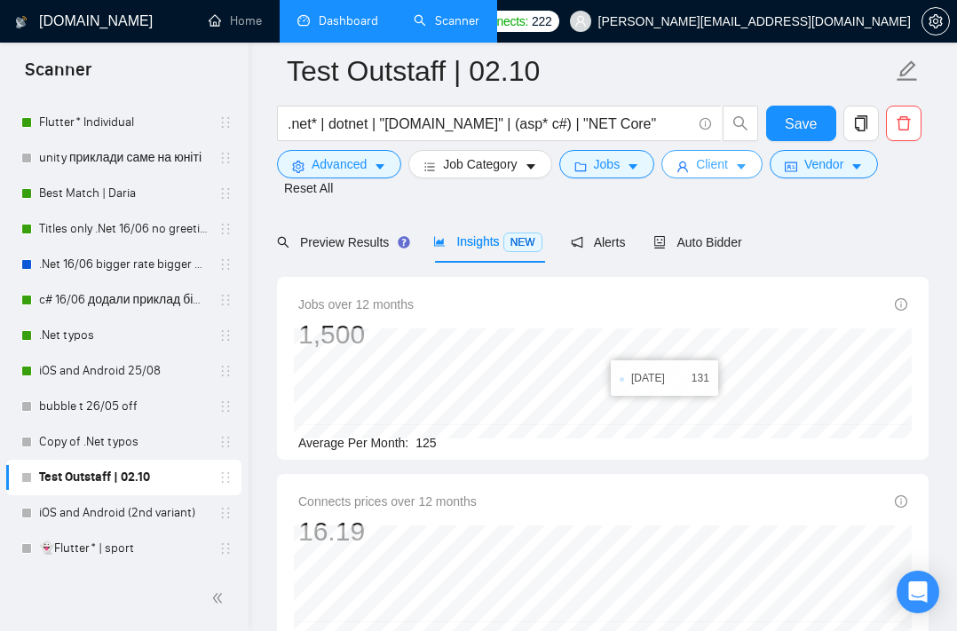
scroll to position [0, 0]
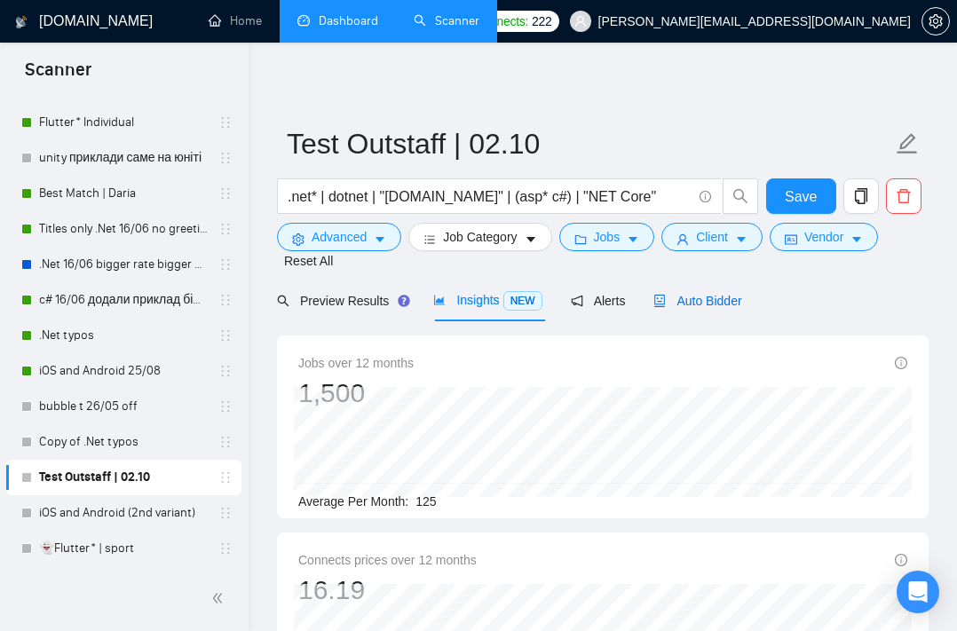
click at [680, 299] on span "Auto Bidder" at bounding box center [697, 301] width 88 height 14
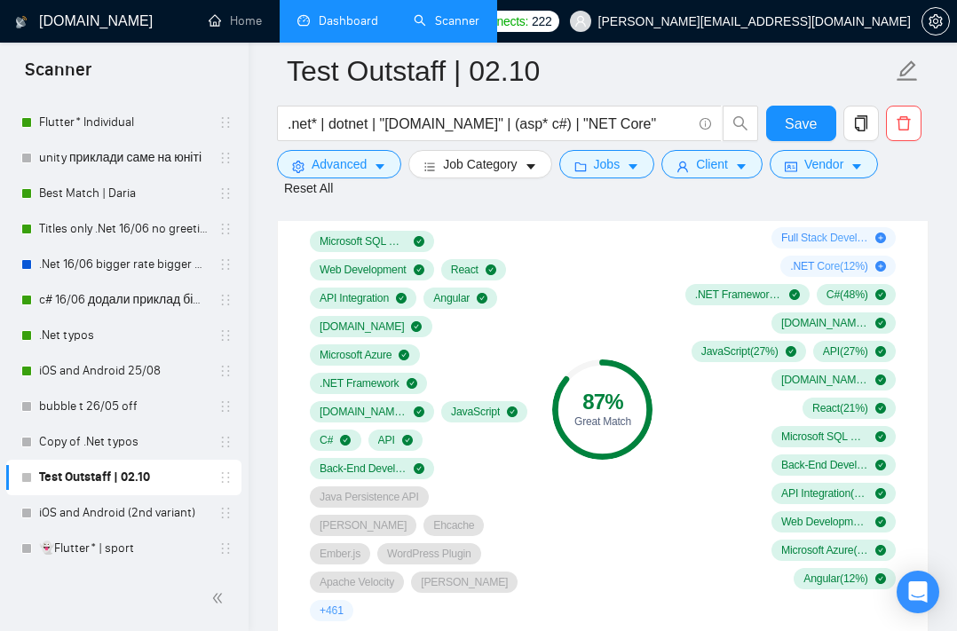
scroll to position [1265, 0]
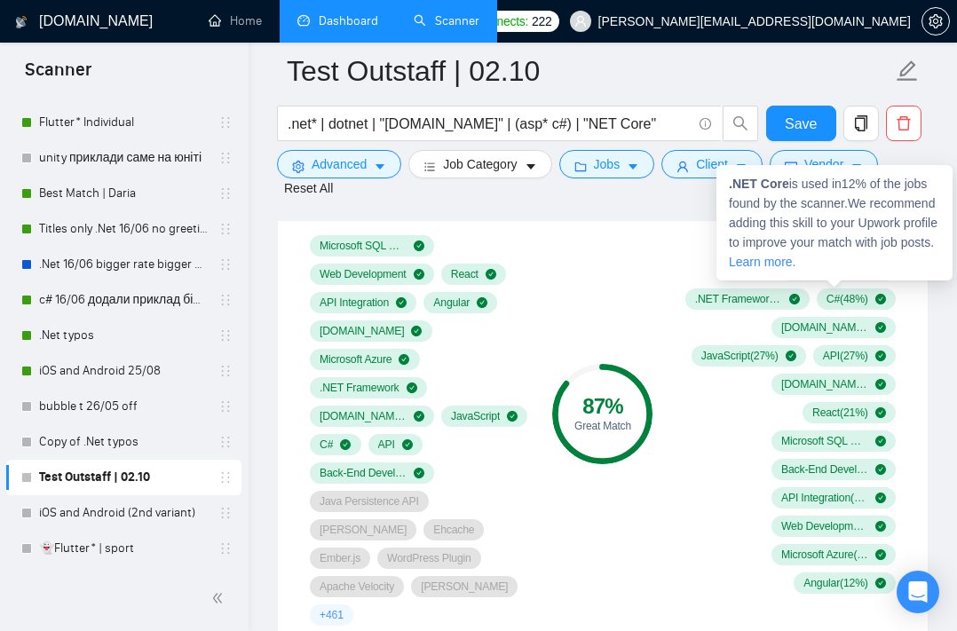
click at [880, 276] on icon "plus-circle" at bounding box center [880, 270] width 11 height 11
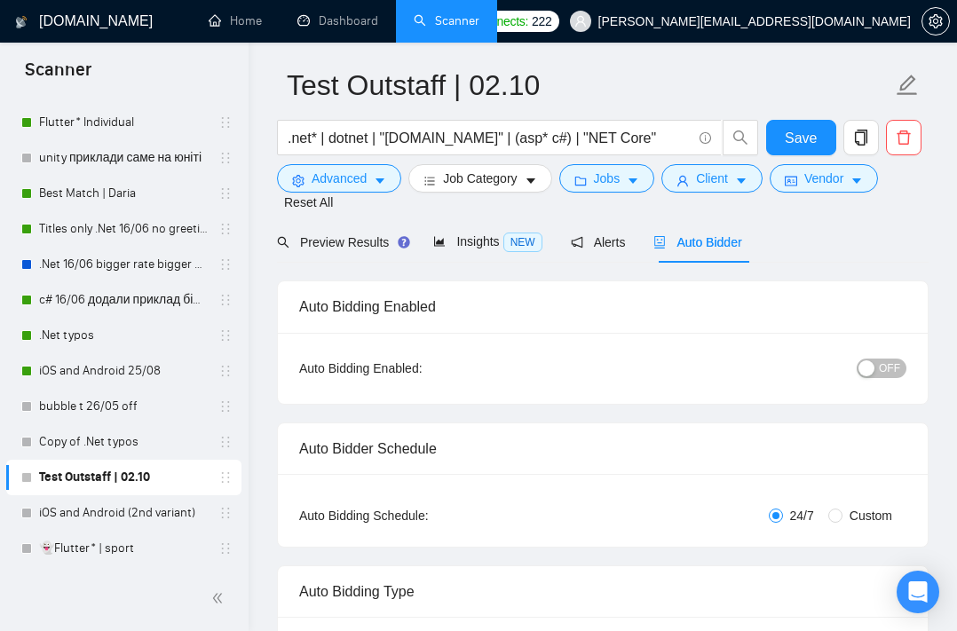
scroll to position [0, 0]
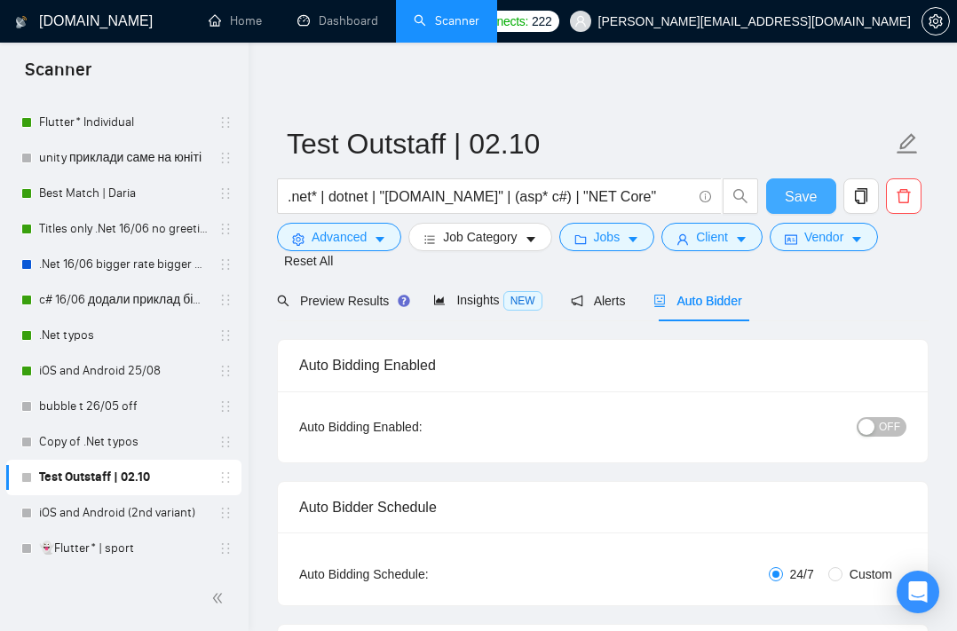
click at [801, 204] on span "Save" at bounding box center [800, 196] width 32 height 22
click at [877, 427] on button "OFF" at bounding box center [881, 427] width 50 height 20
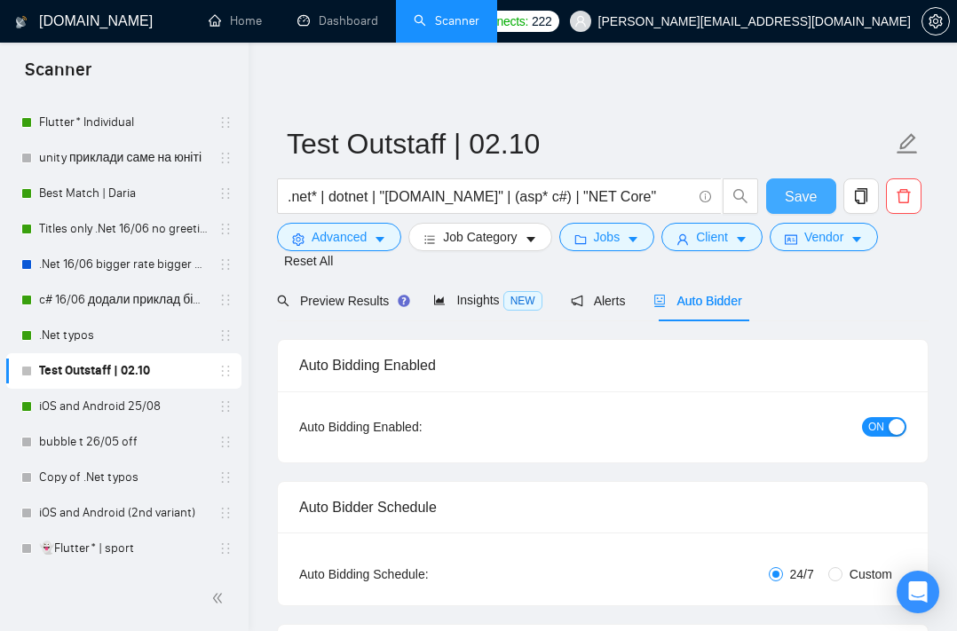
click at [814, 186] on span "Save" at bounding box center [800, 196] width 32 height 22
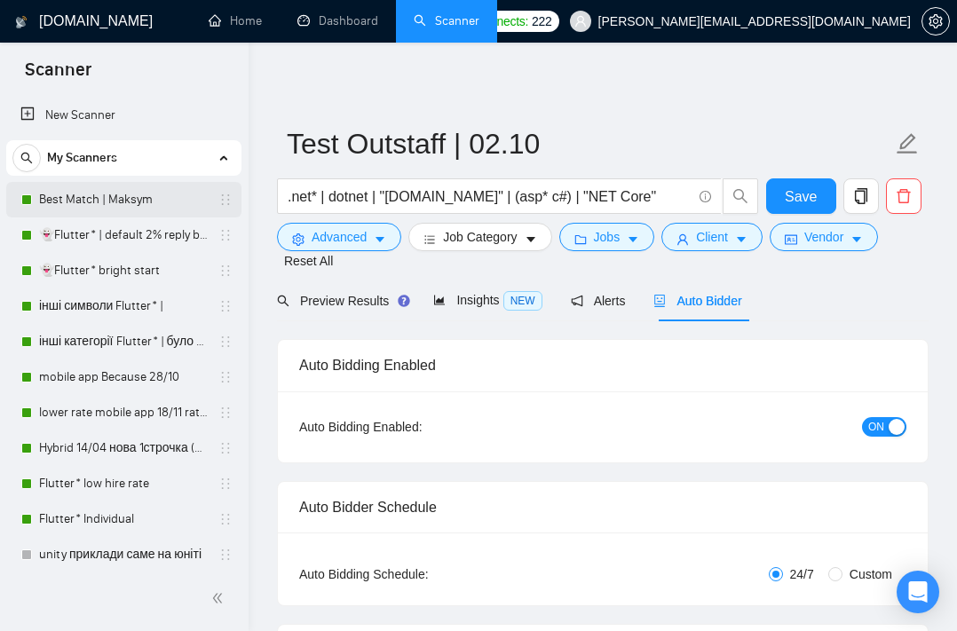
click at [134, 199] on link "Best Match | Maksym" at bounding box center [123, 199] width 169 height 35
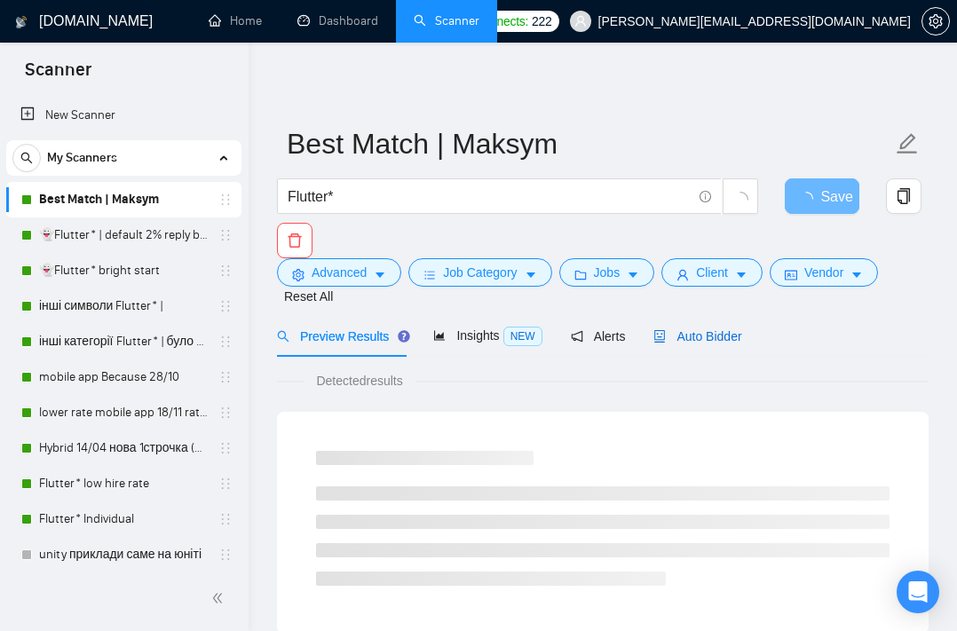
click at [707, 341] on span "Auto Bidder" at bounding box center [697, 336] width 88 height 14
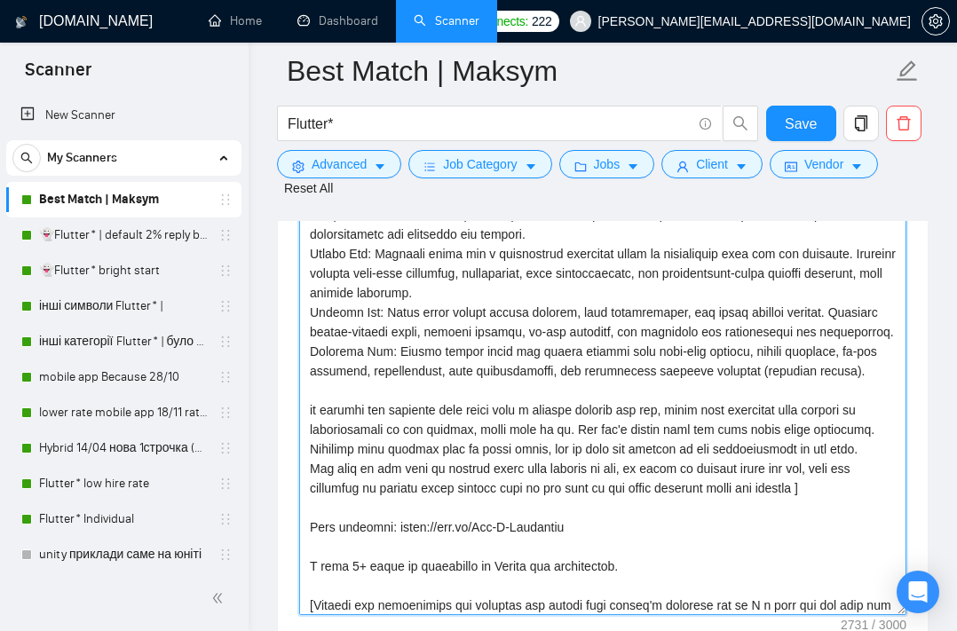
scroll to position [429, 0]
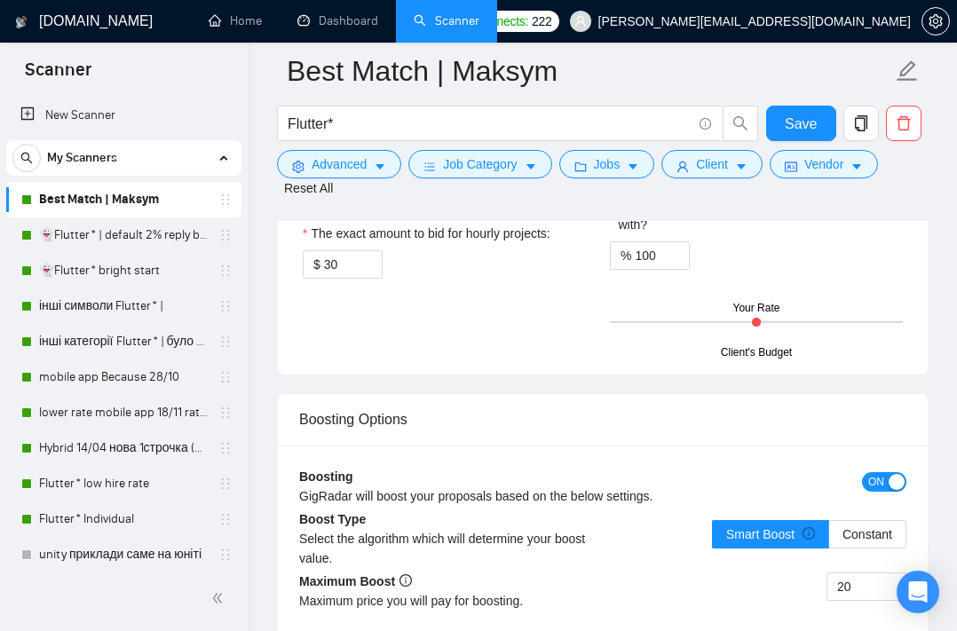
drag, startPoint x: 311, startPoint y: 435, endPoint x: 468, endPoint y: 672, distance: 283.8
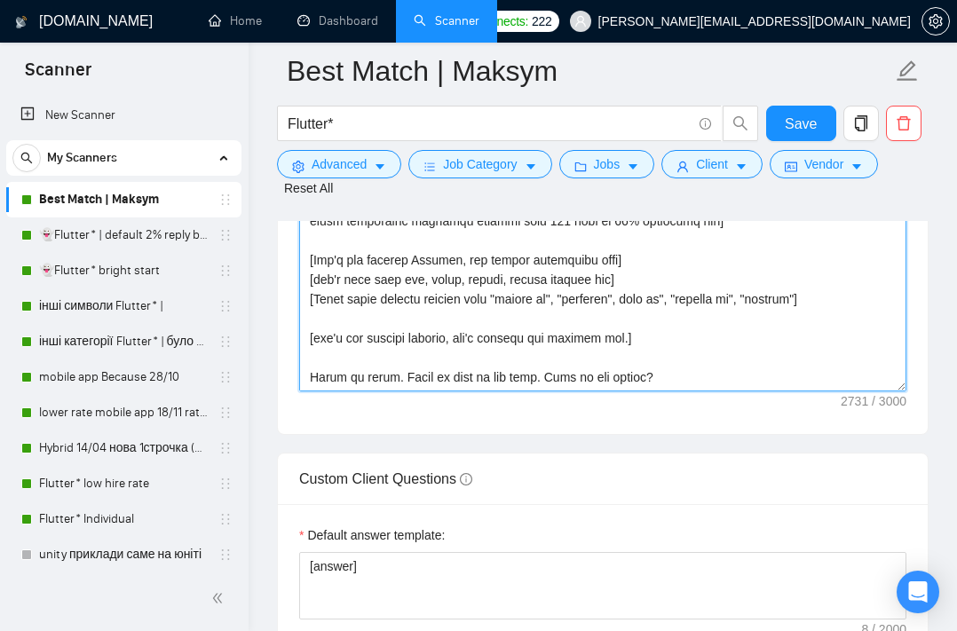
scroll to position [2471, 0]
